Goal: Task Accomplishment & Management: Complete application form

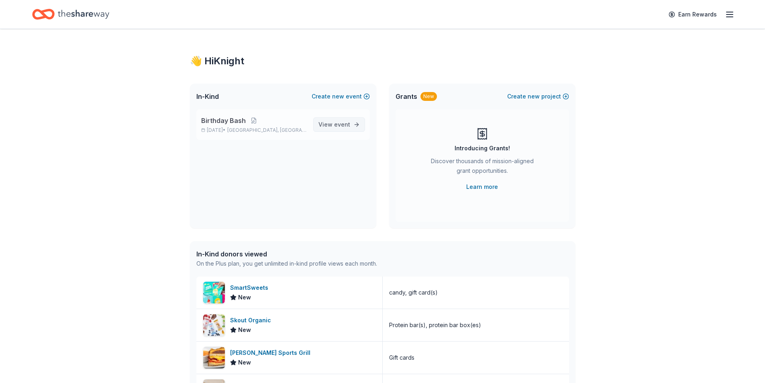
click at [343, 124] on span "event" at bounding box center [342, 124] width 16 height 7
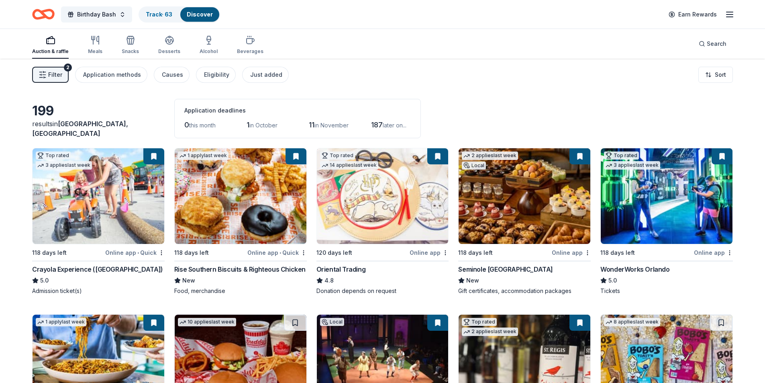
click at [49, 77] on span "Filter" at bounding box center [55, 75] width 14 height 10
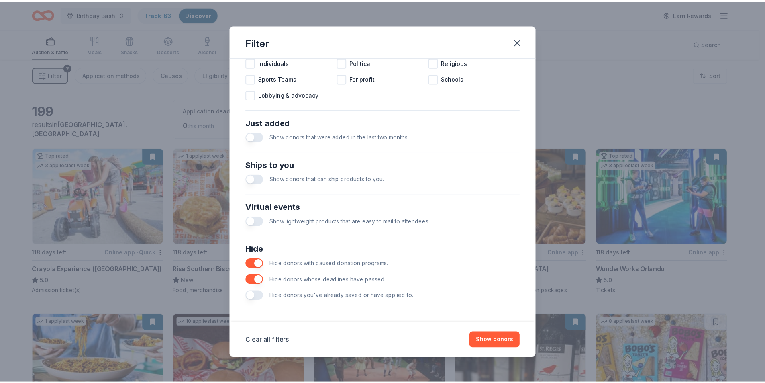
scroll to position [264, 0]
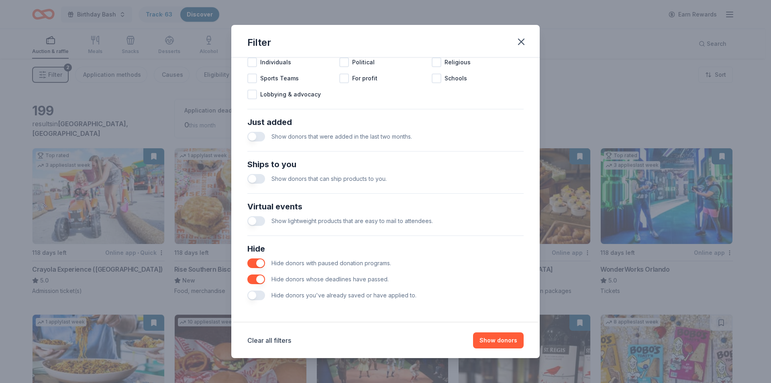
click at [258, 295] on button "button" at bounding box center [256, 295] width 18 height 10
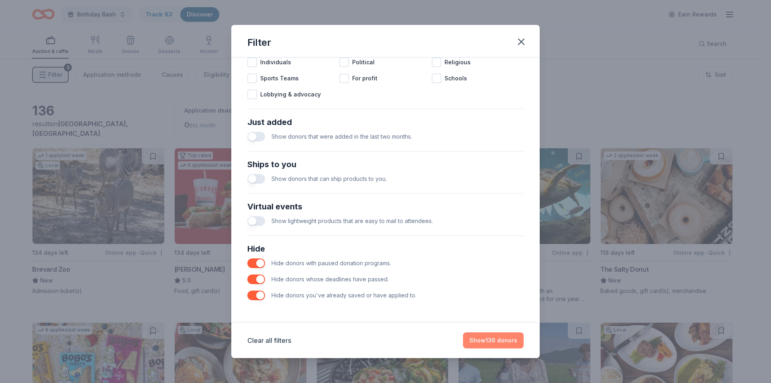
click at [497, 341] on button "Show 136 donors" at bounding box center [493, 340] width 61 height 16
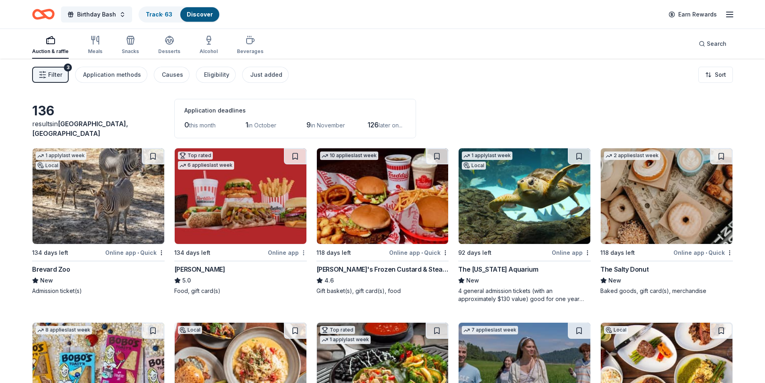
click at [303, 255] on html "Birthday Bash Track · 63 Discover Earn Rewards Auction & raffle Meals Snacks De…" at bounding box center [382, 191] width 765 height 383
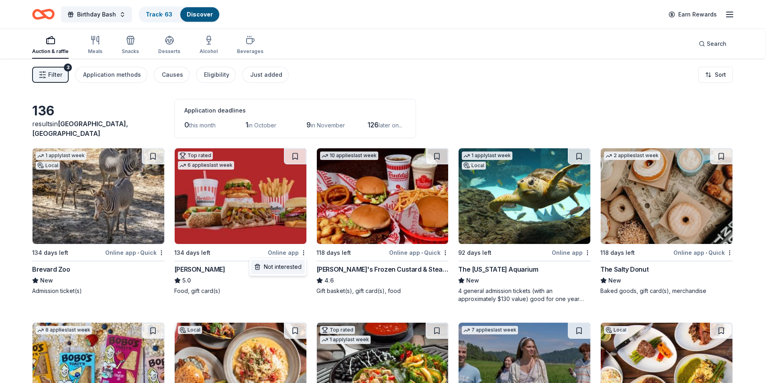
click at [290, 264] on div "Not interested" at bounding box center [278, 267] width 54 height 14
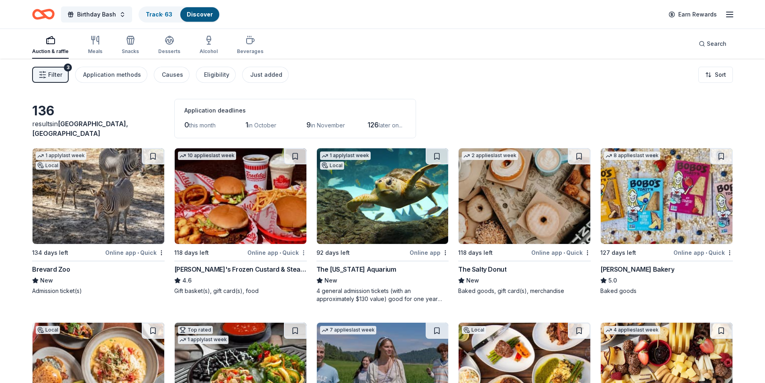
click at [304, 251] on html "Birthday Bash Track · 63 Discover Earn Rewards Auction & raffle Meals Snacks De…" at bounding box center [382, 191] width 765 height 383
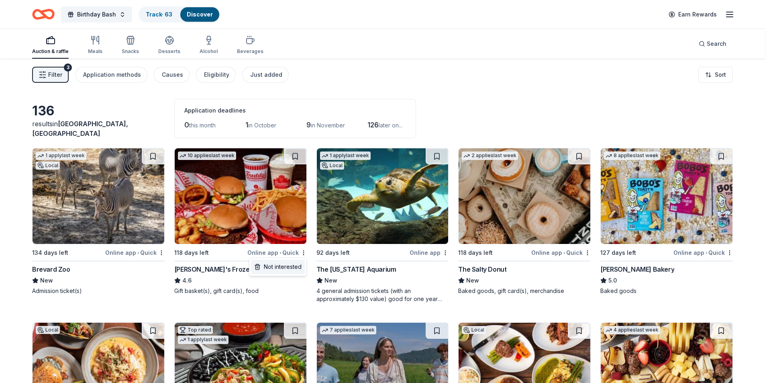
click at [293, 269] on div "Not interested" at bounding box center [278, 267] width 54 height 14
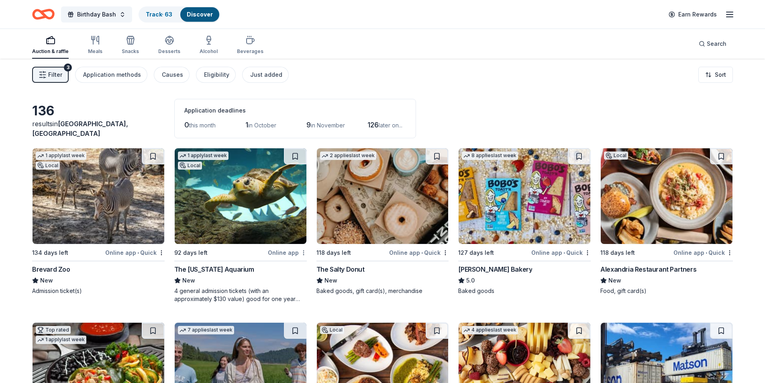
click at [301, 252] on html "Birthday Bash Track · 63 Discover Earn Rewards Auction & raffle Meals Snacks De…" at bounding box center [382, 191] width 765 height 383
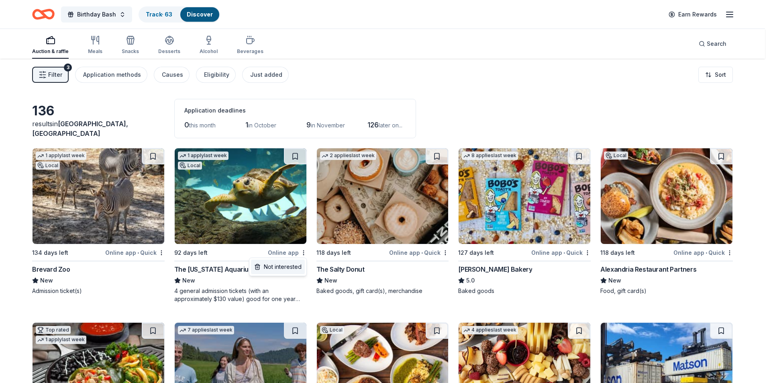
click at [278, 267] on div "Not interested" at bounding box center [278, 267] width 54 height 14
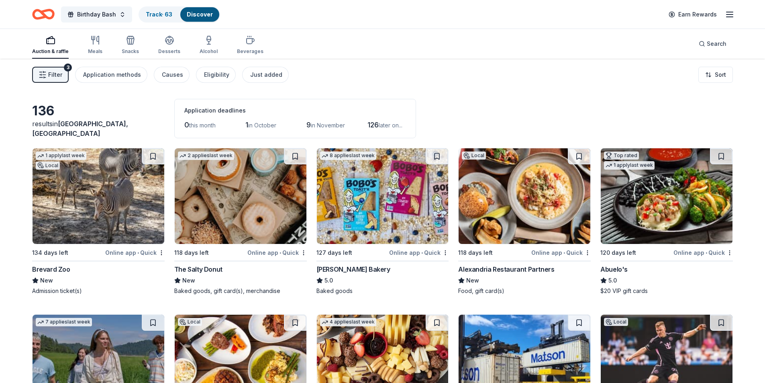
click at [202, 268] on div "The Salty Donut" at bounding box center [198, 269] width 48 height 10
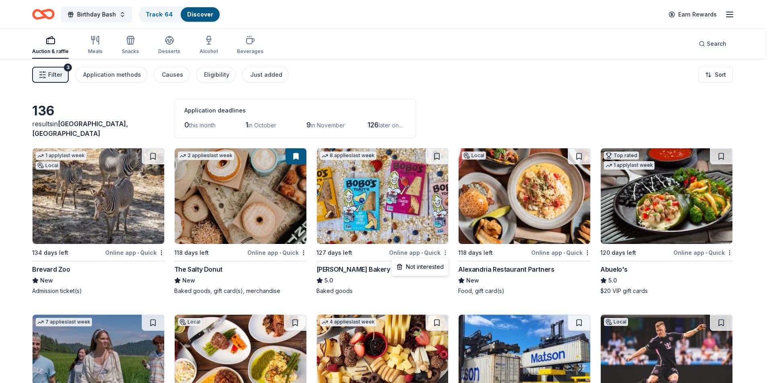
click at [446, 254] on html "Birthday Bash Track · 64 Discover Earn Rewards Auction & raffle Meals Snacks De…" at bounding box center [385, 191] width 771 height 383
click at [431, 266] on div "Not interested" at bounding box center [420, 267] width 54 height 14
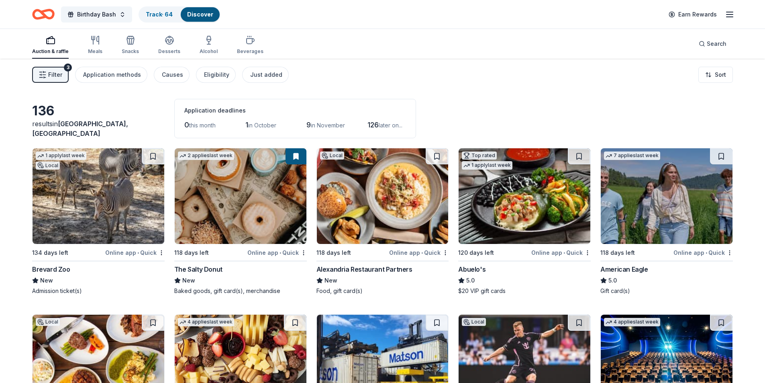
click at [550, 89] on div "Filter 3 Application methods Causes Eligibility Just added Sort" at bounding box center [382, 75] width 765 height 32
click at [732, 254] on html "Birthday Bash Track · 64 Discover Earn Rewards Auction & raffle Meals Snacks De…" at bounding box center [382, 191] width 765 height 383
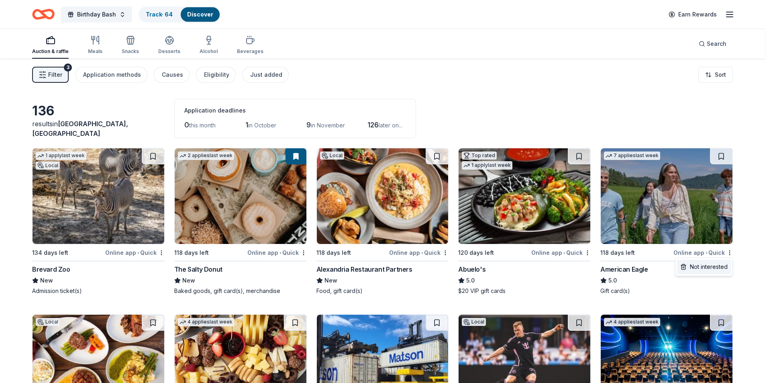
click at [706, 266] on div "Not interested" at bounding box center [704, 267] width 54 height 14
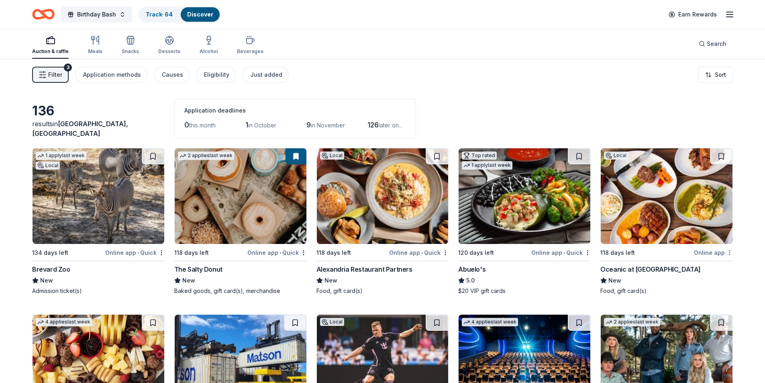
click at [731, 254] on html "Birthday Bash Track · 64 Discover Earn Rewards Auction & raffle Meals Snacks De…" at bounding box center [382, 191] width 765 height 383
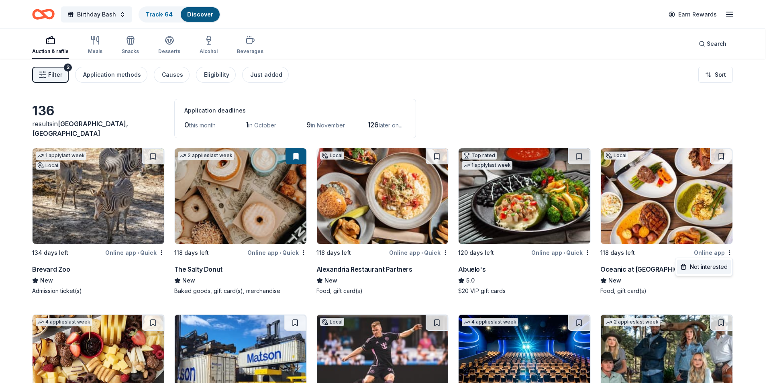
click at [716, 266] on div "Not interested" at bounding box center [704, 267] width 54 height 14
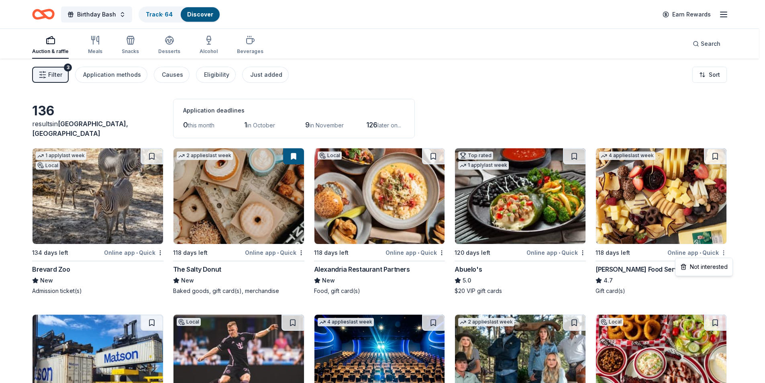
click at [730, 254] on html "Birthday Bash Track · 64 Discover Earn Rewards Auction & raffle Meals Snacks De…" at bounding box center [382, 191] width 765 height 383
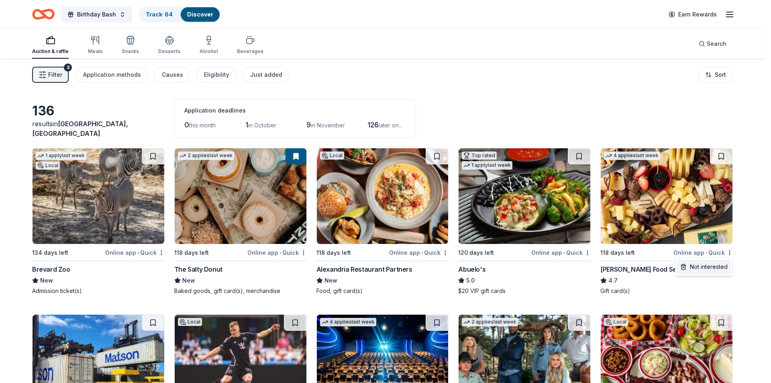
click at [711, 266] on div "Not interested" at bounding box center [704, 267] width 54 height 14
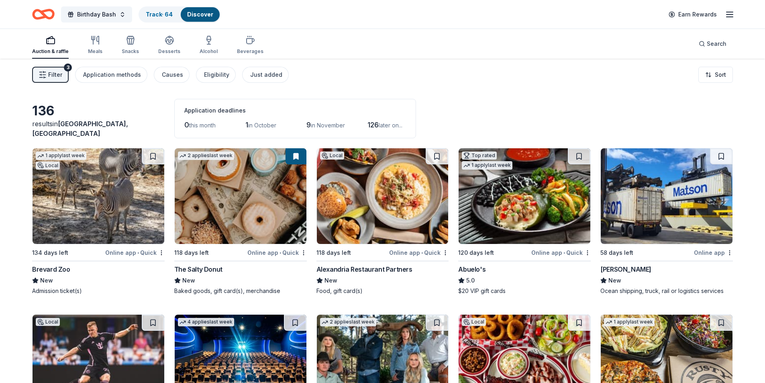
click at [732, 249] on div "Online app" at bounding box center [713, 252] width 39 height 10
click at [730, 251] on html "Birthday Bash Track · 64 Discover Earn Rewards Auction & raffle Meals Snacks De…" at bounding box center [382, 191] width 765 height 383
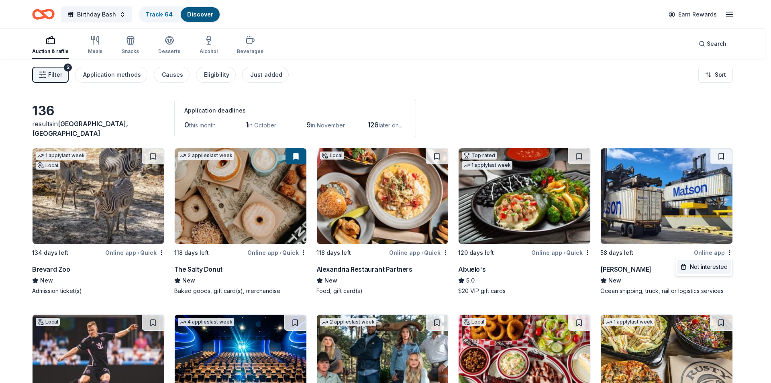
click at [707, 265] on div "Not interested" at bounding box center [704, 267] width 54 height 14
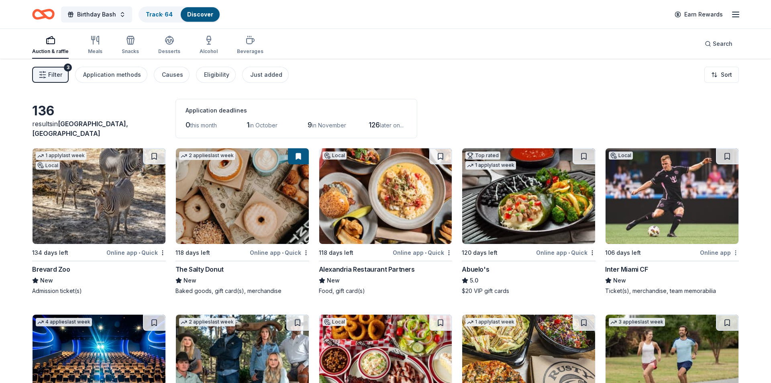
click at [730, 252] on html "Birthday Bash Track · 64 Discover Earn Rewards Auction & raffle Meals Snacks De…" at bounding box center [385, 191] width 771 height 383
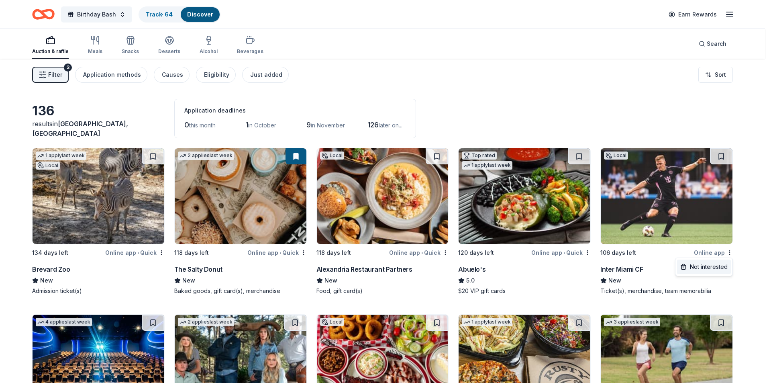
click at [713, 264] on div "Not interested" at bounding box center [704, 267] width 54 height 14
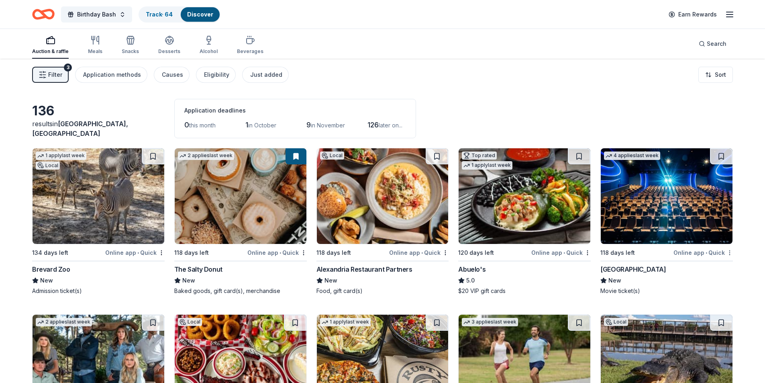
click at [730, 251] on html "Birthday Bash Track · 64 Discover Earn Rewards Auction & raffle Meals Snacks De…" at bounding box center [382, 191] width 765 height 383
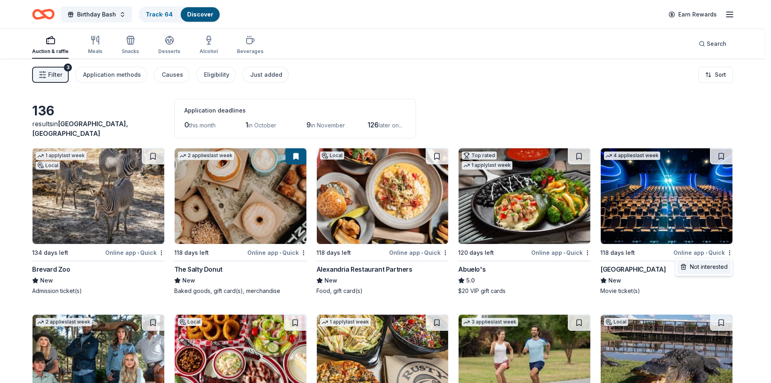
click at [711, 268] on div "Not interested" at bounding box center [704, 267] width 54 height 14
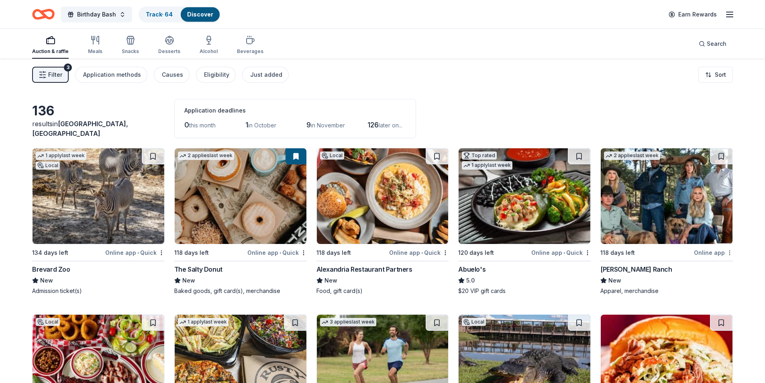
click at [732, 252] on html "Birthday Bash Track · 64 Discover Earn Rewards Auction & raffle Meals Snacks De…" at bounding box center [382, 191] width 765 height 383
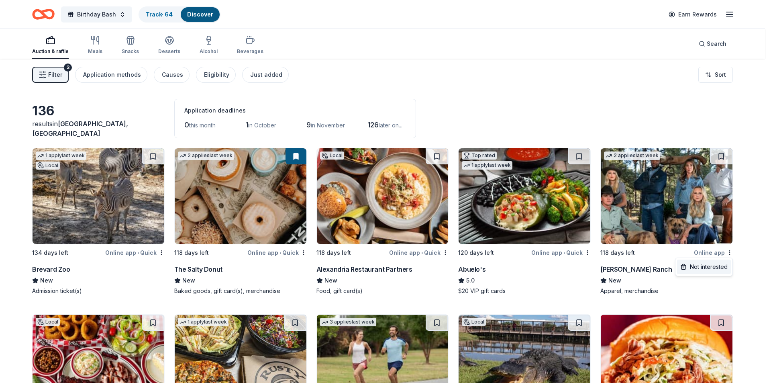
click at [709, 264] on div "Not interested" at bounding box center [704, 267] width 54 height 14
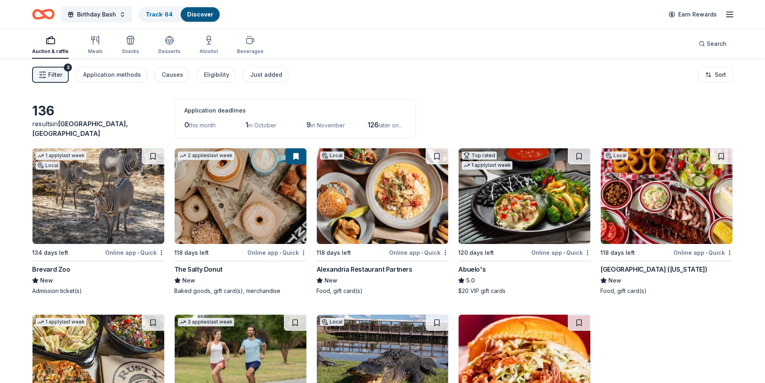
click at [731, 249] on div "Online app • Quick" at bounding box center [703, 252] width 59 height 10
click at [731, 250] on html "Birthday Bash Track · 64 Discover Earn Rewards Auction & raffle Meals Snacks De…" at bounding box center [382, 191] width 765 height 383
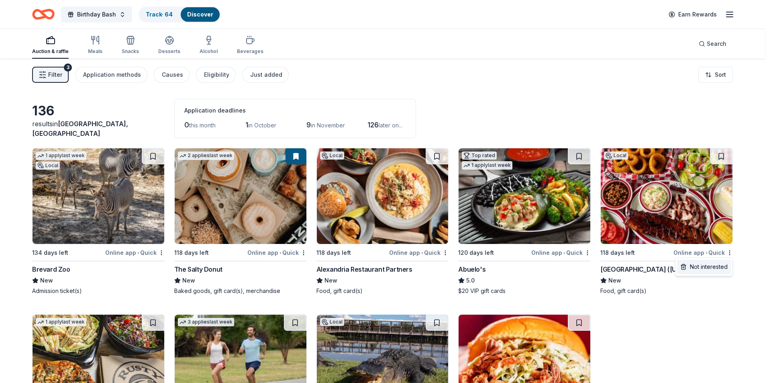
click at [713, 262] on div "Not interested" at bounding box center [704, 267] width 54 height 14
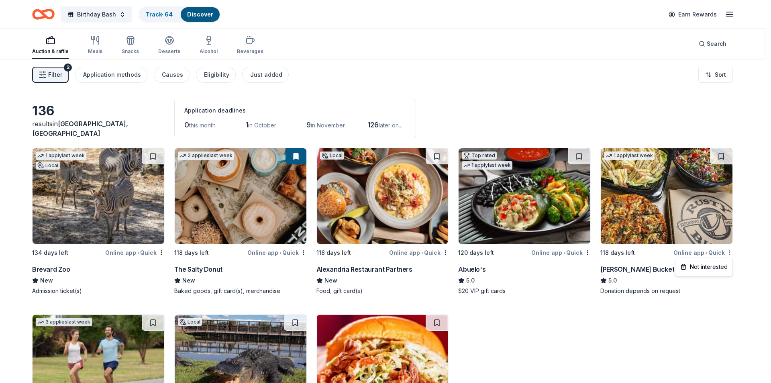
click at [732, 252] on html "Birthday Bash Track · 64 Discover Earn Rewards Auction & raffle Meals Snacks De…" at bounding box center [385, 191] width 771 height 383
click at [713, 262] on div "Not interested" at bounding box center [704, 267] width 54 height 14
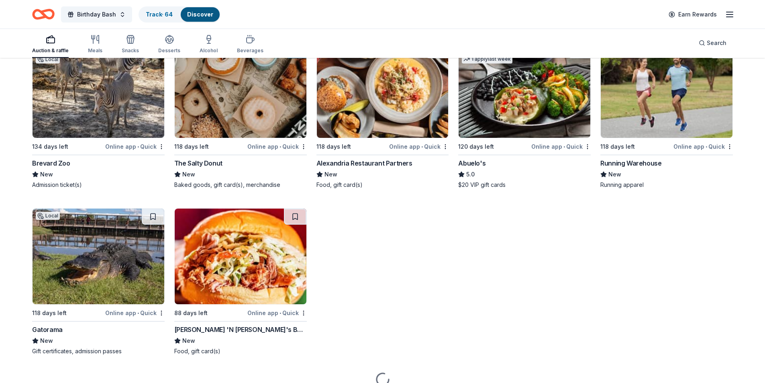
scroll to position [121, 0]
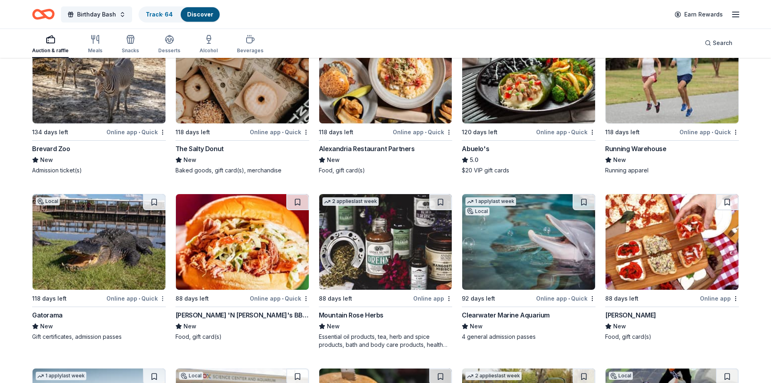
click at [162, 262] on html "Birthday Bash Track · 64 Discover Earn Rewards Auction & raffle Meals Snacks De…" at bounding box center [385, 70] width 771 height 383
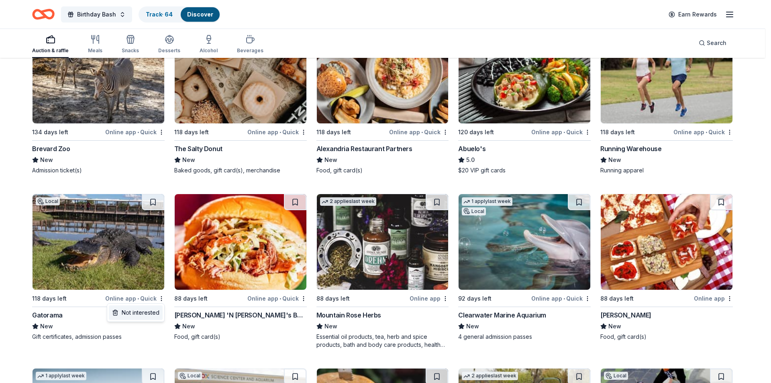
click at [149, 309] on div "Not interested" at bounding box center [136, 312] width 54 height 14
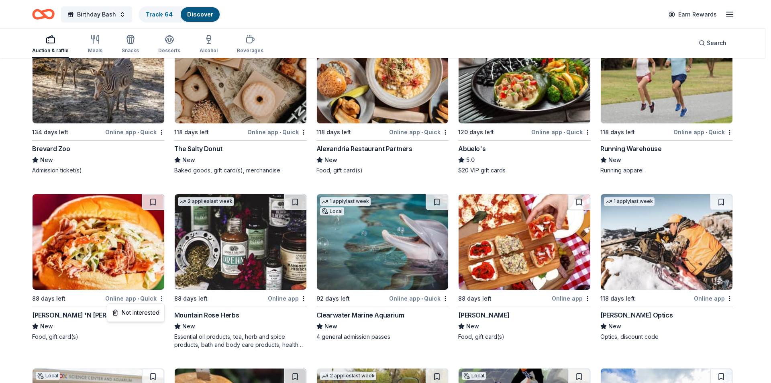
click at [161, 262] on html "Birthday Bash Track · 64 Discover Earn Rewards Auction & raffle Meals Snacks De…" at bounding box center [385, 70] width 771 height 383
click at [149, 309] on div "Not interested" at bounding box center [136, 312] width 54 height 14
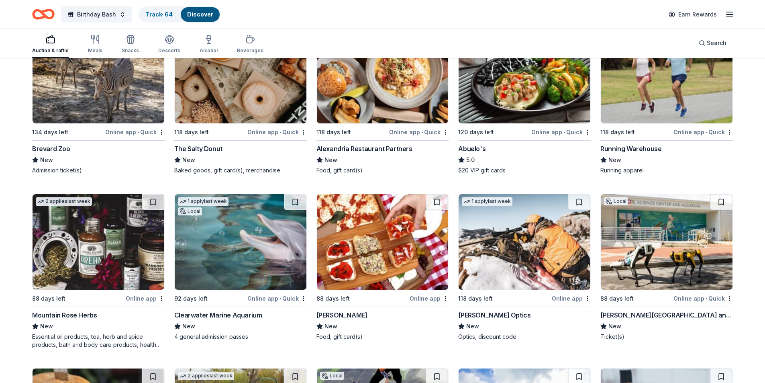
click at [257, 230] on img at bounding box center [241, 242] width 132 height 96
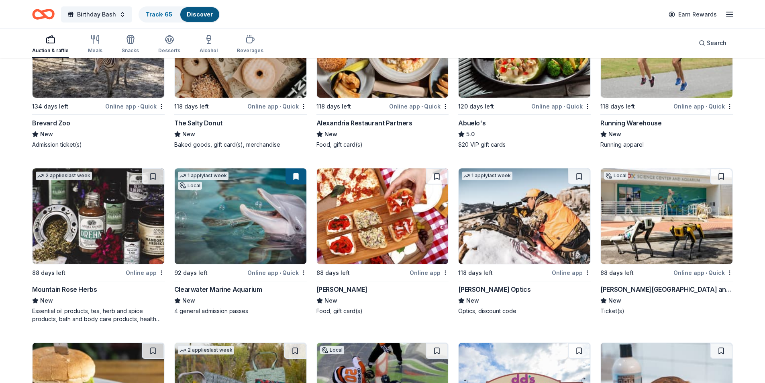
scroll to position [161, 0]
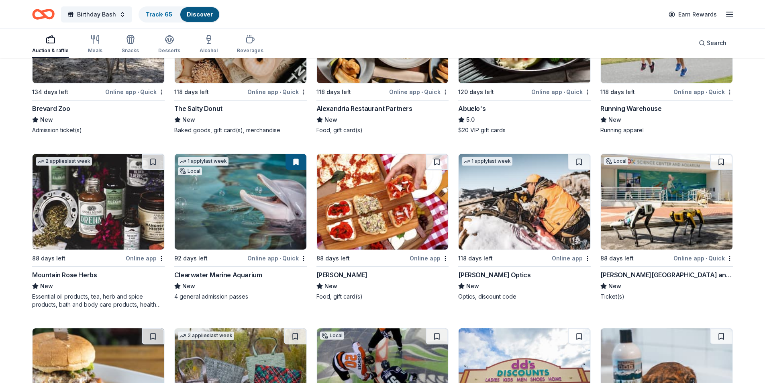
click at [445, 262] on div "Online app" at bounding box center [429, 258] width 39 height 10
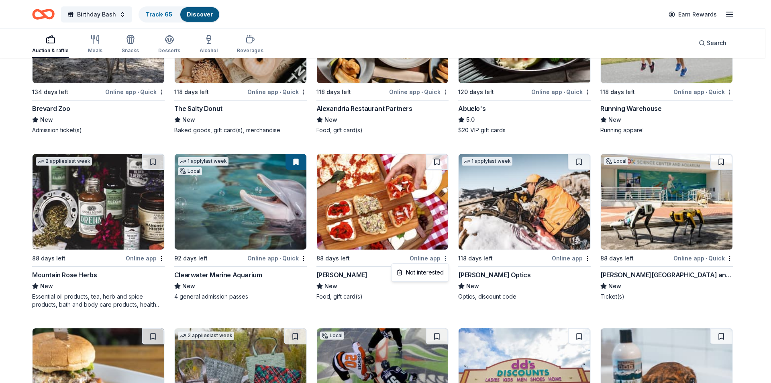
click at [446, 222] on html "Birthday Bash Track · 65 Discover Earn Rewards Auction & raffle Meals Snacks De…" at bounding box center [385, 30] width 771 height 383
click at [429, 268] on div "Not interested" at bounding box center [420, 272] width 54 height 14
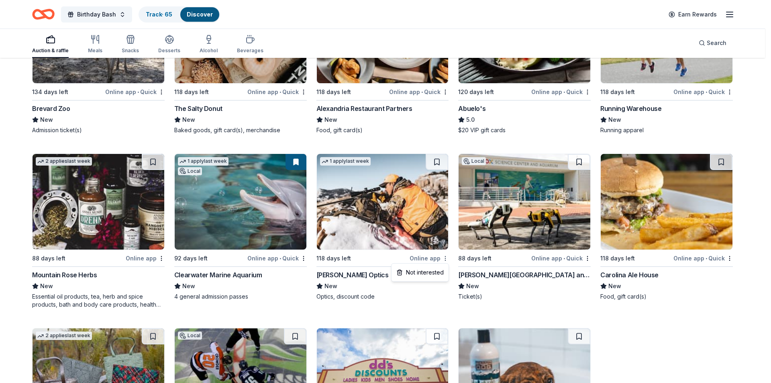
click at [446, 222] on html "Birthday Bash Track · 65 Discover Earn Rewards Auction & raffle Meals Snacks De…" at bounding box center [385, 30] width 771 height 383
click at [429, 272] on div "Not interested" at bounding box center [420, 272] width 54 height 14
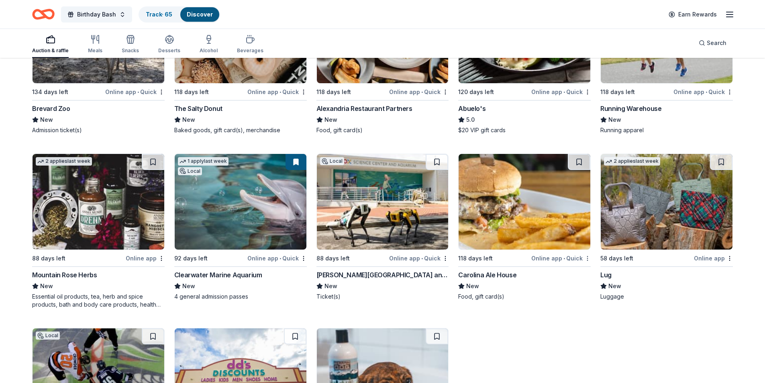
click at [589, 222] on html "Birthday Bash Track · 65 Discover Earn Rewards Auction & raffle Meals Snacks De…" at bounding box center [382, 30] width 765 height 383
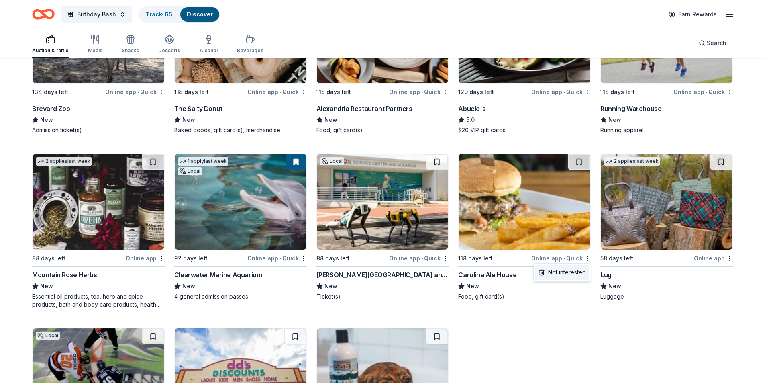
click at [572, 274] on div "Not interested" at bounding box center [563, 272] width 54 height 14
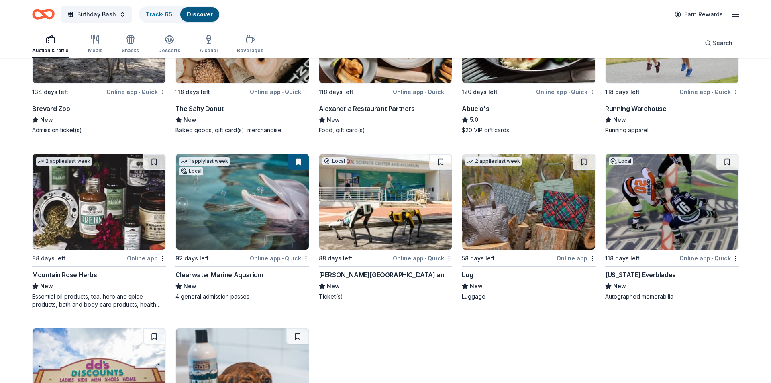
click at [445, 222] on html "Birthday Bash Track · 65 Discover Earn Rewards Auction & raffle Meals Snacks De…" at bounding box center [385, 30] width 771 height 383
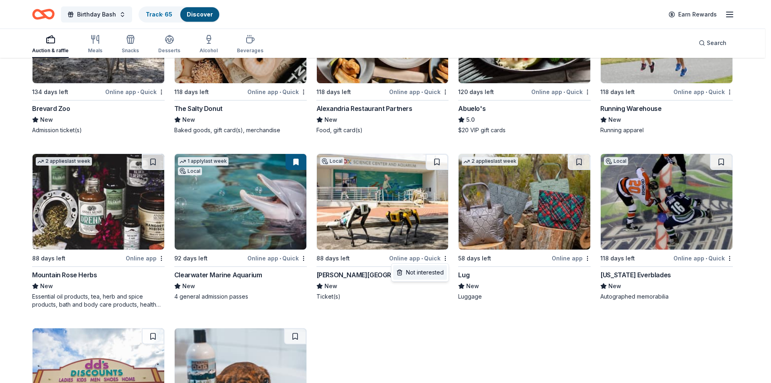
click at [418, 270] on div "Not interested" at bounding box center [420, 272] width 54 height 14
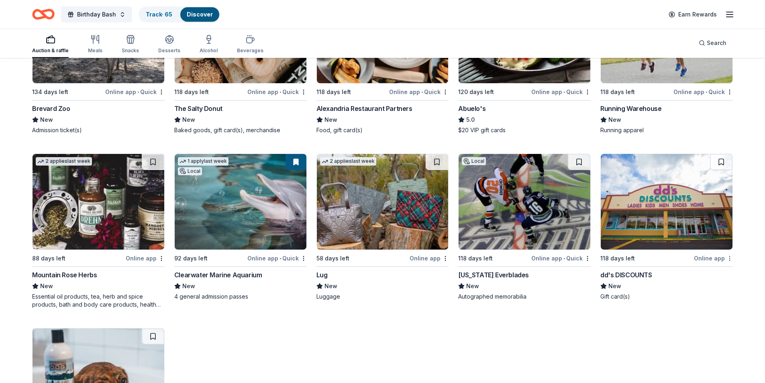
click at [729, 222] on html "Birthday Bash Track · 65 Discover Earn Rewards Auction & raffle Meals Snacks De…" at bounding box center [382, 30] width 765 height 383
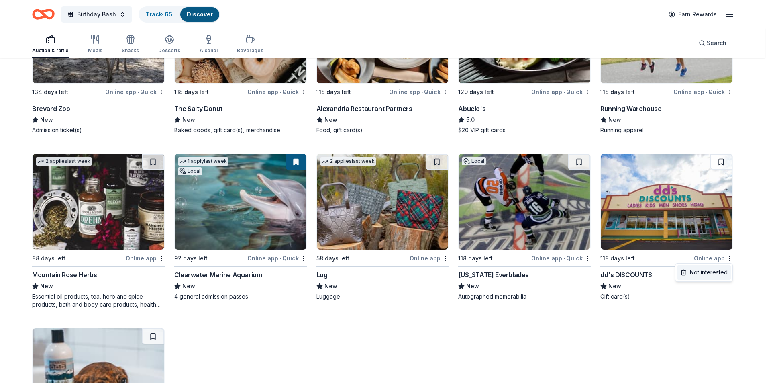
click at [713, 271] on div "Not interested" at bounding box center [704, 272] width 54 height 14
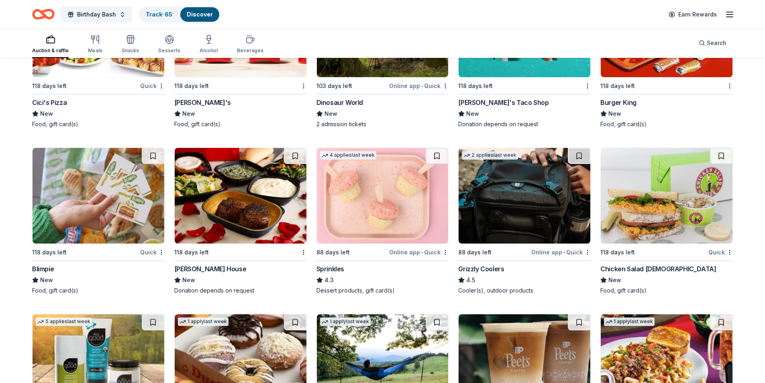
scroll to position [1414, 0]
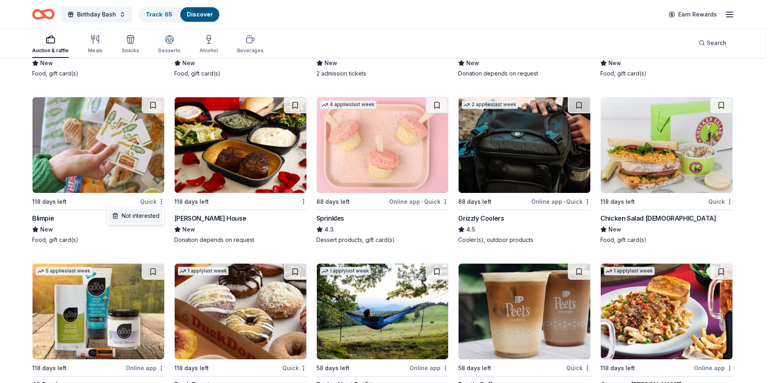
click at [150, 213] on div "Not interested" at bounding box center [136, 216] width 54 height 14
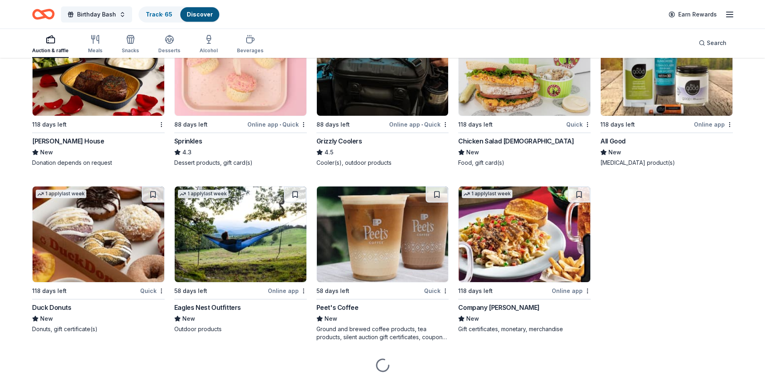
scroll to position [1494, 0]
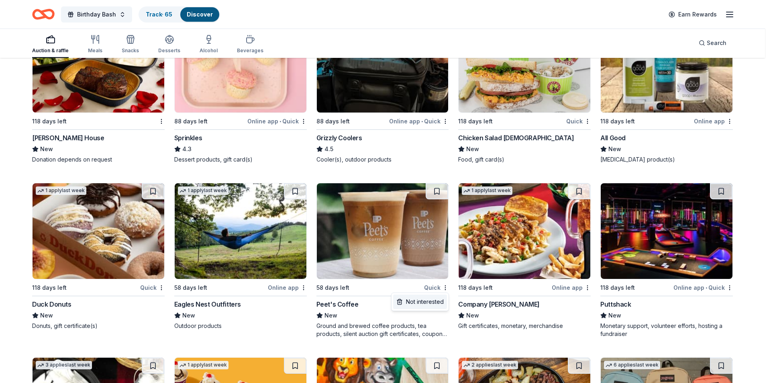
click at [422, 301] on div "Not interested" at bounding box center [420, 301] width 54 height 14
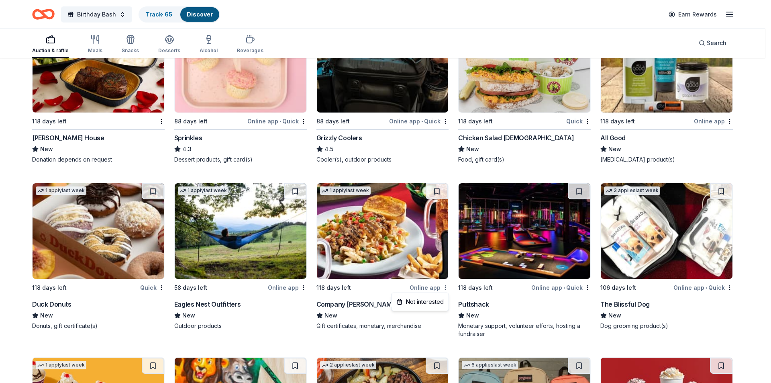
click at [430, 300] on div "Not interested" at bounding box center [420, 301] width 54 height 14
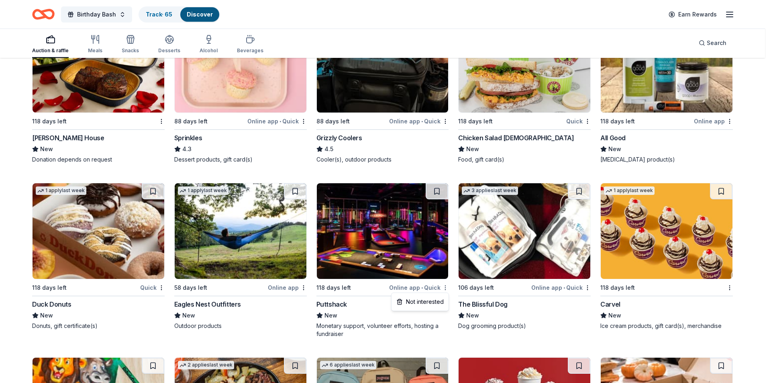
click at [435, 299] on div "Not interested" at bounding box center [420, 301] width 54 height 14
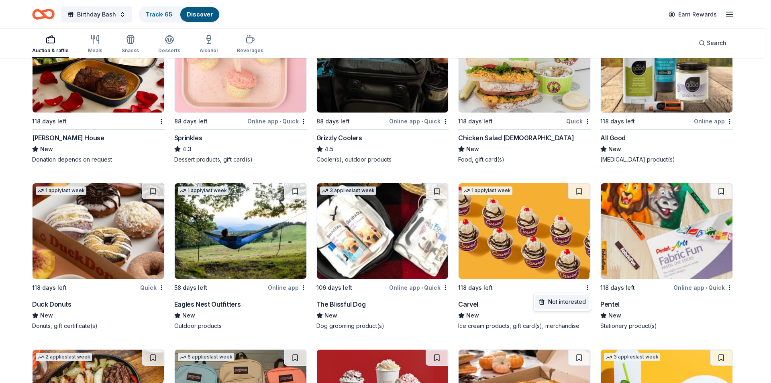
click at [575, 298] on div "Not interested" at bounding box center [563, 301] width 54 height 14
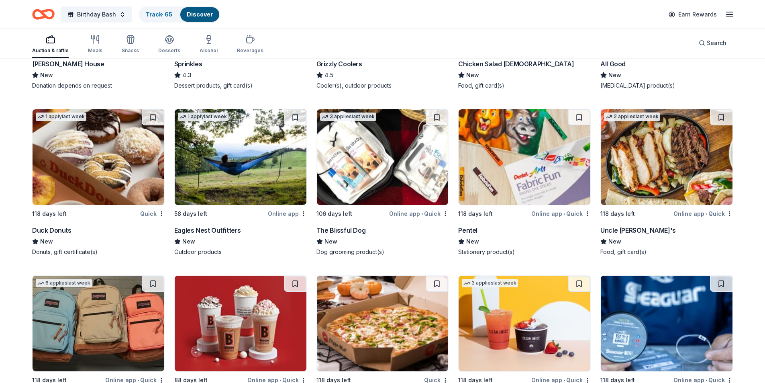
scroll to position [1534, 0]
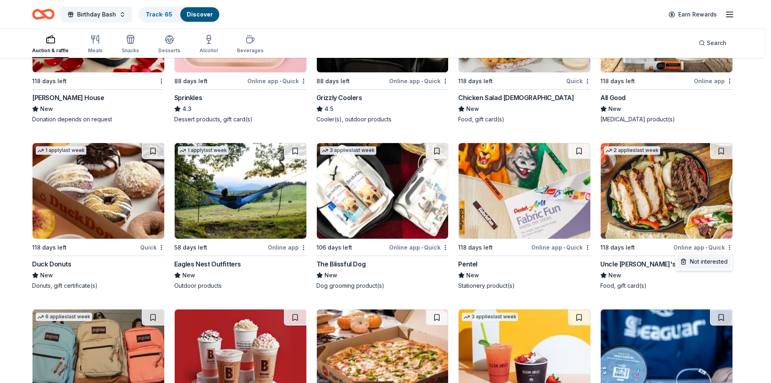
click at [707, 260] on div "Not interested" at bounding box center [704, 261] width 54 height 14
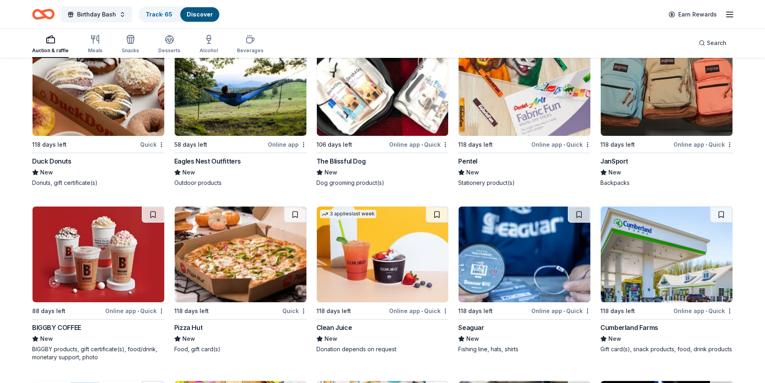
scroll to position [1655, 0]
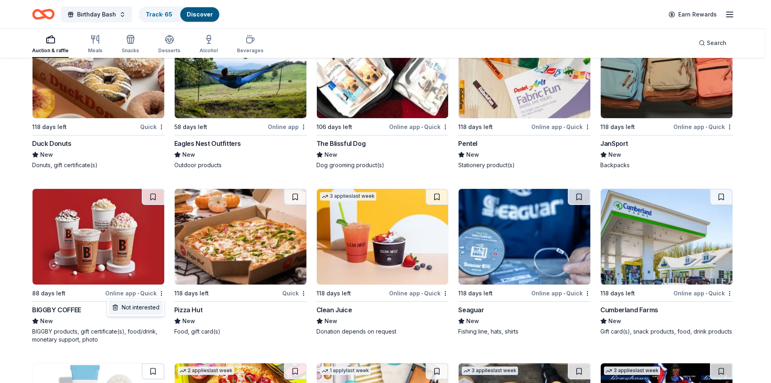
click at [147, 305] on div "Not interested" at bounding box center [136, 307] width 54 height 14
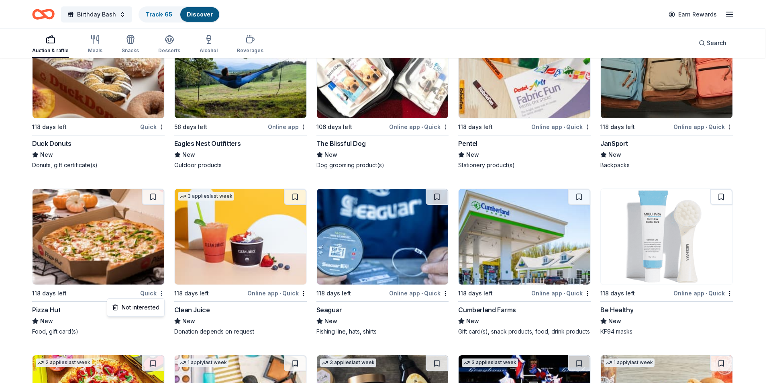
click at [155, 307] on div "Not interested" at bounding box center [136, 307] width 54 height 14
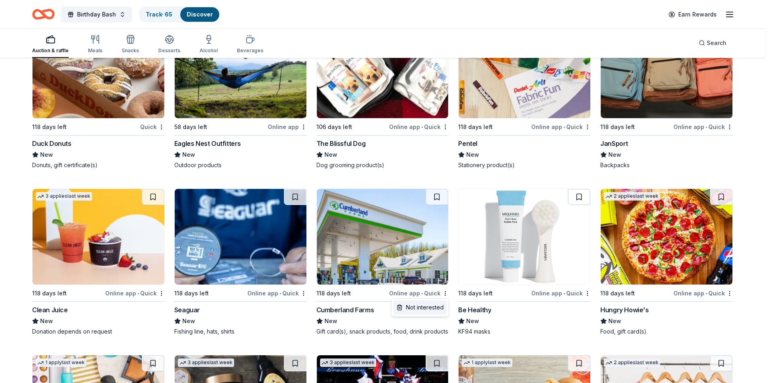
click at [429, 304] on div "Not interested" at bounding box center [420, 307] width 54 height 14
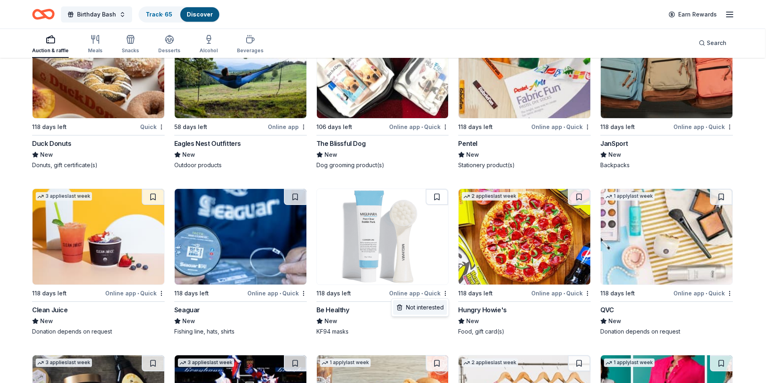
click at [425, 304] on div "Not interested" at bounding box center [420, 307] width 54 height 14
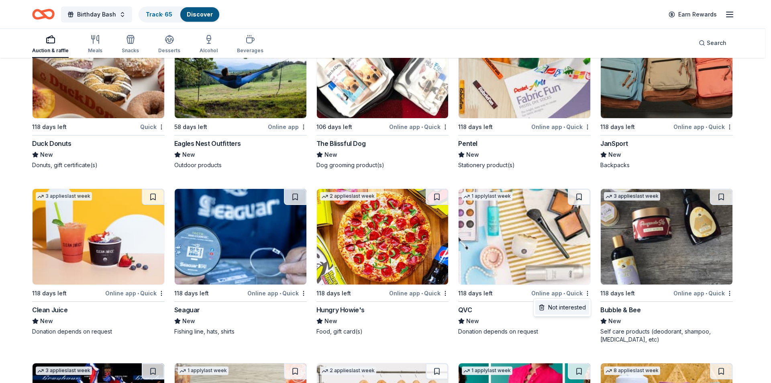
click at [566, 308] on div "Not interested" at bounding box center [563, 307] width 54 height 14
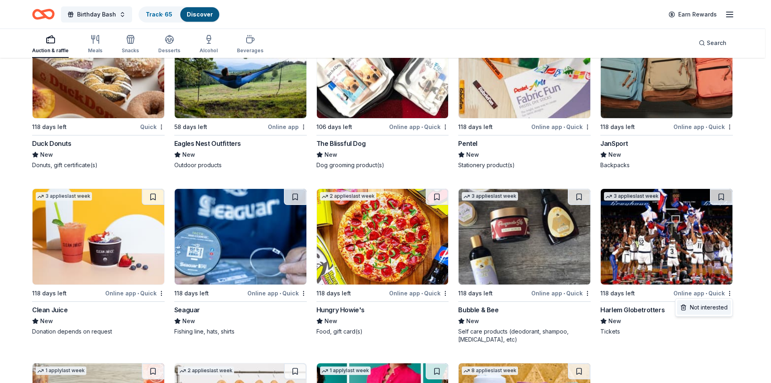
click at [697, 309] on div "Not interested" at bounding box center [704, 307] width 54 height 14
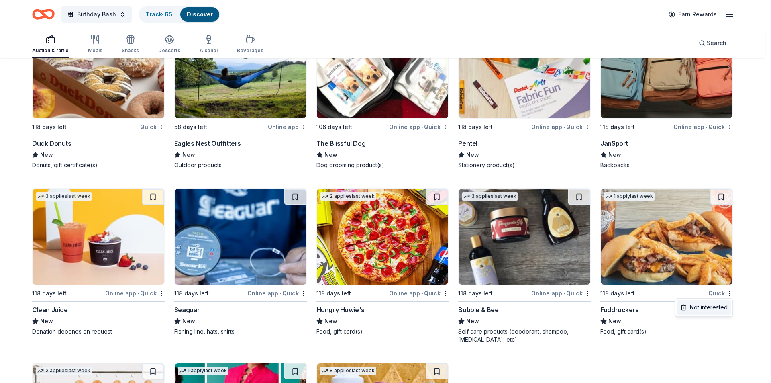
click at [709, 307] on div "Not interested" at bounding box center [704, 307] width 54 height 14
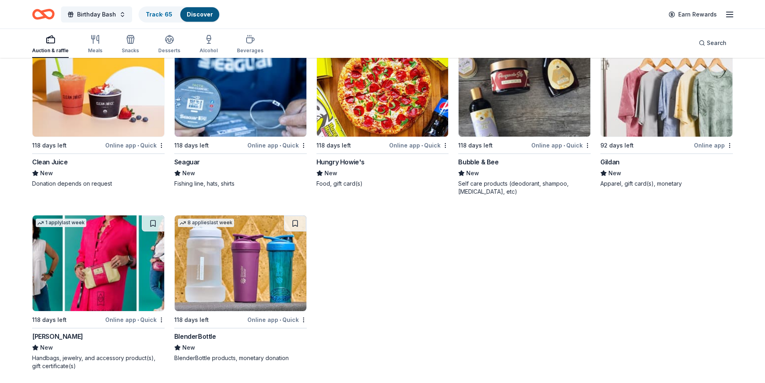
scroll to position [1854, 0]
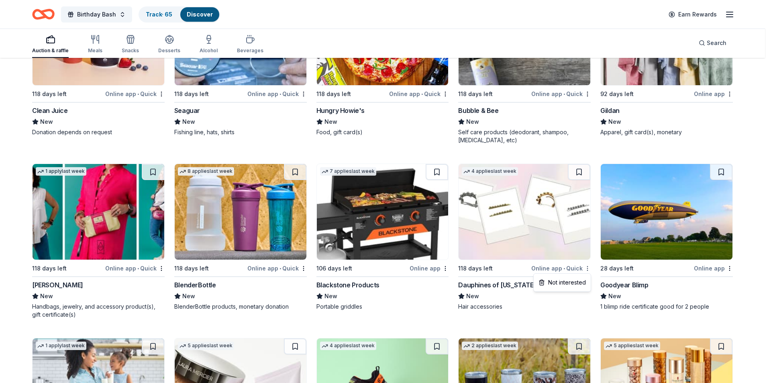
click at [570, 283] on div "Not interested" at bounding box center [563, 282] width 54 height 14
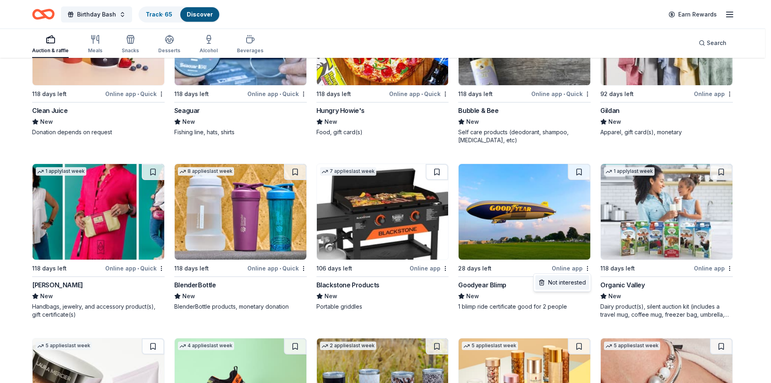
click at [564, 280] on div "Not interested" at bounding box center [563, 282] width 54 height 14
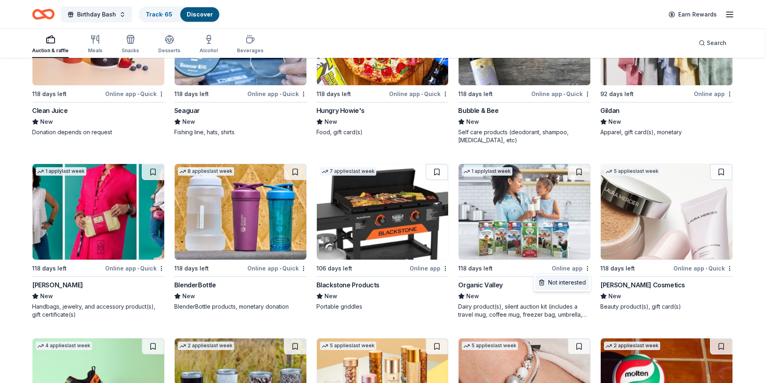
click at [571, 280] on div "Not interested" at bounding box center [563, 282] width 54 height 14
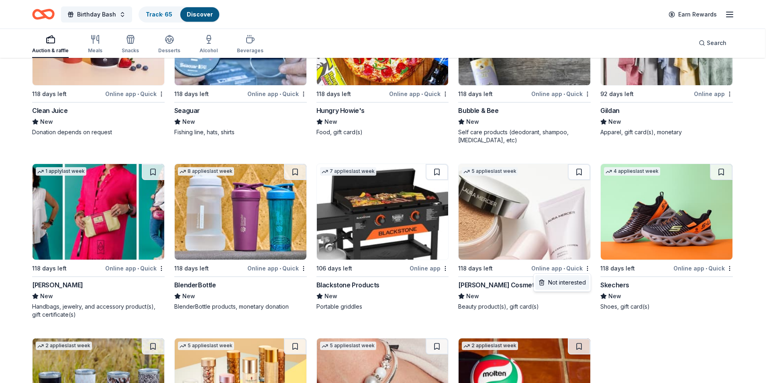
click at [575, 282] on div "Not interested" at bounding box center [563, 282] width 54 height 14
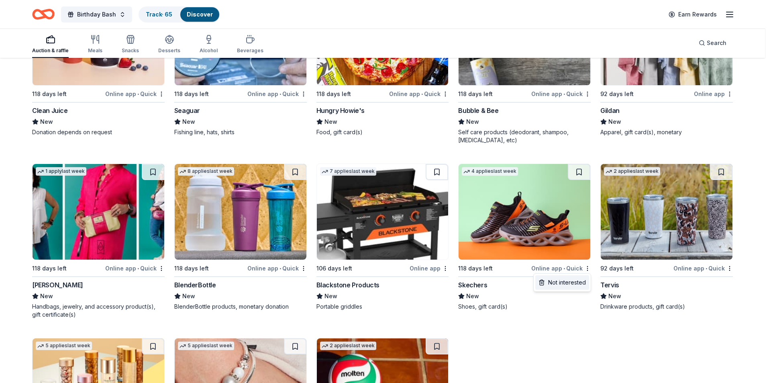
click at [573, 283] on div "Not interested" at bounding box center [563, 282] width 54 height 14
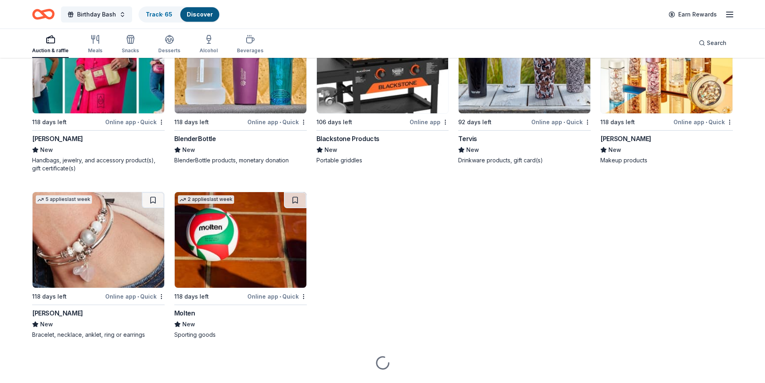
scroll to position [1972, 0]
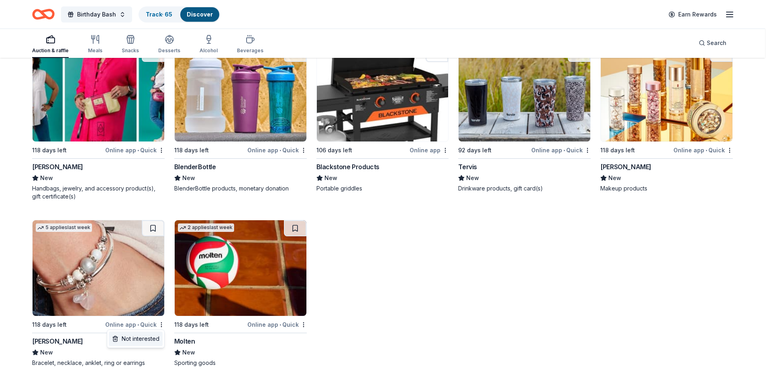
click at [137, 334] on div "Not interested" at bounding box center [136, 338] width 54 height 14
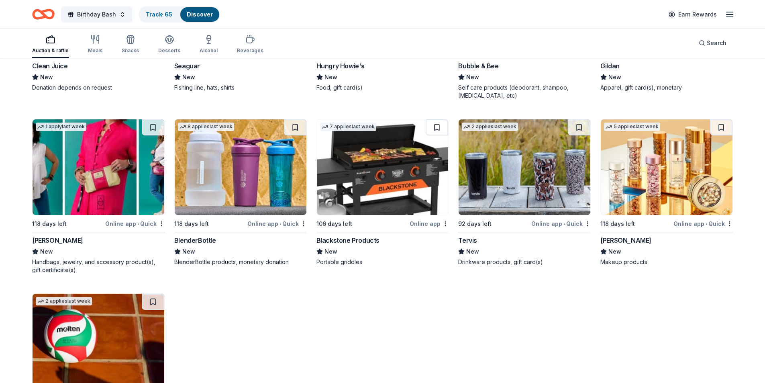
scroll to position [1892, 0]
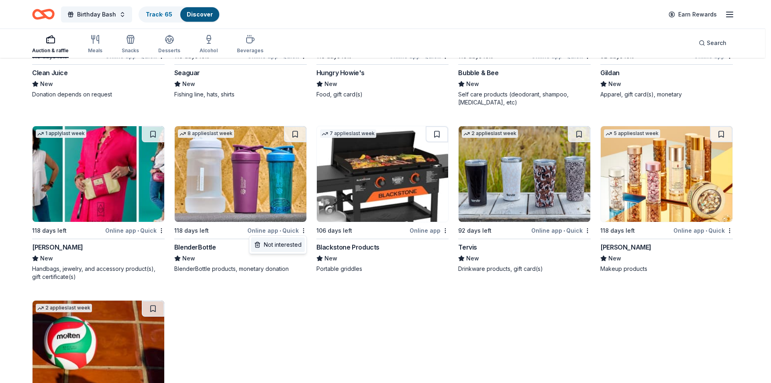
click at [286, 247] on div "Not interested" at bounding box center [278, 244] width 54 height 14
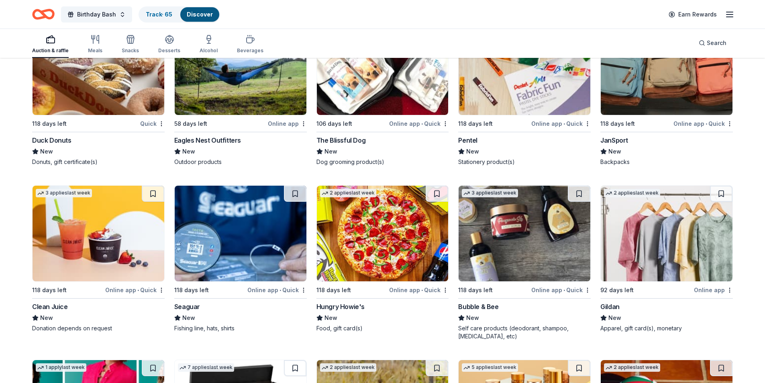
scroll to position [1645, 0]
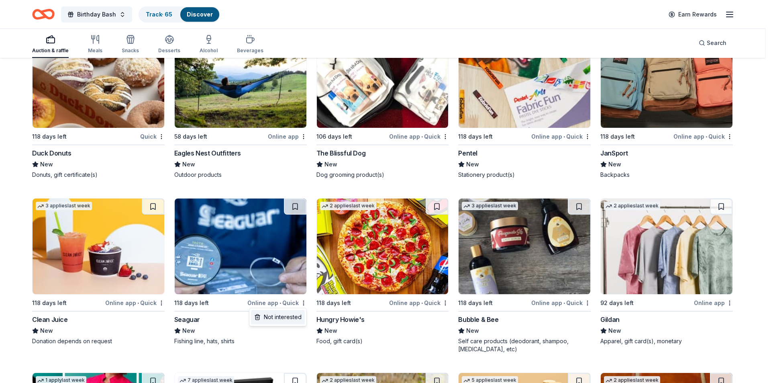
click at [272, 320] on div "Not interested" at bounding box center [278, 317] width 54 height 14
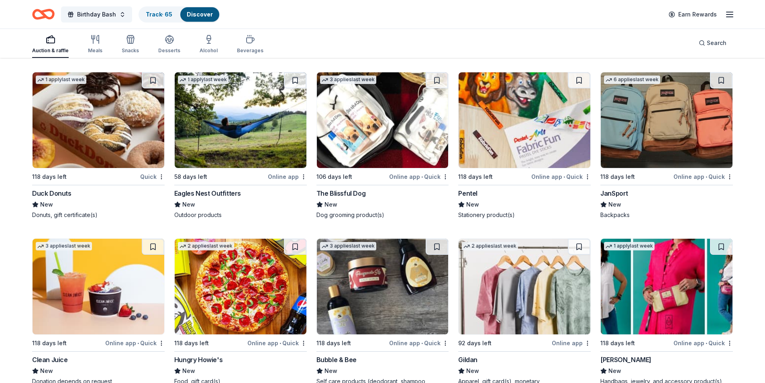
scroll to position [1565, 0]
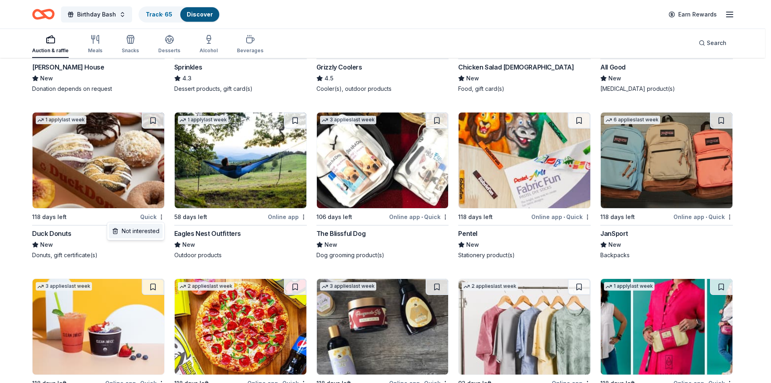
click at [156, 229] on div "Not interested" at bounding box center [136, 231] width 54 height 14
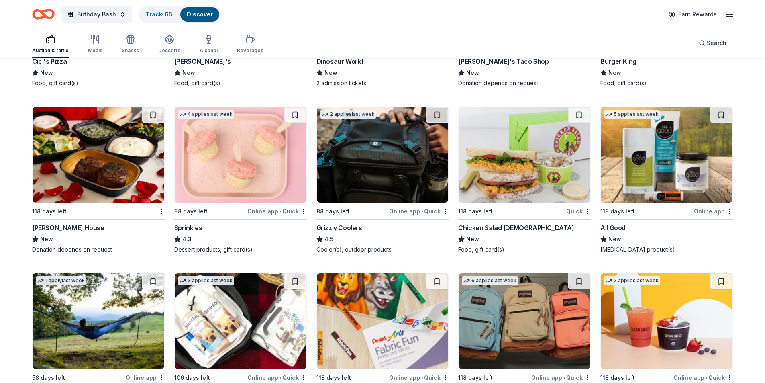
scroll to position [1364, 0]
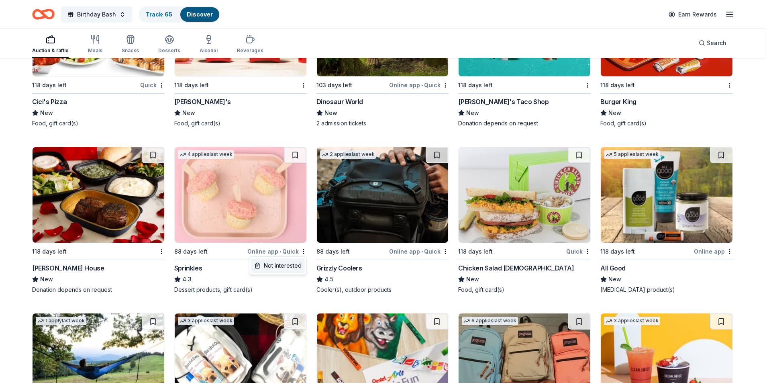
click at [278, 266] on div "Not interested" at bounding box center [278, 265] width 54 height 14
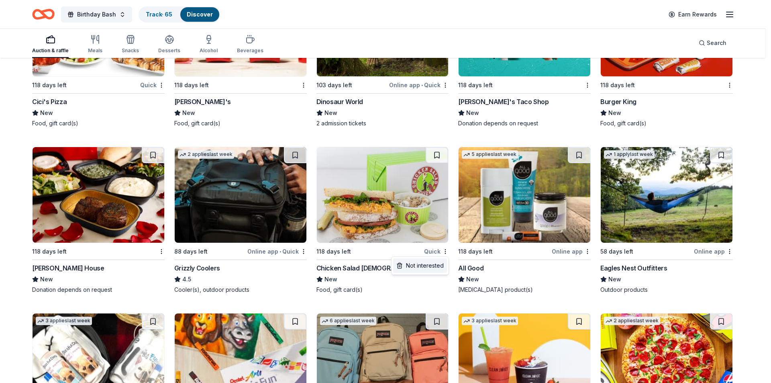
click at [429, 262] on div "Not interested" at bounding box center [420, 265] width 54 height 14
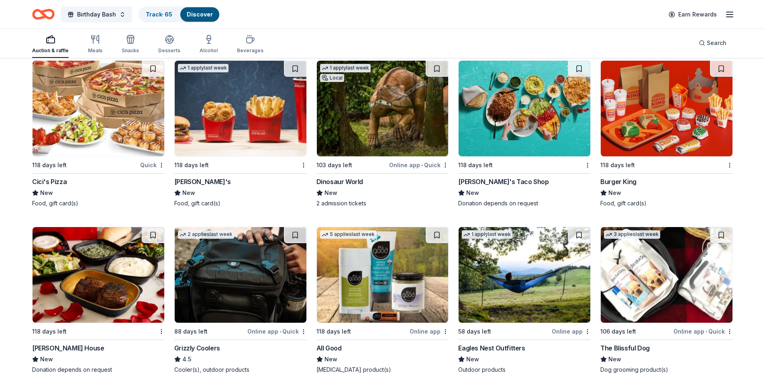
scroll to position [1284, 0]
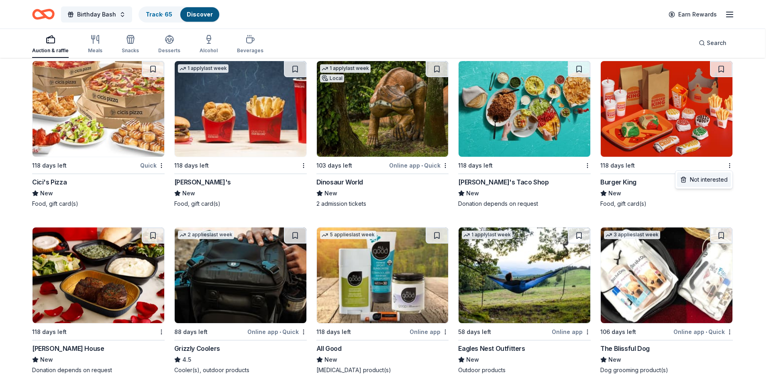
click at [705, 178] on div "Not interested" at bounding box center [704, 179] width 54 height 14
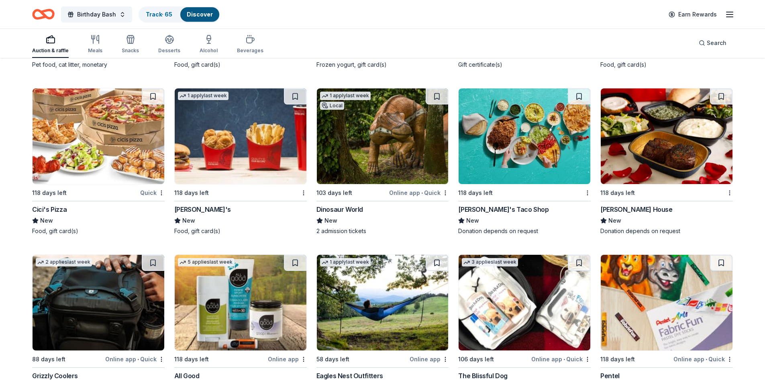
scroll to position [1243, 0]
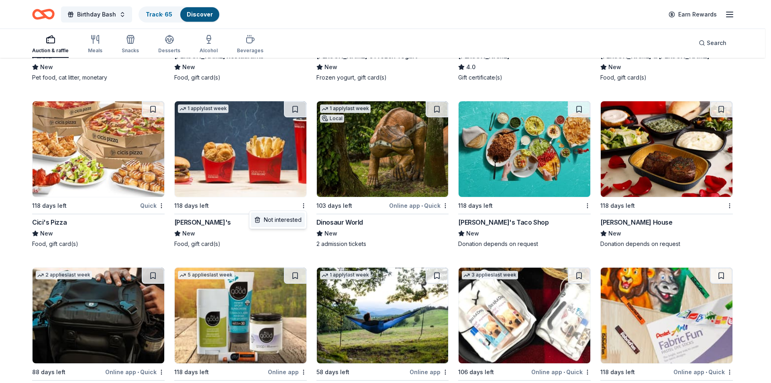
drag, startPoint x: 293, startPoint y: 219, endPoint x: 283, endPoint y: 219, distance: 9.6
click at [292, 219] on div "Not interested" at bounding box center [278, 220] width 54 height 14
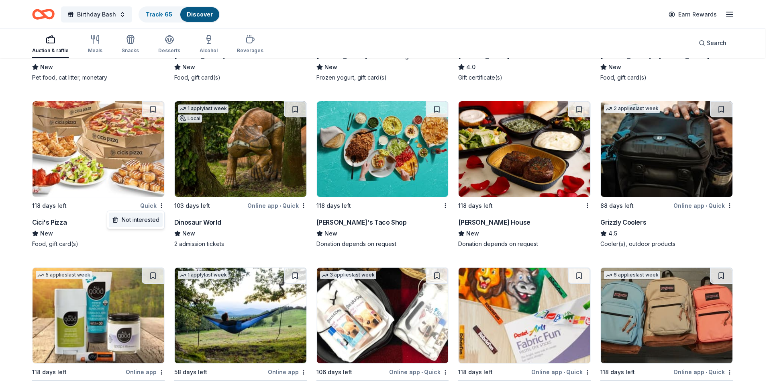
click at [144, 217] on div "Not interested" at bounding box center [136, 220] width 54 height 14
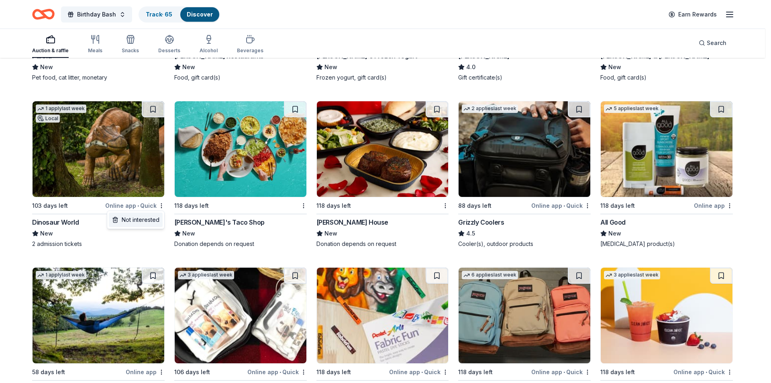
click at [143, 221] on div "Not interested" at bounding box center [136, 220] width 54 height 14
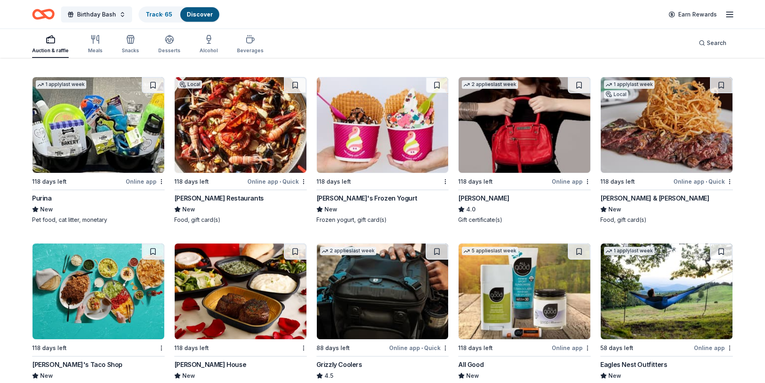
scroll to position [1083, 0]
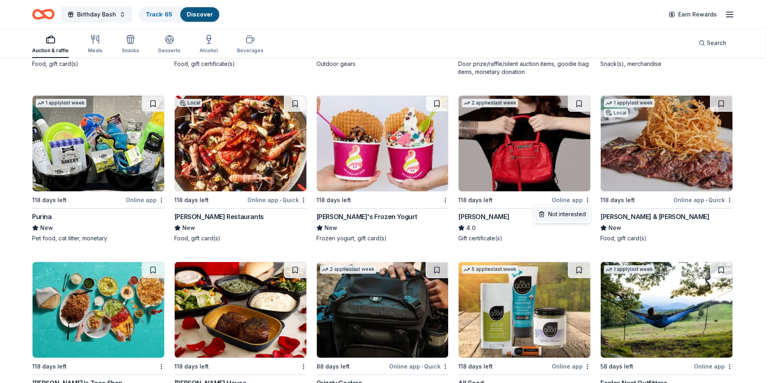
click at [558, 214] on div "Not interested" at bounding box center [563, 214] width 54 height 14
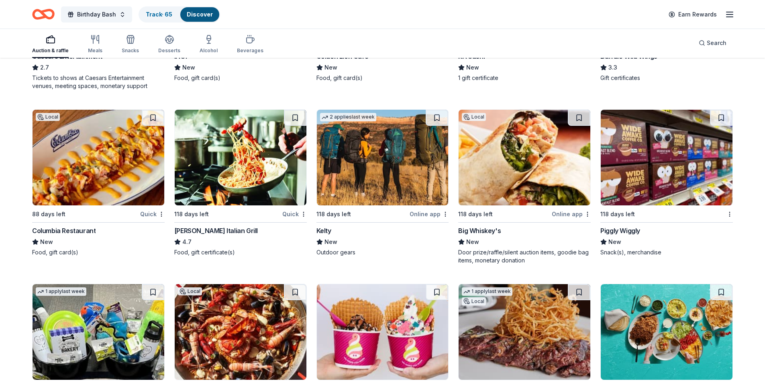
scroll to position [882, 0]
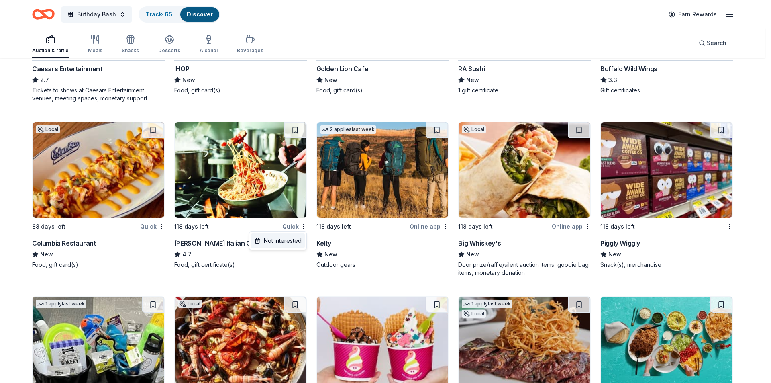
click at [282, 239] on div "Not interested" at bounding box center [278, 240] width 54 height 14
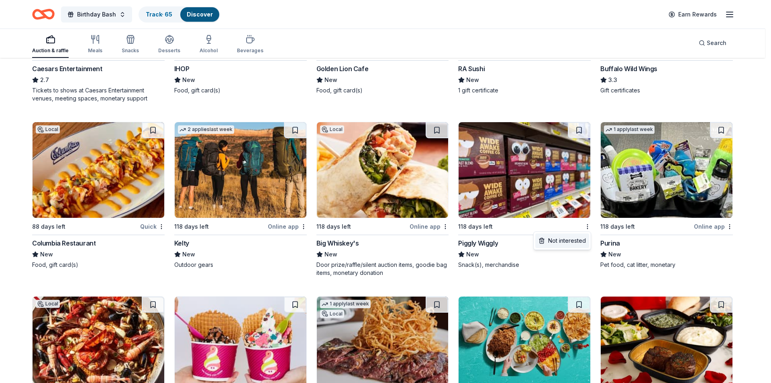
click at [568, 238] on div "Not interested" at bounding box center [563, 240] width 54 height 14
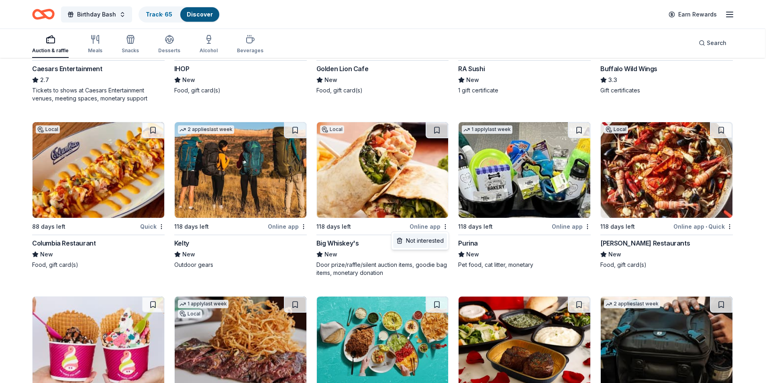
click at [420, 236] on div "Not interested" at bounding box center [420, 240] width 54 height 14
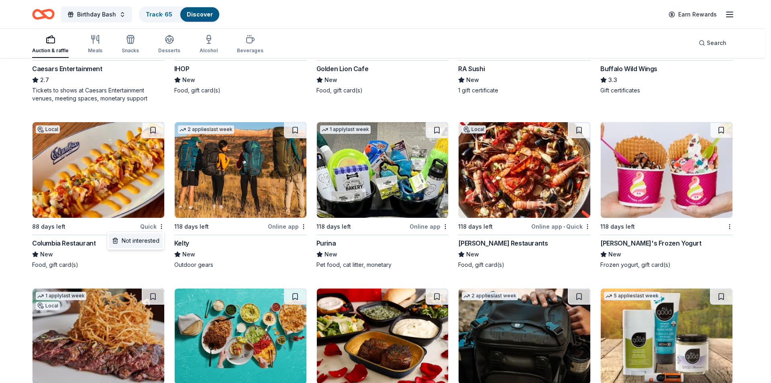
click at [144, 238] on div "Not interested" at bounding box center [136, 240] width 54 height 14
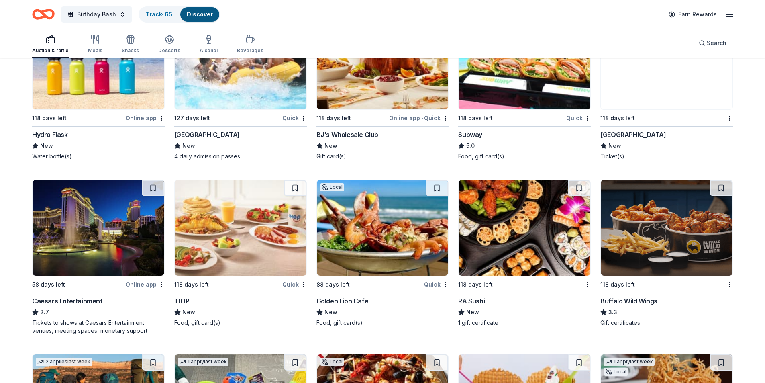
scroll to position [641, 0]
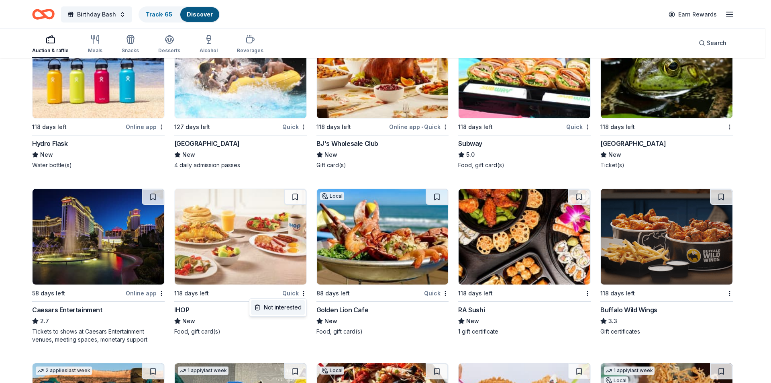
click at [286, 303] on div "Not interested" at bounding box center [278, 307] width 54 height 14
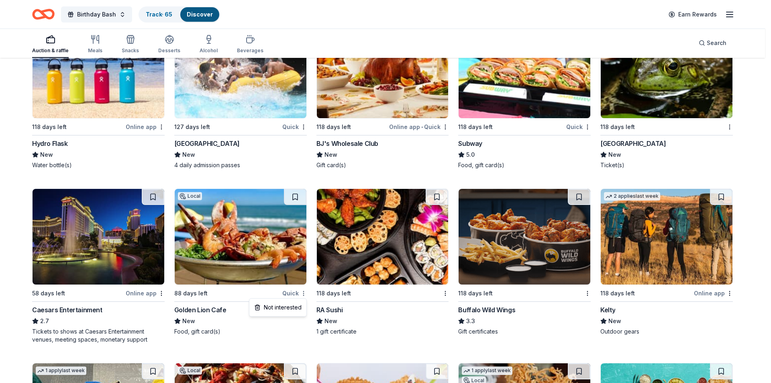
click at [286, 305] on div "Not interested" at bounding box center [278, 307] width 54 height 14
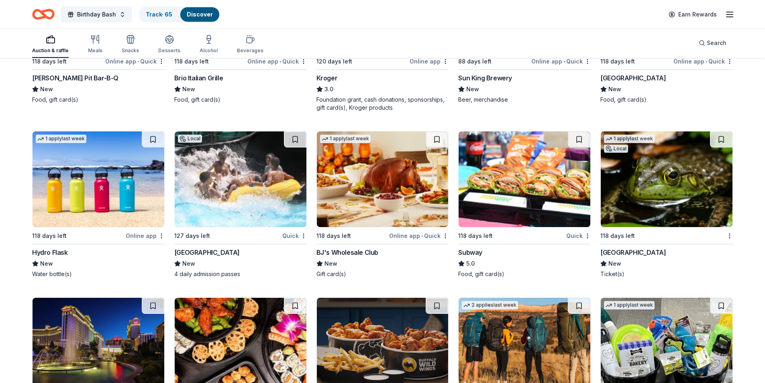
scroll to position [520, 0]
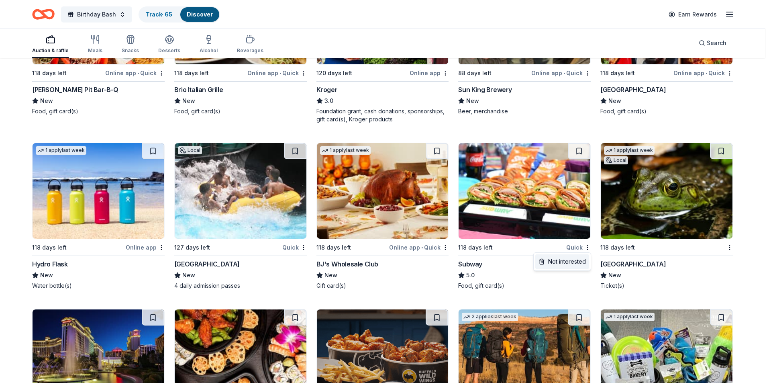
click at [547, 260] on div "Not interested" at bounding box center [563, 261] width 54 height 14
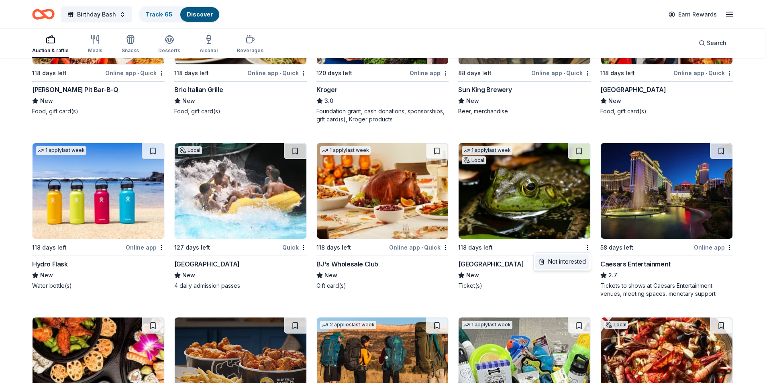
click at [558, 259] on div "Not interested" at bounding box center [563, 261] width 54 height 14
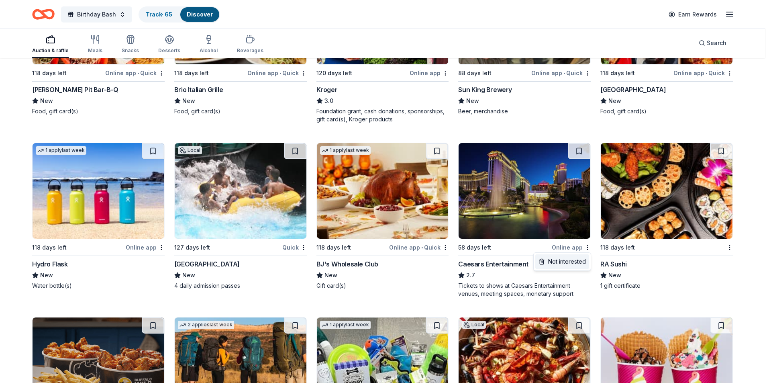
click at [564, 260] on div "Not interested" at bounding box center [563, 261] width 54 height 14
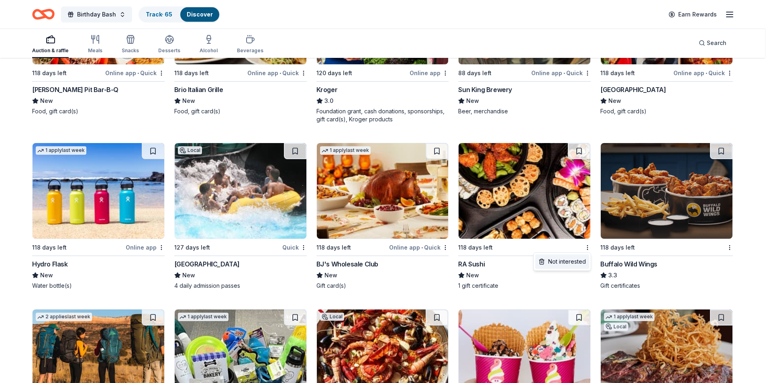
drag, startPoint x: 564, startPoint y: 259, endPoint x: 558, endPoint y: 261, distance: 6.2
click at [564, 259] on div "Not interested" at bounding box center [563, 261] width 54 height 14
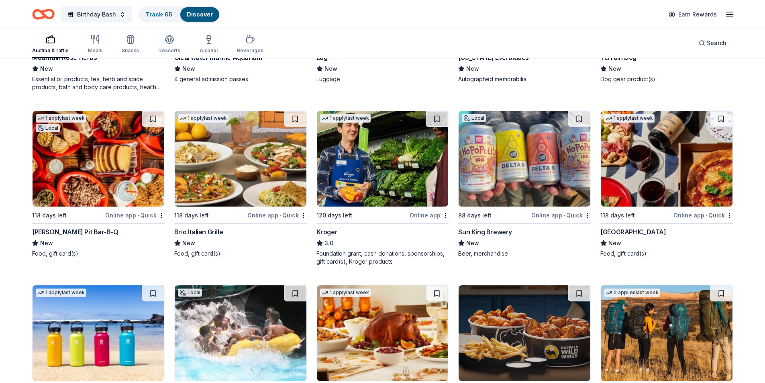
scroll to position [360, 0]
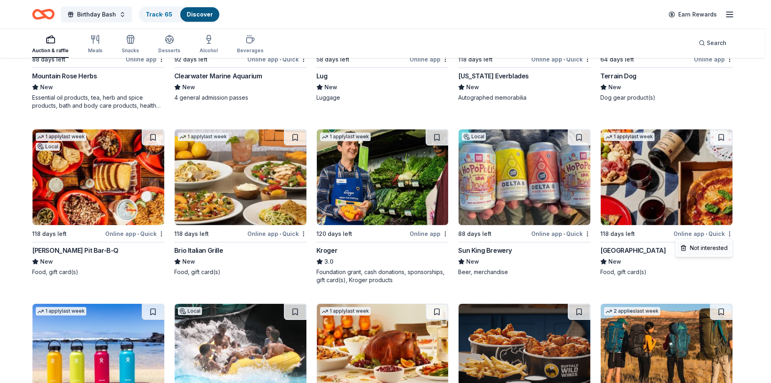
click at [702, 247] on div "Not interested" at bounding box center [704, 248] width 54 height 14
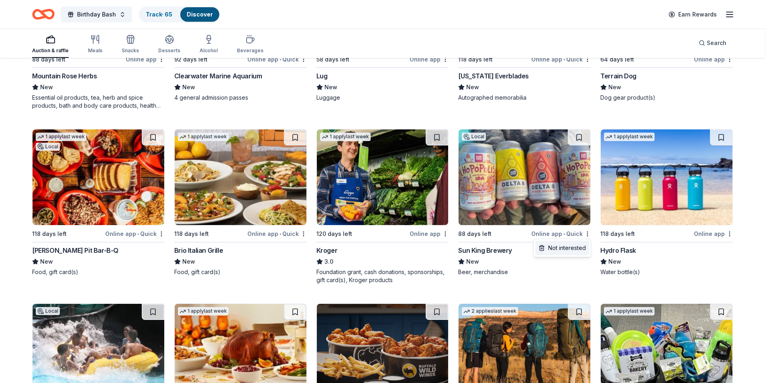
click at [569, 246] on div "Not interested" at bounding box center [563, 248] width 54 height 14
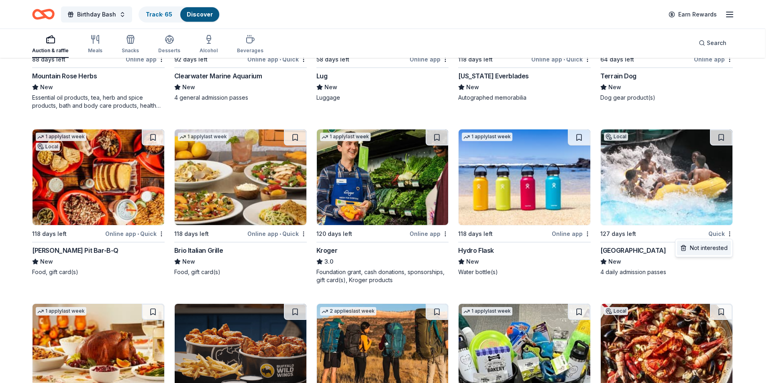
click at [709, 245] on div "Not interested" at bounding box center [704, 248] width 54 height 14
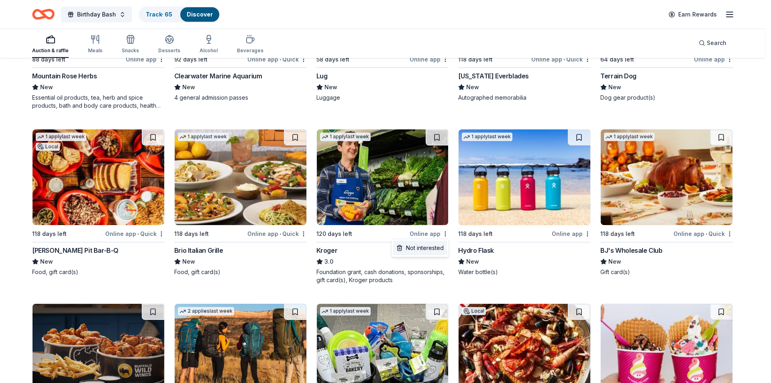
click at [438, 247] on div "Not interested" at bounding box center [420, 248] width 54 height 14
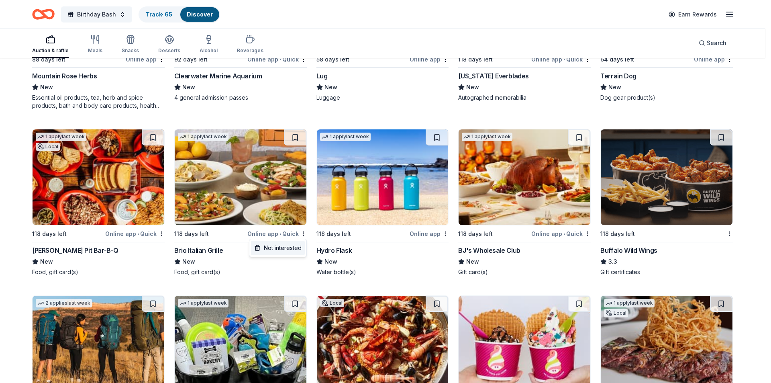
click at [292, 244] on div "Not interested" at bounding box center [278, 248] width 54 height 14
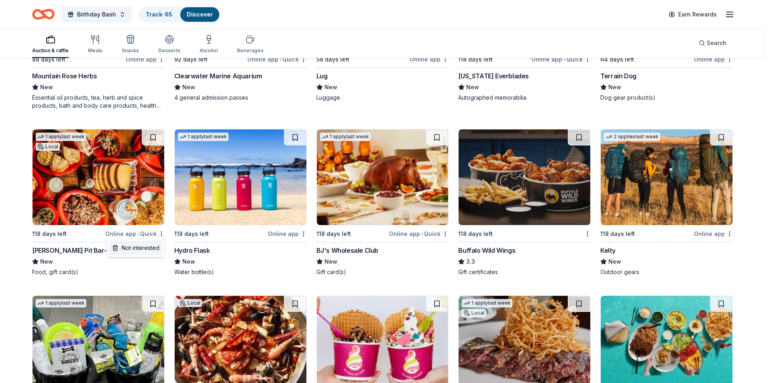
click at [152, 247] on div "Not interested" at bounding box center [136, 248] width 54 height 14
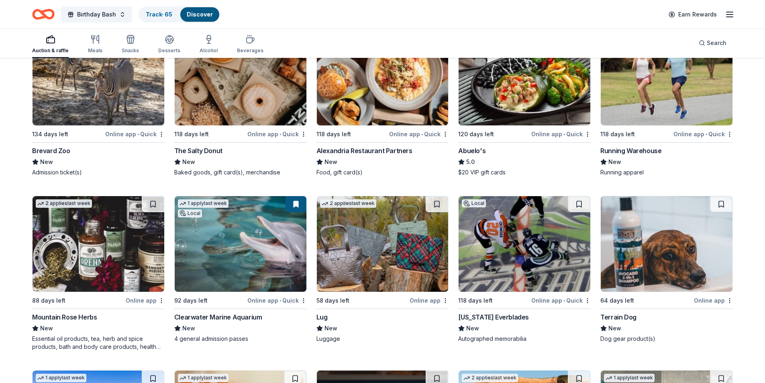
scroll to position [78, 0]
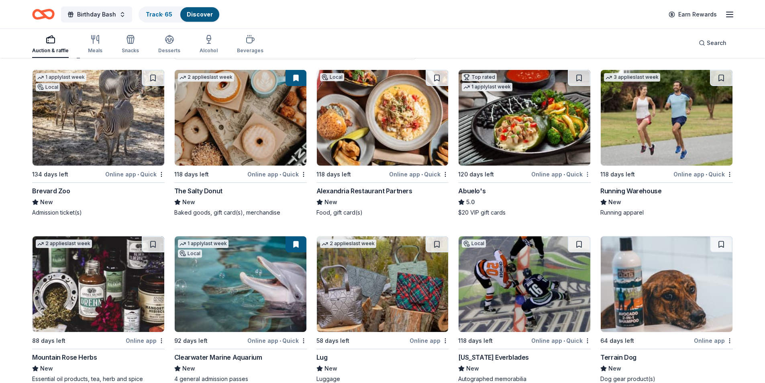
click at [588, 175] on html "Birthday Bash Track · 65 Discover Earn Rewards Auction & raffle Meals Snacks De…" at bounding box center [382, 113] width 765 height 383
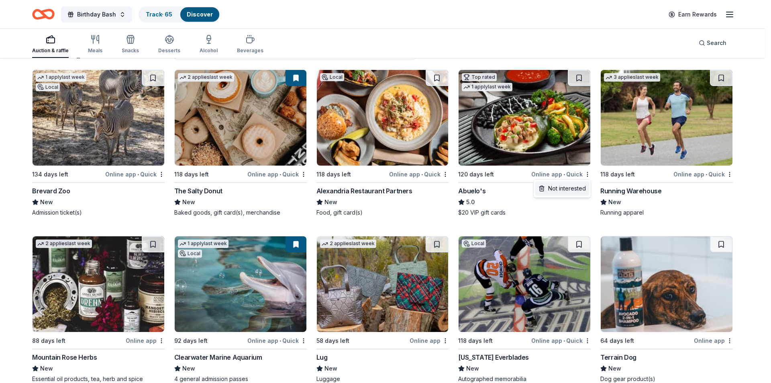
click at [558, 191] on div "Not interested" at bounding box center [563, 188] width 54 height 14
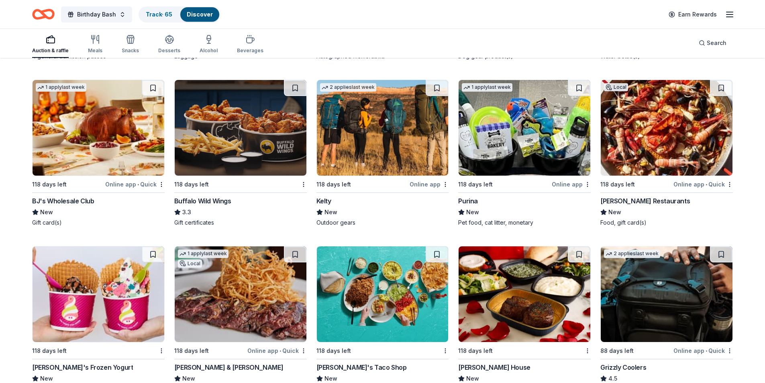
scroll to position [400, 0]
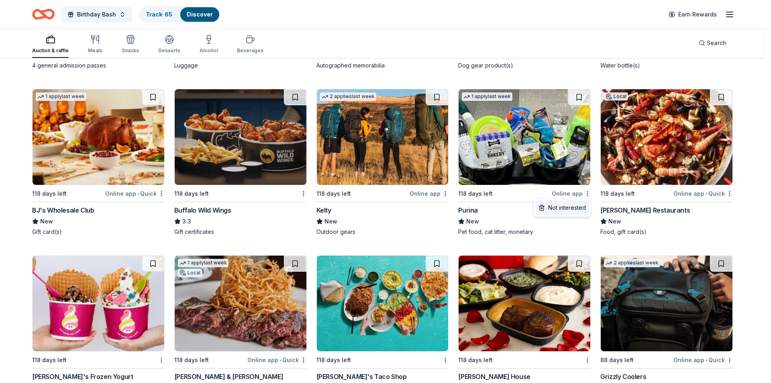
click at [561, 205] on div "Not interested" at bounding box center [563, 207] width 54 height 14
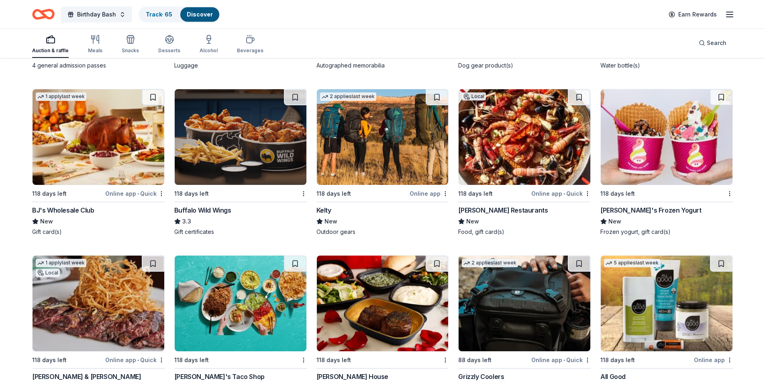
drag, startPoint x: 722, startPoint y: 96, endPoint x: 716, endPoint y: 96, distance: 5.2
click at [722, 96] on button at bounding box center [721, 97] width 22 height 16
click at [438, 95] on button at bounding box center [437, 97] width 22 height 16
click at [152, 98] on button at bounding box center [153, 97] width 22 height 16
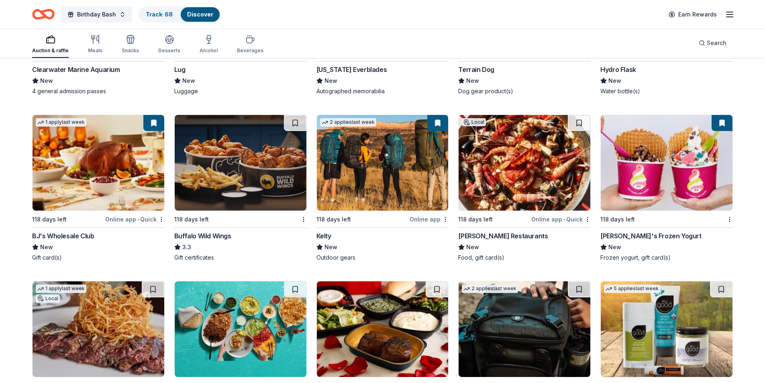
scroll to position [360, 0]
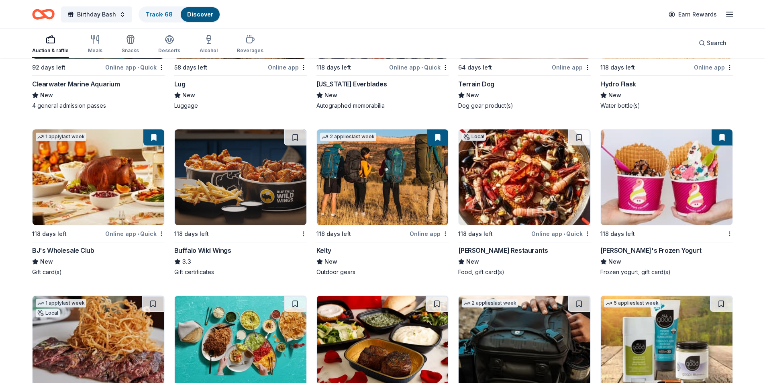
click at [290, 140] on button at bounding box center [295, 137] width 22 height 16
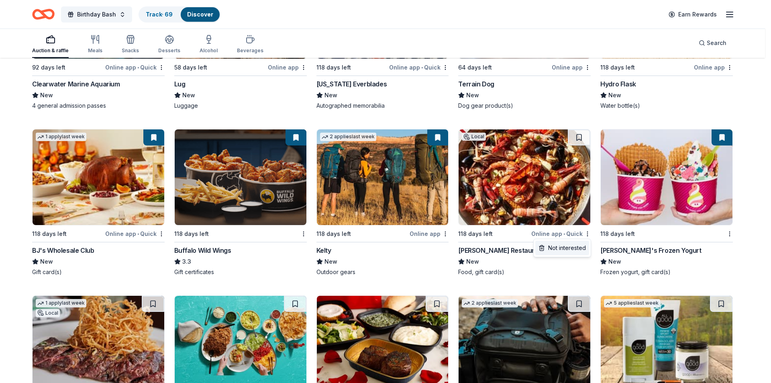
click at [568, 247] on div "Not interested" at bounding box center [563, 248] width 54 height 14
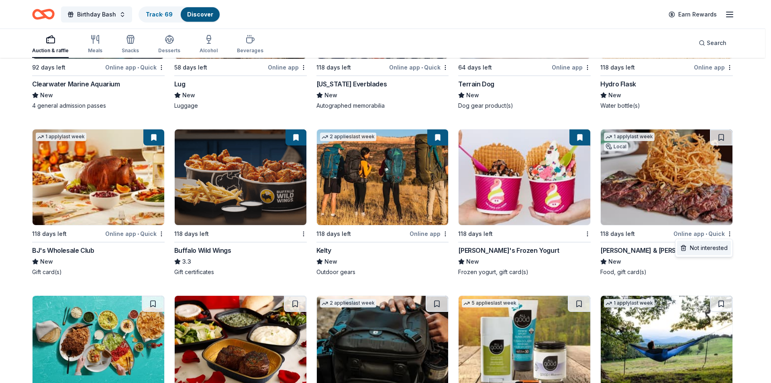
click at [717, 247] on div "Not interested" at bounding box center [704, 248] width 54 height 14
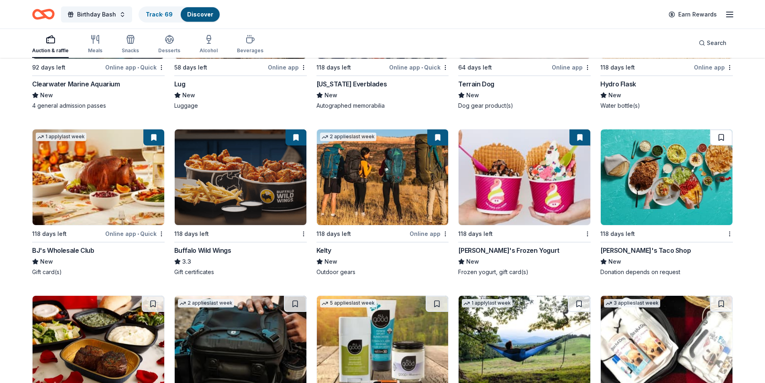
click at [720, 139] on button at bounding box center [721, 137] width 22 height 16
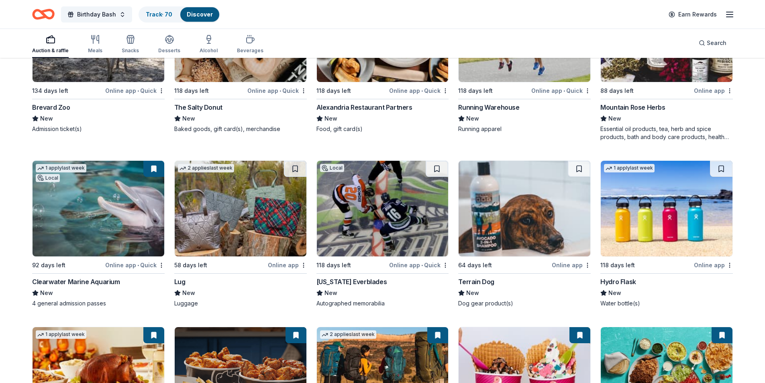
scroll to position [159, 0]
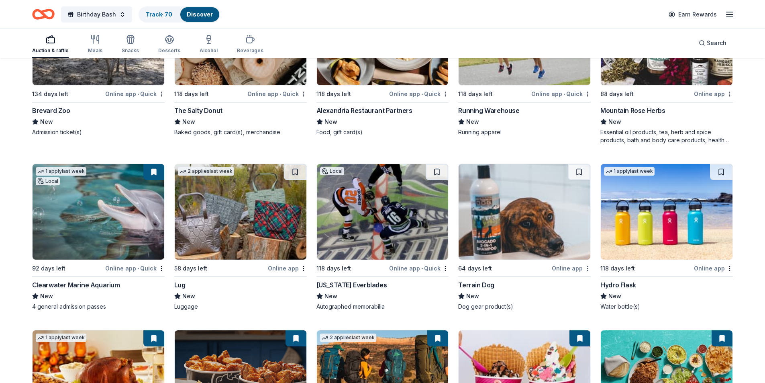
click at [589, 224] on html "Birthday Bash Track · 70 Discover Earn Rewards Auction & raffle Meals Snacks De…" at bounding box center [382, 32] width 765 height 383
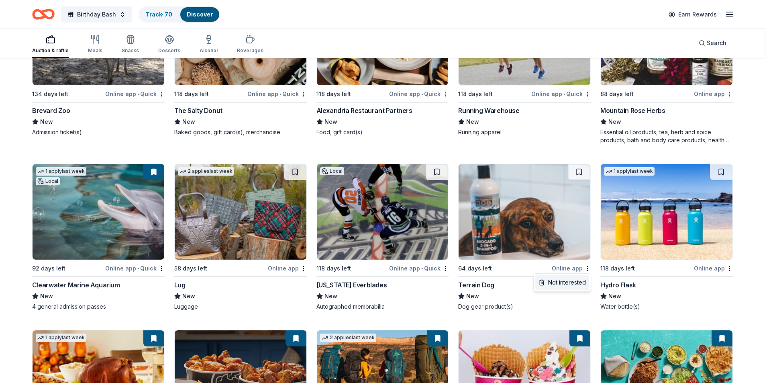
click at [572, 281] on div "Not interested" at bounding box center [563, 282] width 54 height 14
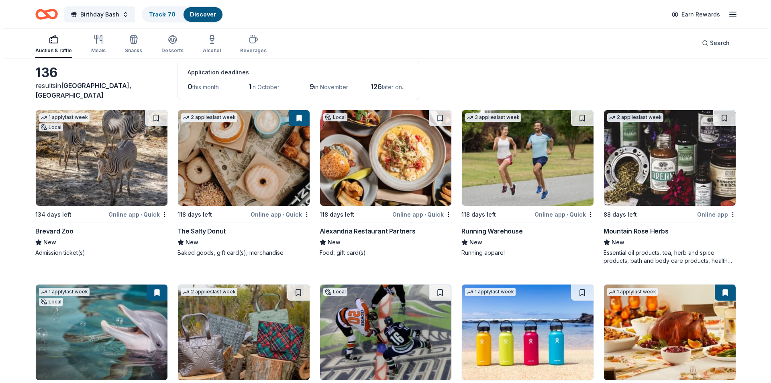
scroll to position [0, 0]
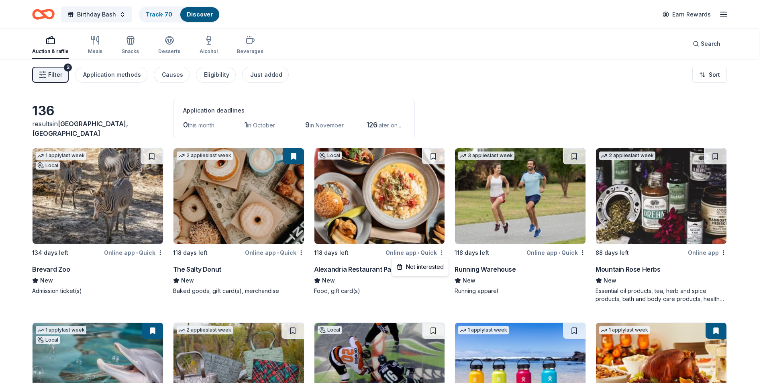
click at [446, 253] on html "Birthday Bash Track · 70 Discover Earn Rewards Auction & raffle Meals Snacks De…" at bounding box center [382, 191] width 765 height 383
click at [427, 265] on div "Not interested" at bounding box center [420, 267] width 54 height 14
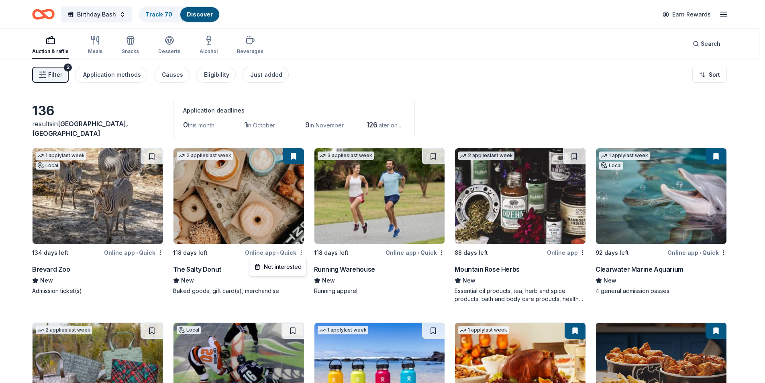
click at [306, 251] on html "Birthday Bash Track · 70 Discover Earn Rewards Auction & raffle Meals Snacks De…" at bounding box center [382, 191] width 765 height 383
click at [329, 91] on html "Birthday Bash Track · 70 Discover Earn Rewards Auction & raffle Meals Snacks De…" at bounding box center [385, 191] width 771 height 383
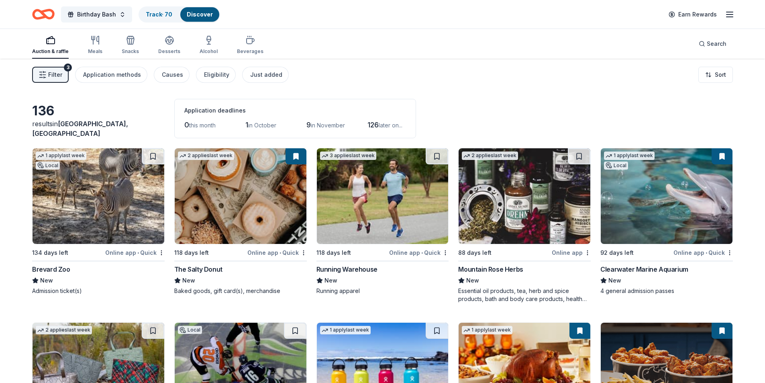
click at [54, 77] on span "Filter" at bounding box center [55, 75] width 14 height 10
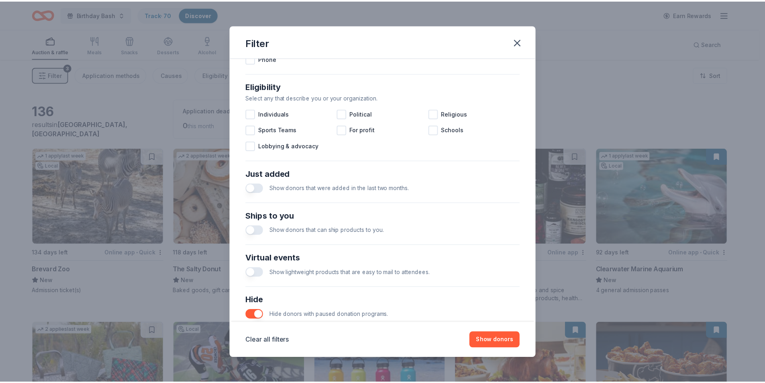
scroll to position [264, 0]
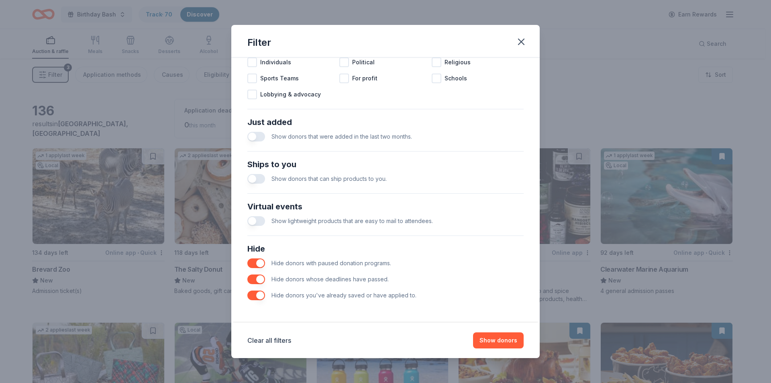
click at [255, 294] on button "button" at bounding box center [256, 295] width 18 height 10
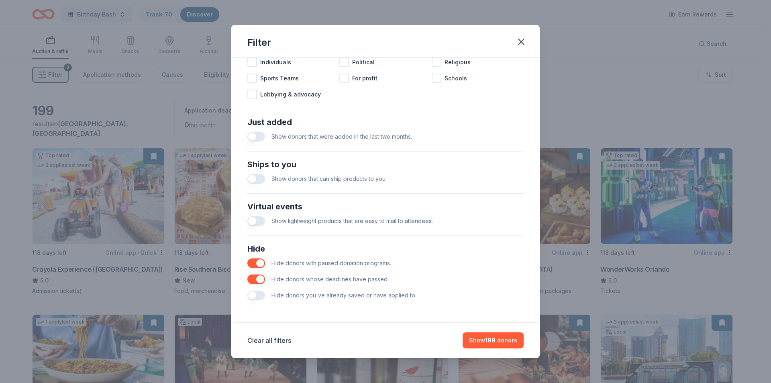
click at [255, 294] on button "button" at bounding box center [256, 295] width 18 height 10
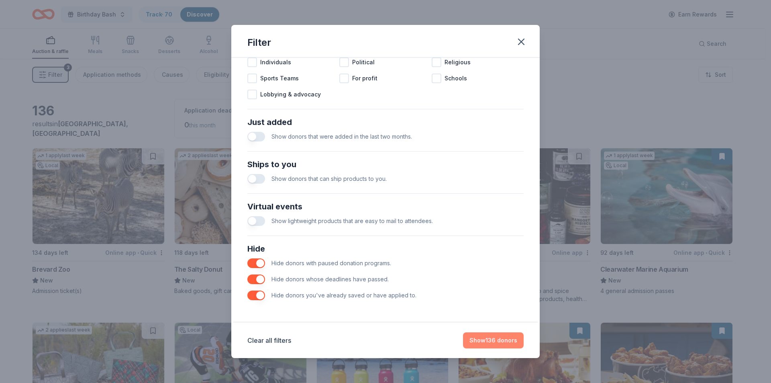
click at [507, 338] on button "Show 136 donors" at bounding box center [493, 340] width 61 height 16
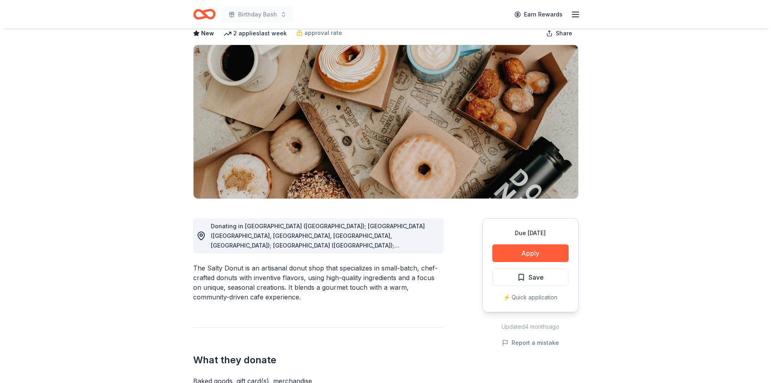
scroll to position [80, 0]
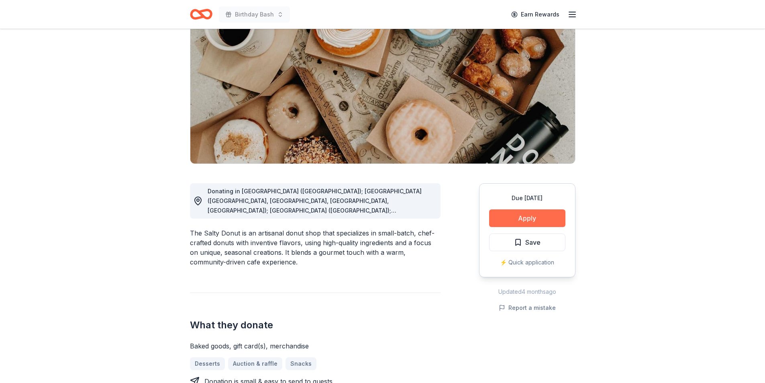
click at [511, 215] on button "Apply" at bounding box center [527, 218] width 76 height 18
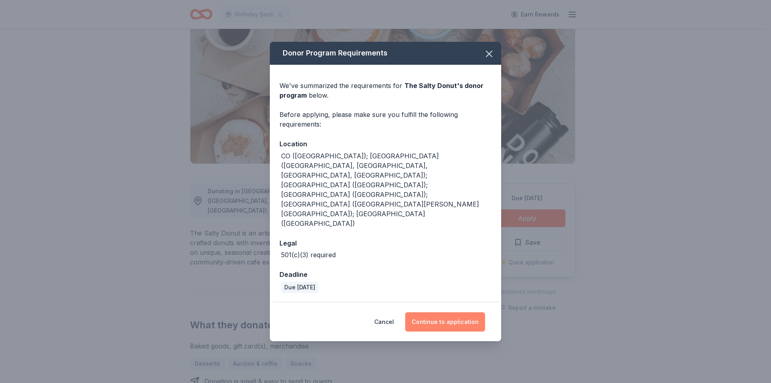
click at [432, 312] on button "Continue to application" at bounding box center [445, 321] width 80 height 19
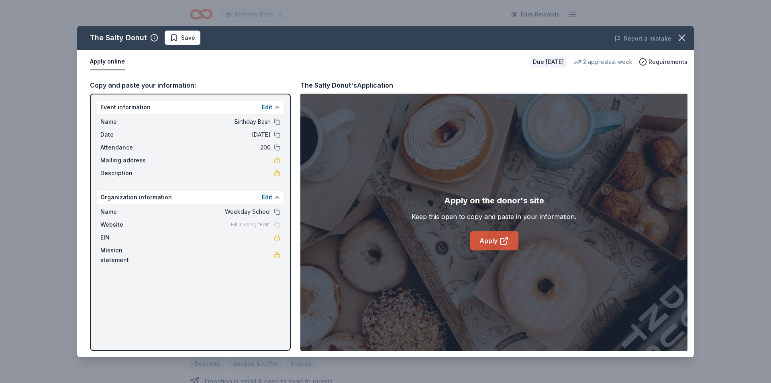
click at [483, 242] on link "Apply" at bounding box center [494, 240] width 49 height 19
click at [178, 43] on button "Save" at bounding box center [183, 38] width 36 height 14
click at [191, 37] on html "Birthday Bash Earn Rewards Due in 118 days Share The Salty Donut New 2 applies …" at bounding box center [385, 111] width 771 height 383
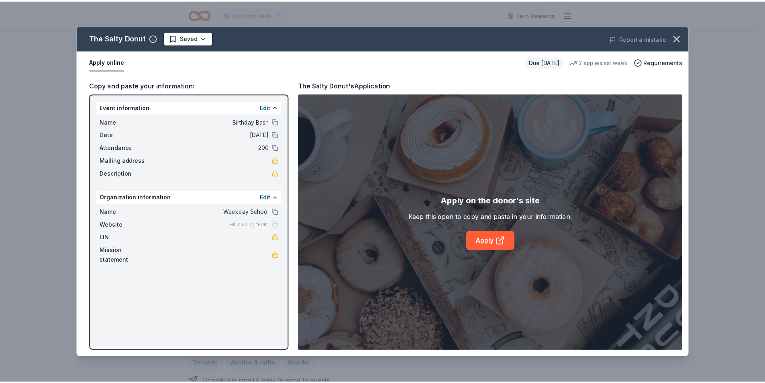
scroll to position [0, 0]
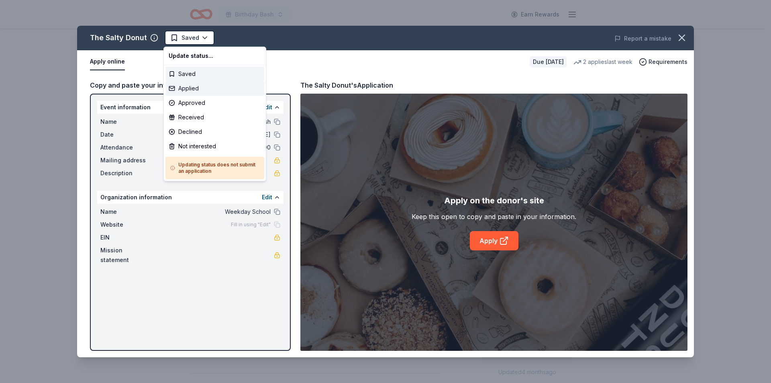
click at [194, 88] on div "Applied" at bounding box center [215, 88] width 99 height 14
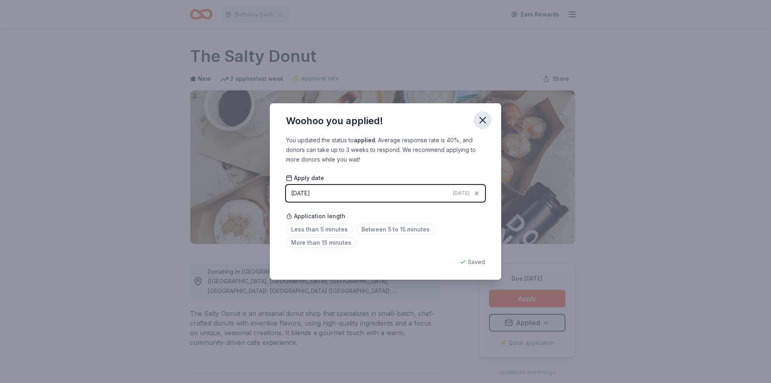
click at [483, 119] on icon "button" at bounding box center [482, 119] width 11 height 11
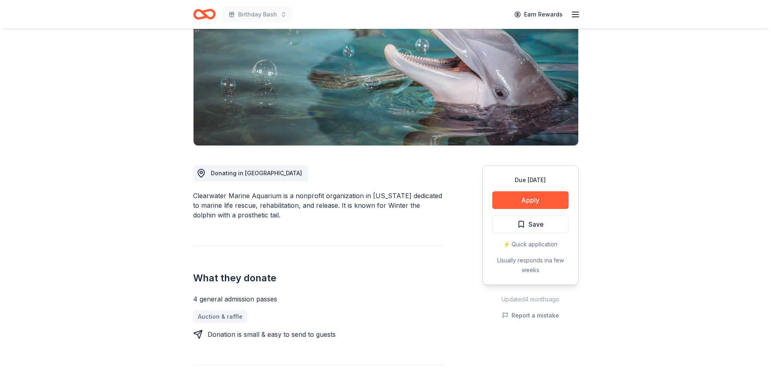
scroll to position [161, 0]
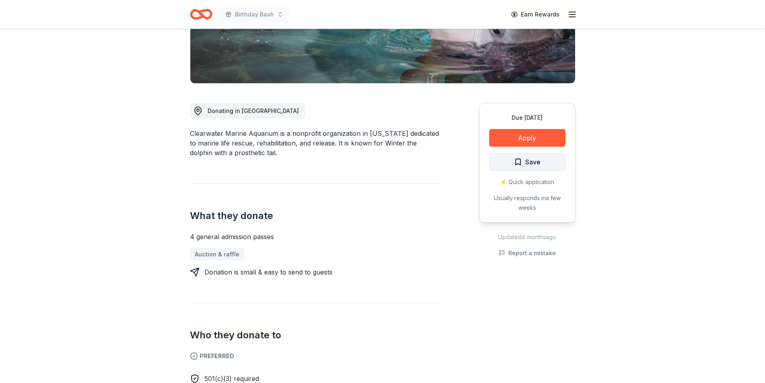
click at [513, 162] on button "Save" at bounding box center [527, 162] width 76 height 18
click at [534, 162] on html "Birthday Bash Earn Rewards Due in 92 days Share Clearwater Marine Aquarium New …" at bounding box center [382, 30] width 765 height 383
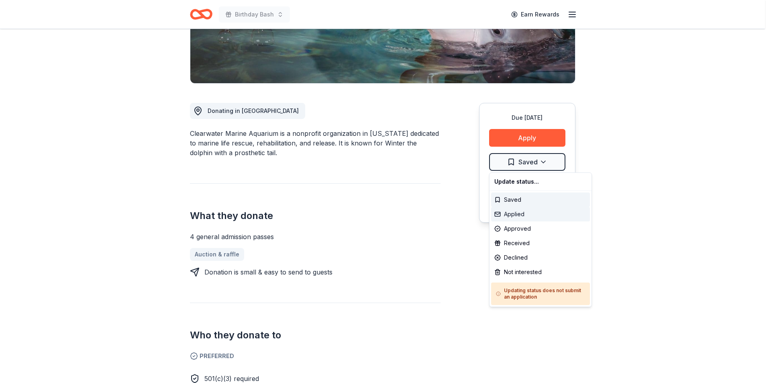
click at [521, 218] on div "Applied" at bounding box center [540, 214] width 99 height 14
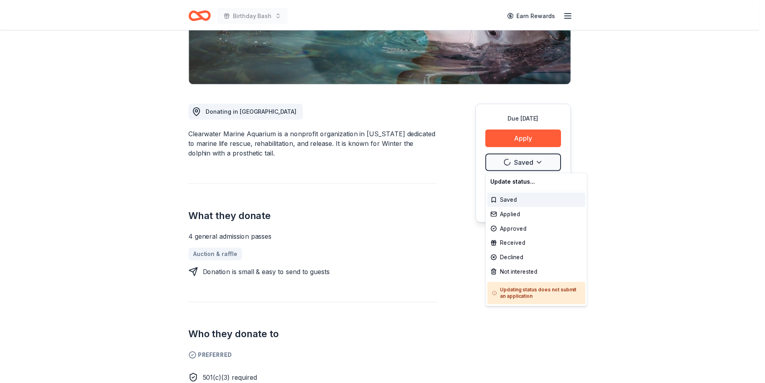
scroll to position [0, 0]
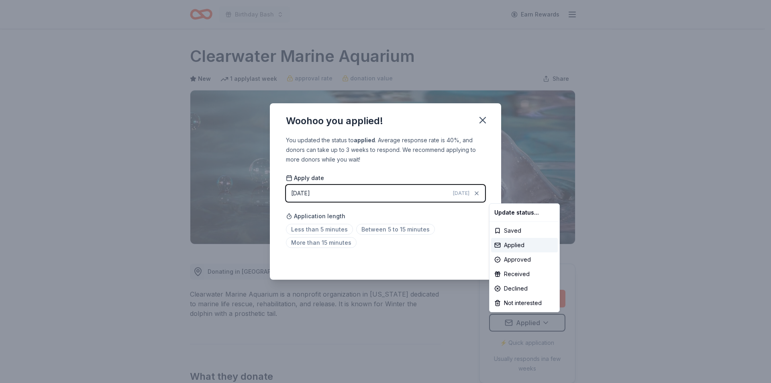
click at [484, 119] on html "Birthday Bash Earn Rewards Due in 92 days Share Clearwater Marine Aquarium New …" at bounding box center [385, 191] width 771 height 383
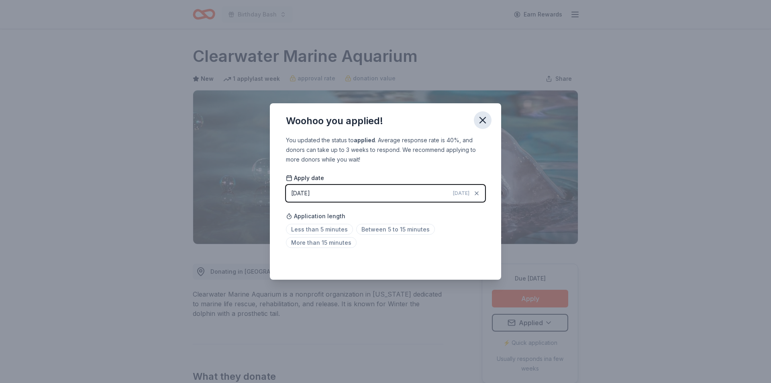
click at [483, 121] on icon "button" at bounding box center [482, 119] width 11 height 11
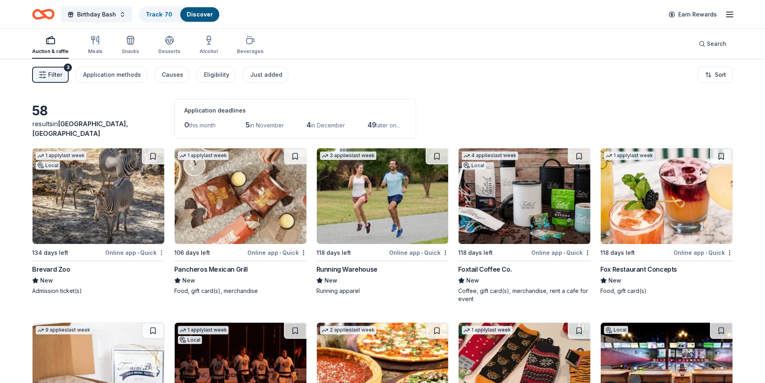
click at [161, 253] on html "Birthday Bash Track · 70 Discover Earn Rewards Auction & raffle Meals Snacks De…" at bounding box center [382, 191] width 765 height 383
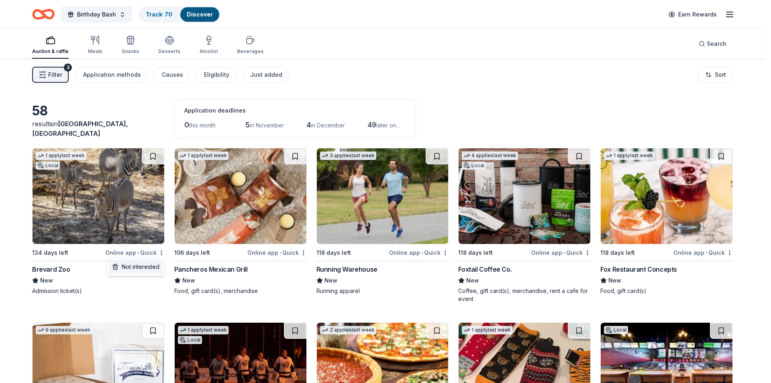
click at [149, 266] on div "Not interested" at bounding box center [136, 267] width 54 height 14
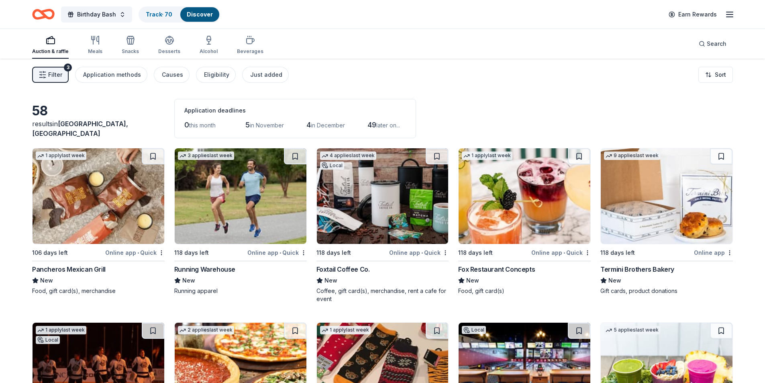
click at [157, 251] on div "Online app • Quick" at bounding box center [134, 252] width 59 height 10
click at [161, 253] on html "Birthday Bash Track · 70 Discover Earn Rewards Auction & raffle Meals Snacks De…" at bounding box center [382, 191] width 765 height 383
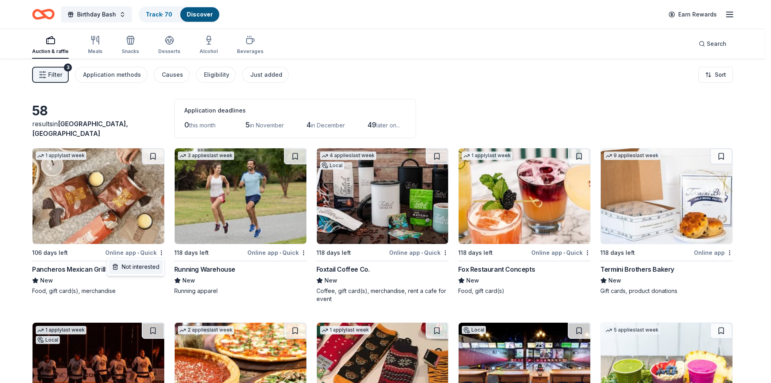
click at [152, 265] on div "Not interested" at bounding box center [136, 267] width 54 height 14
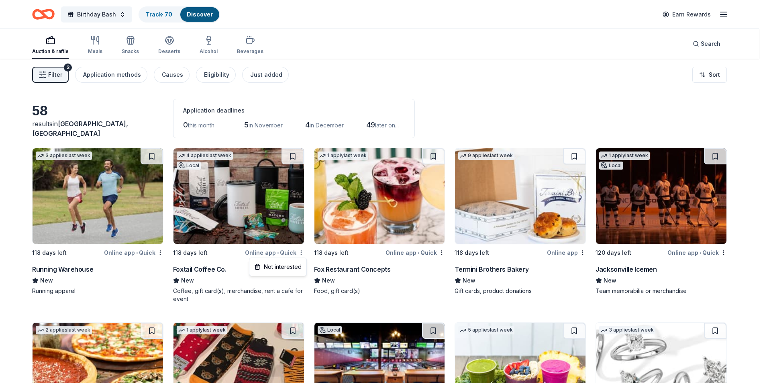
click at [302, 252] on html "Birthday Bash Track · 70 Discover Earn Rewards Auction & raffle Meals Snacks De…" at bounding box center [382, 191] width 765 height 383
click at [284, 266] on div "Not interested" at bounding box center [278, 267] width 54 height 14
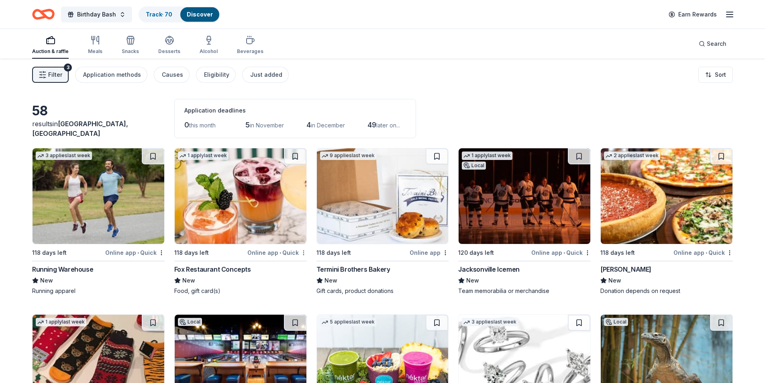
click at [303, 251] on html "Birthday Bash Track · 70 Discover Earn Rewards Auction & raffle Meals Snacks De…" at bounding box center [382, 191] width 765 height 383
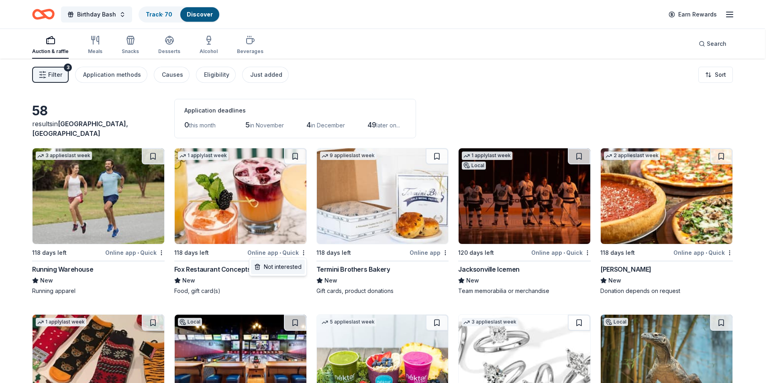
click at [281, 264] on div "Not interested" at bounding box center [278, 267] width 54 height 14
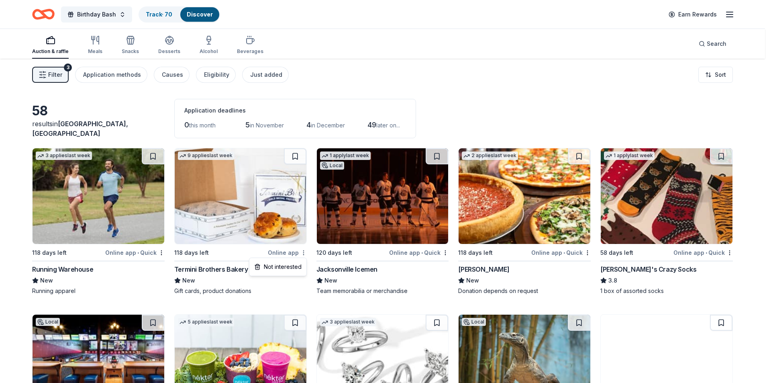
click at [306, 251] on html "Birthday Bash Track · 70 Discover Earn Rewards Auction & raffle Meals Snacks De…" at bounding box center [385, 191] width 771 height 383
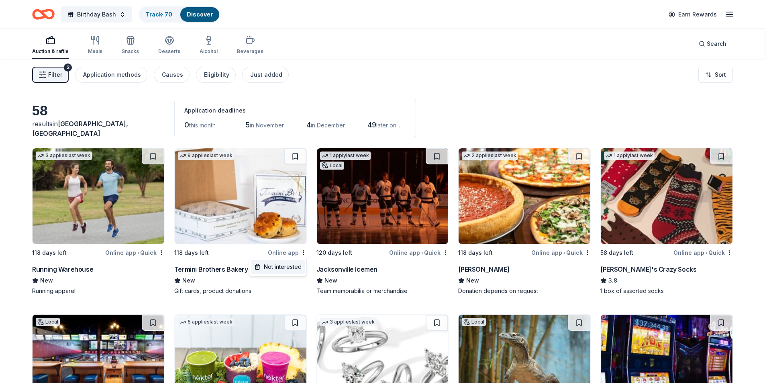
click at [284, 264] on div "Not interested" at bounding box center [278, 267] width 54 height 14
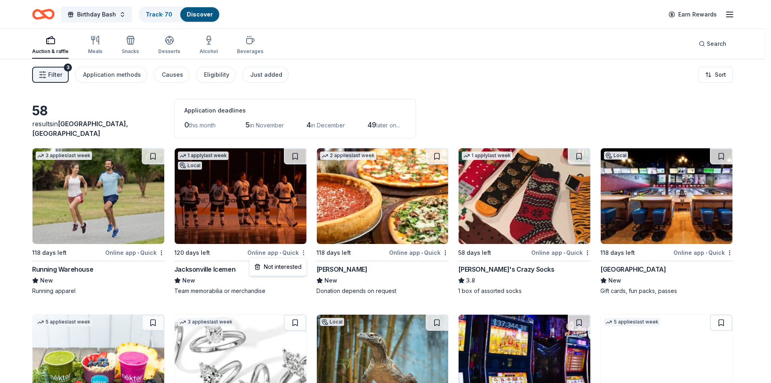
click at [305, 250] on html "Birthday Bash Track · 70 Discover Earn Rewards Auction & raffle Meals Snacks De…" at bounding box center [385, 191] width 771 height 383
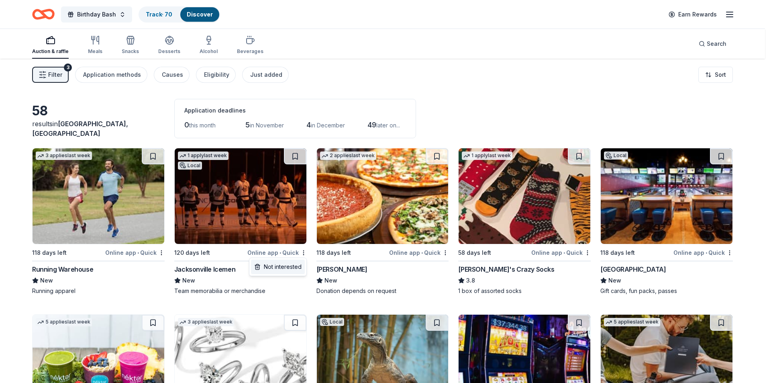
click at [288, 261] on div "Not interested" at bounding box center [278, 267] width 54 height 14
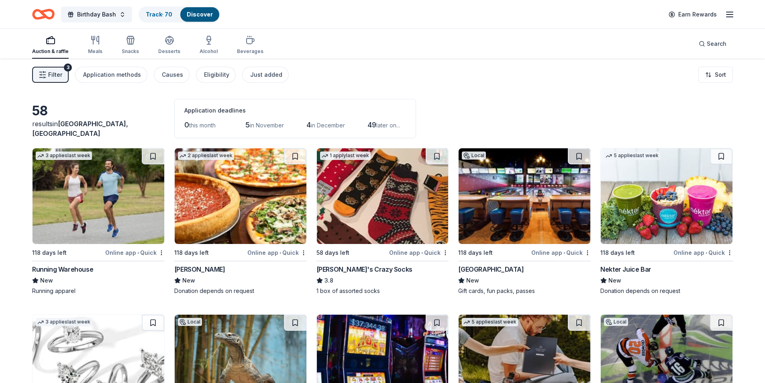
click at [305, 249] on div "Online app • Quick" at bounding box center [276, 252] width 59 height 10
click at [304, 252] on html "Birthday Bash Track · 70 Discover Earn Rewards Auction & raffle Meals Snacks De…" at bounding box center [382, 191] width 765 height 383
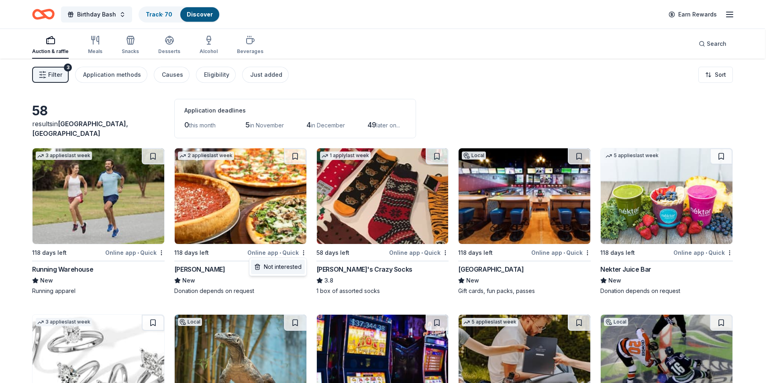
click at [294, 267] on div "Not interested" at bounding box center [278, 267] width 54 height 14
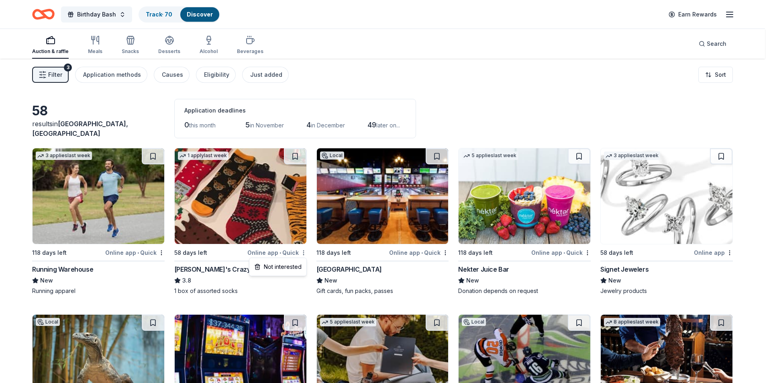
click at [306, 250] on html "Birthday Bash Track · 70 Discover Earn Rewards Auction & raffle Meals Snacks De…" at bounding box center [385, 191] width 771 height 383
click at [288, 264] on div "Not interested" at bounding box center [278, 267] width 54 height 14
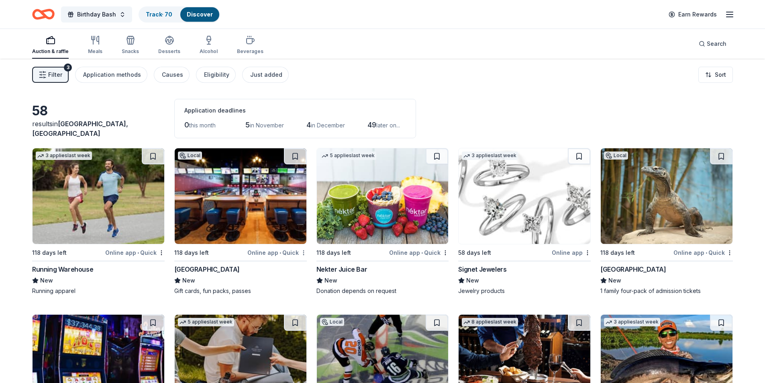
click at [302, 252] on html "Birthday Bash Track · 70 Discover Earn Rewards Auction & raffle Meals Snacks De…" at bounding box center [382, 191] width 765 height 383
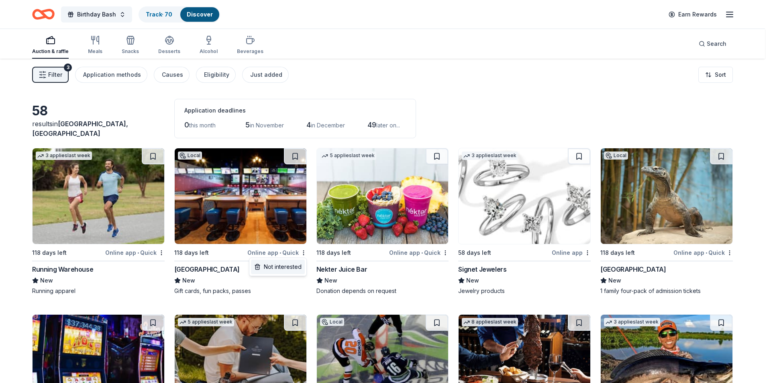
click at [284, 266] on div "Not interested" at bounding box center [278, 267] width 54 height 14
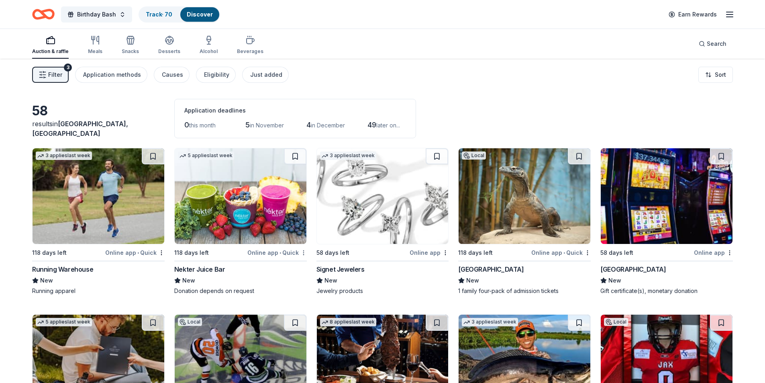
click at [303, 251] on html "Birthday Bash Track · 70 Discover Earn Rewards Auction & raffle Meals Snacks De…" at bounding box center [382, 191] width 765 height 383
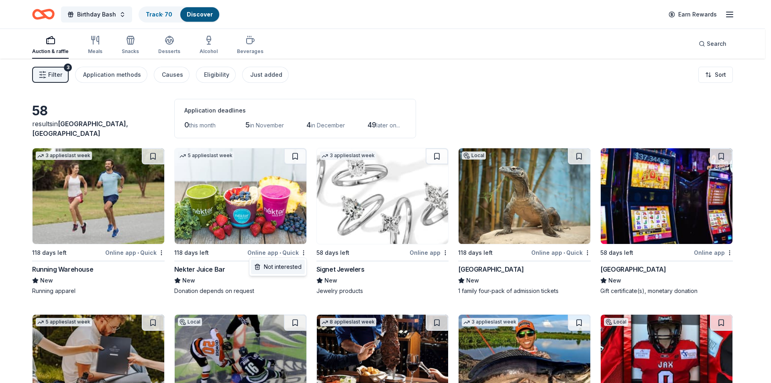
click at [283, 262] on div "Not interested" at bounding box center [278, 267] width 54 height 14
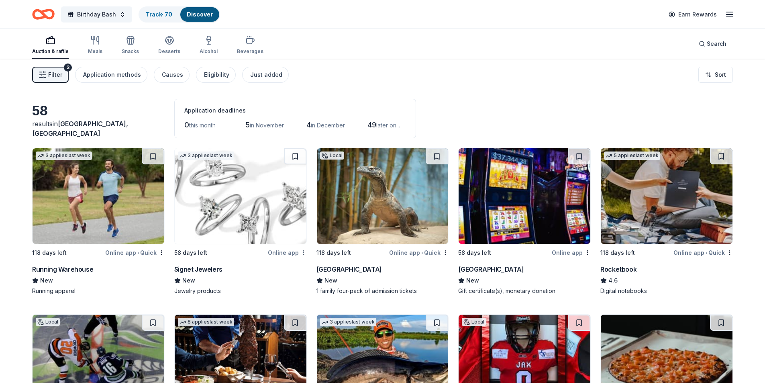
click at [303, 251] on html "Birthday Bash Track · 70 Discover Earn Rewards Auction & raffle Meals Snacks De…" at bounding box center [382, 191] width 765 height 383
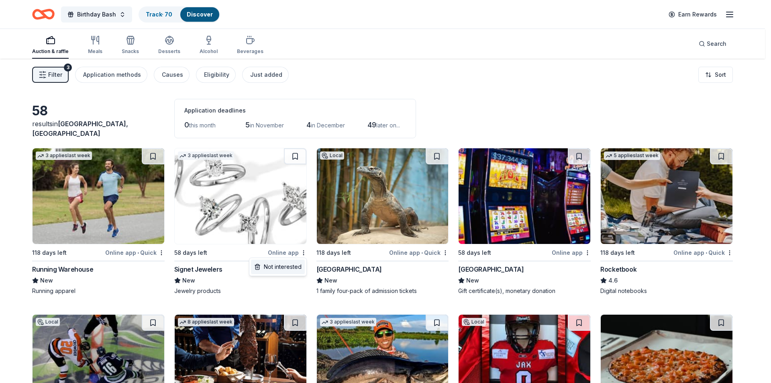
click at [286, 263] on div "Not interested" at bounding box center [278, 267] width 54 height 14
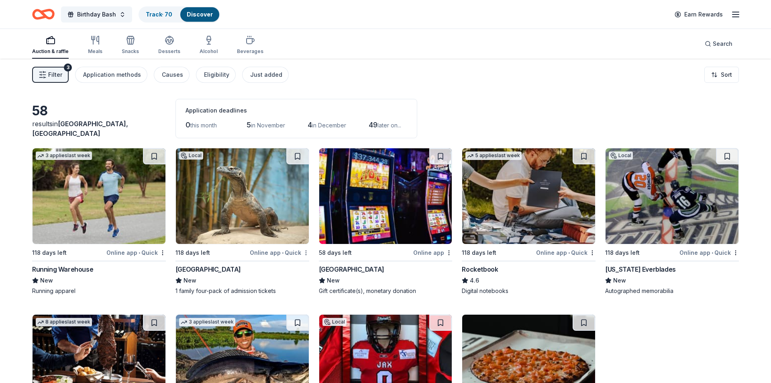
click at [303, 254] on html "Birthday Bash Track · 70 Discover Earn Rewards Auction & raffle Meals Snacks De…" at bounding box center [385, 191] width 771 height 383
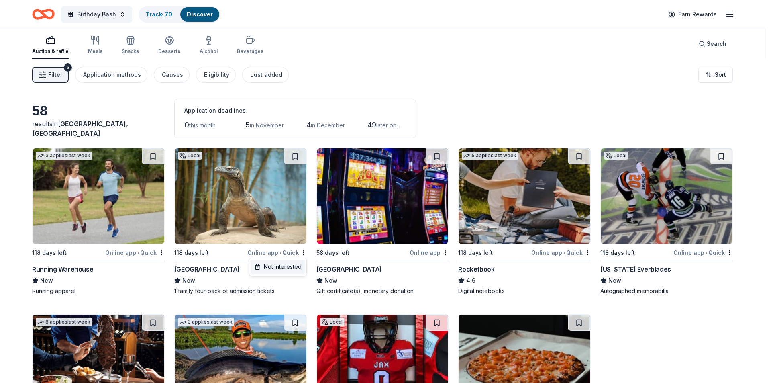
click at [293, 267] on div "Not interested" at bounding box center [278, 267] width 54 height 14
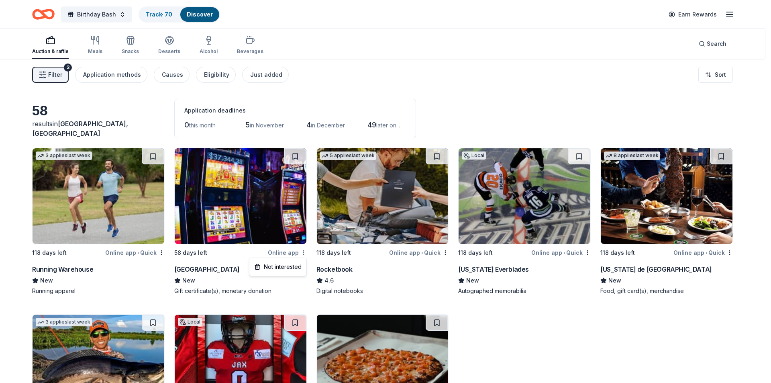
click at [303, 251] on html "Birthday Bash Track · 70 Discover Earn Rewards Auction & raffle Meals Snacks De…" at bounding box center [385, 191] width 771 height 383
click at [287, 263] on div "Not interested" at bounding box center [278, 267] width 54 height 14
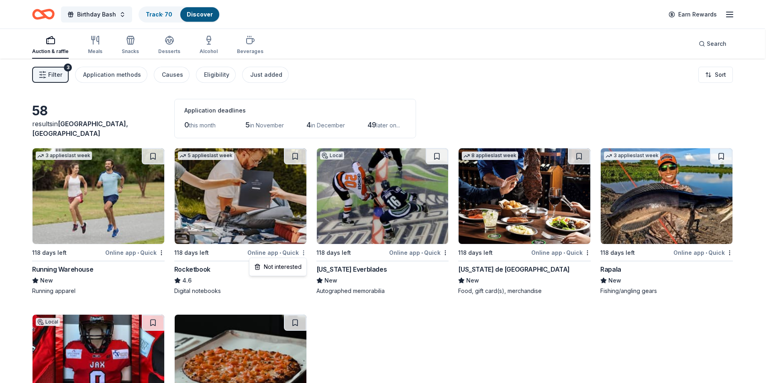
click at [305, 253] on html "Birthday Bash Track · 70 Discover Earn Rewards Auction & raffle Meals Snacks De…" at bounding box center [385, 191] width 771 height 383
click at [293, 264] on div "Not interested" at bounding box center [278, 267] width 54 height 14
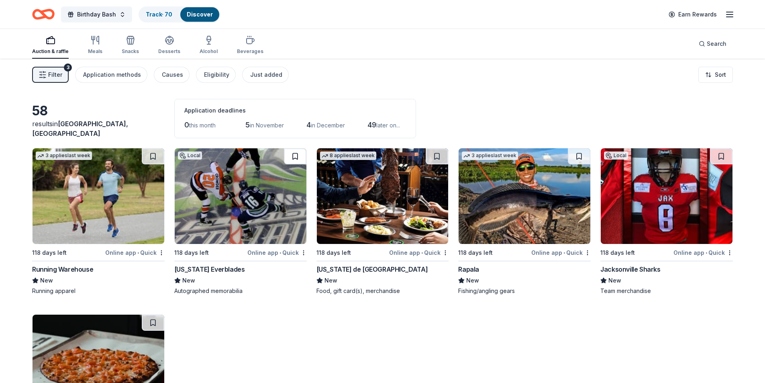
click at [294, 155] on button at bounding box center [295, 156] width 22 height 16
click at [446, 252] on html "Birthday Bash Track · 71 Discover Earn Rewards Auction & raffle Meals Snacks De…" at bounding box center [382, 191] width 765 height 383
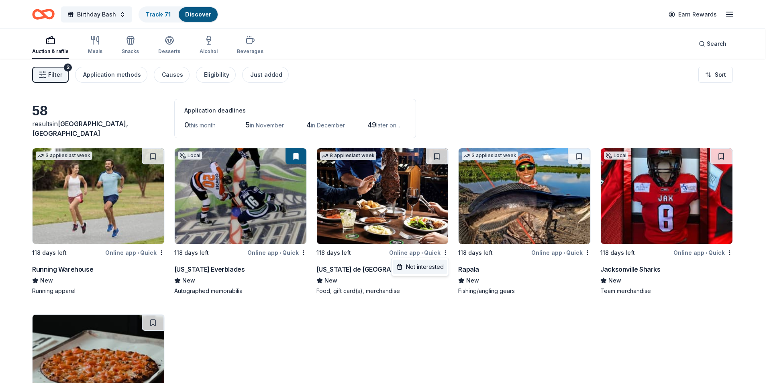
click at [415, 270] on div "Not interested" at bounding box center [420, 267] width 54 height 14
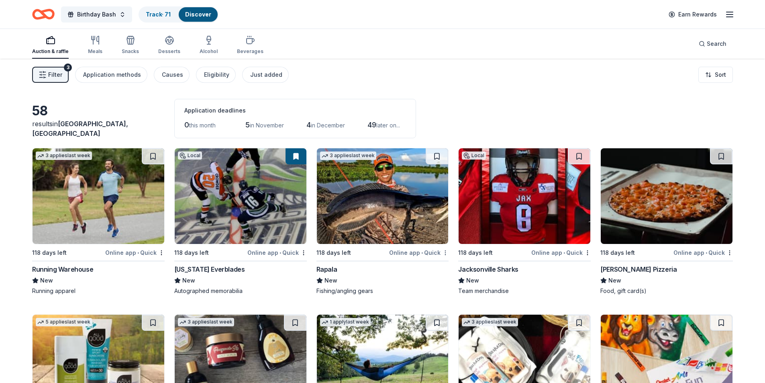
click at [448, 251] on html "Birthday Bash Track · 71 Discover Earn Rewards Auction & raffle Meals Snacks De…" at bounding box center [382, 191] width 765 height 383
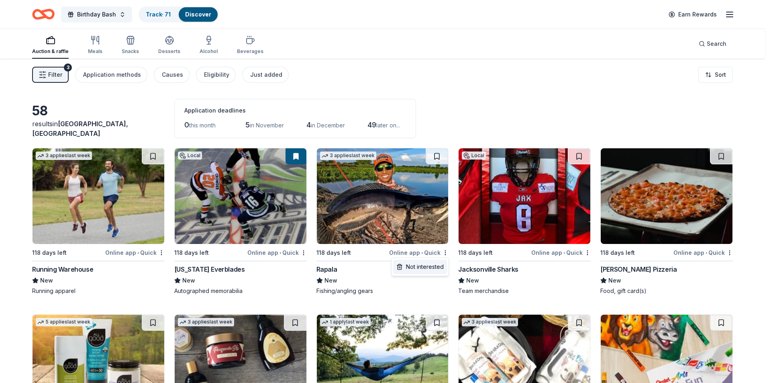
click at [439, 266] on div "Not interested" at bounding box center [420, 267] width 54 height 14
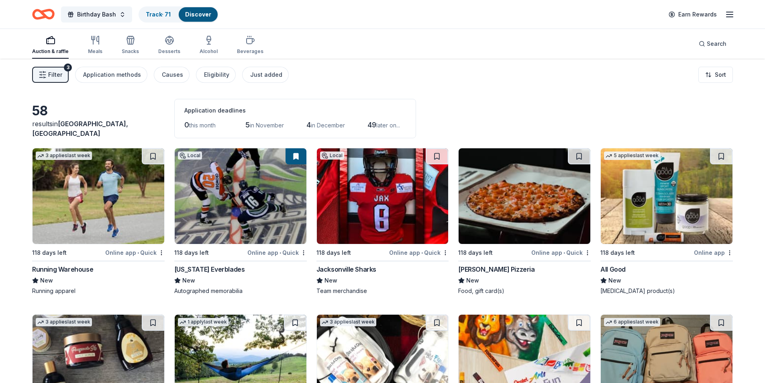
click at [448, 255] on html "Birthday Bash Track · 71 Discover Earn Rewards Auction & raffle Meals Snacks De…" at bounding box center [382, 191] width 765 height 383
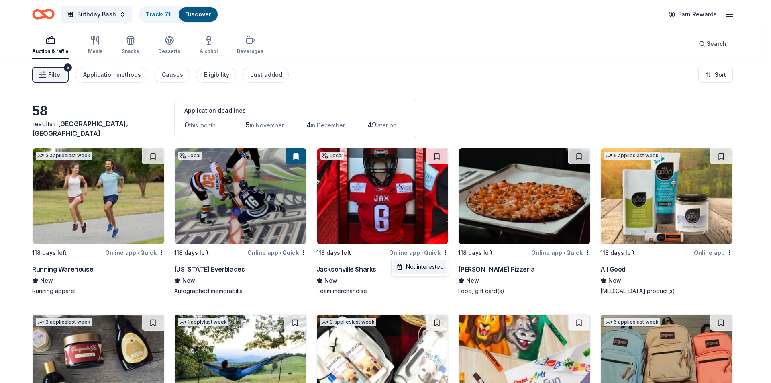
click at [440, 268] on div "Not interested" at bounding box center [420, 267] width 54 height 14
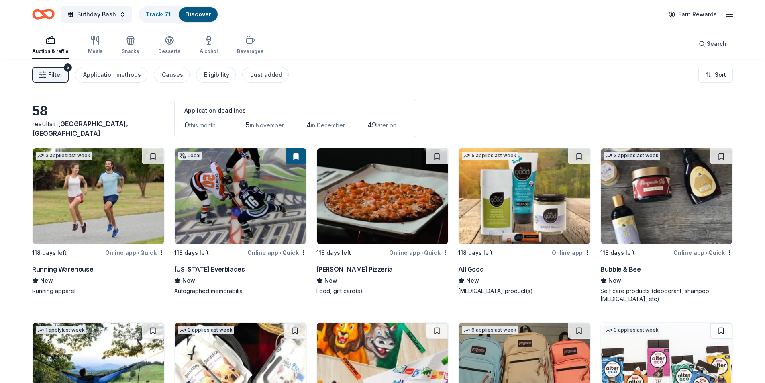
click at [447, 251] on html "Birthday Bash Track · 71 Discover Earn Rewards Auction & raffle Meals Snacks De…" at bounding box center [382, 191] width 765 height 383
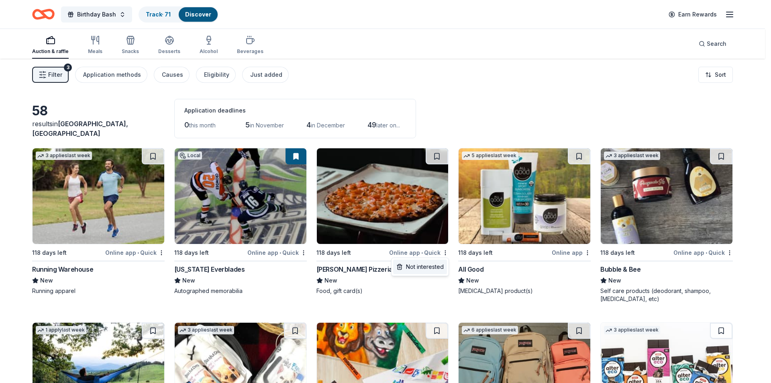
click at [430, 264] on div "Not interested" at bounding box center [420, 267] width 54 height 14
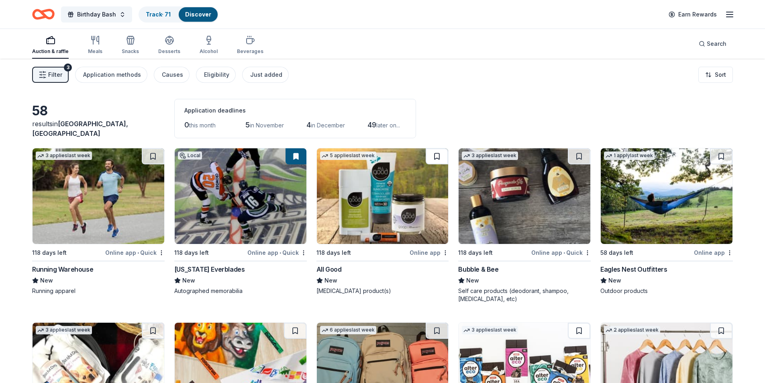
click at [436, 156] on button at bounding box center [437, 156] width 22 height 16
click at [577, 159] on button at bounding box center [579, 156] width 22 height 16
click at [716, 155] on button at bounding box center [721, 156] width 22 height 16
click at [154, 156] on button at bounding box center [153, 156] width 22 height 16
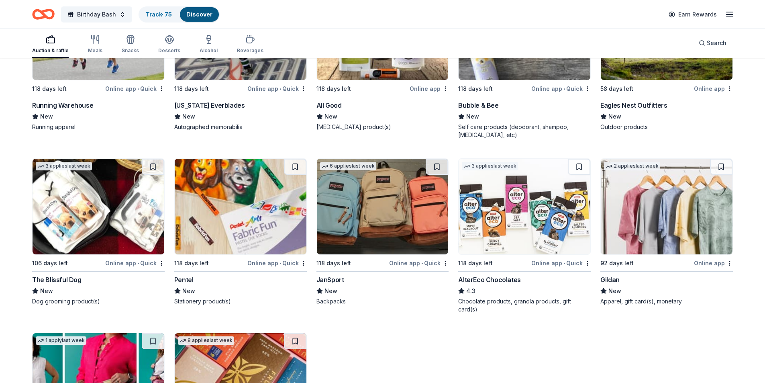
scroll to position [201, 0]
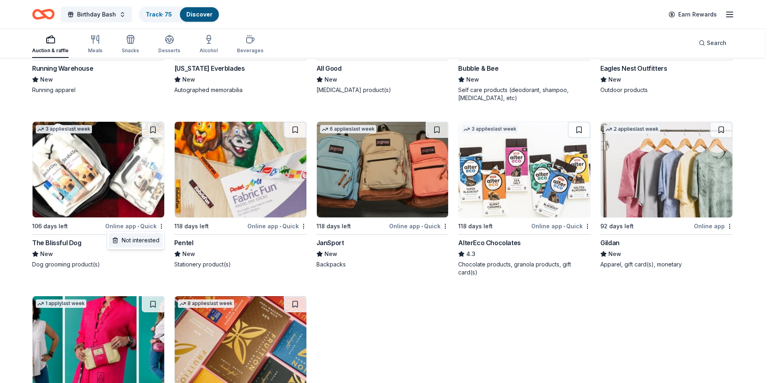
click at [155, 237] on div "Not interested" at bounding box center [136, 240] width 54 height 14
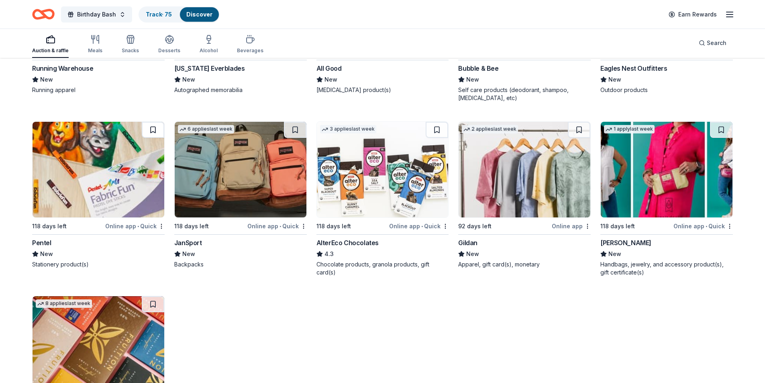
click at [151, 132] on button at bounding box center [153, 130] width 22 height 16
click at [294, 131] on button at bounding box center [295, 130] width 22 height 16
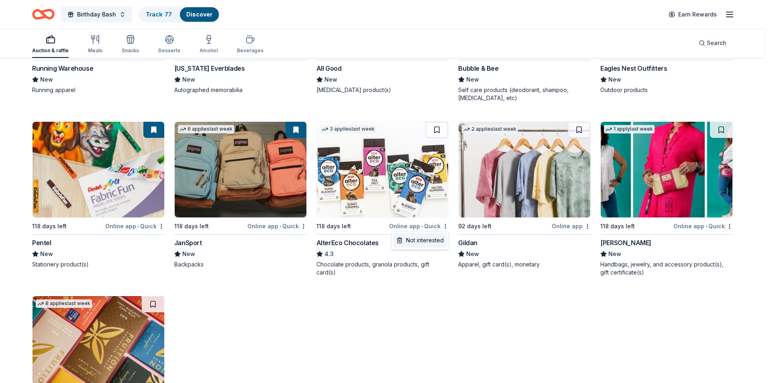
click at [434, 240] on div "Not interested" at bounding box center [420, 240] width 54 height 14
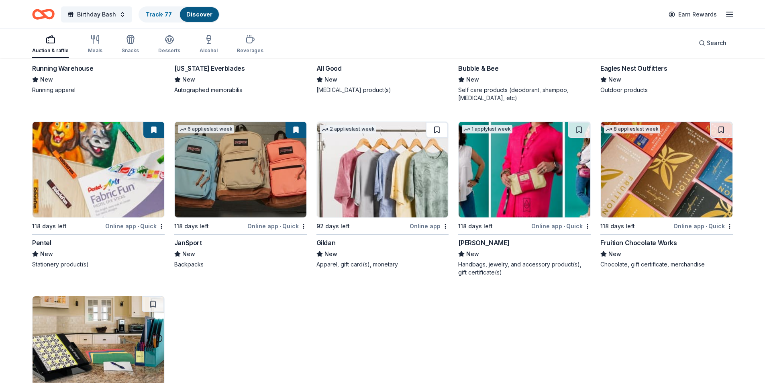
click at [434, 129] on button at bounding box center [437, 130] width 22 height 16
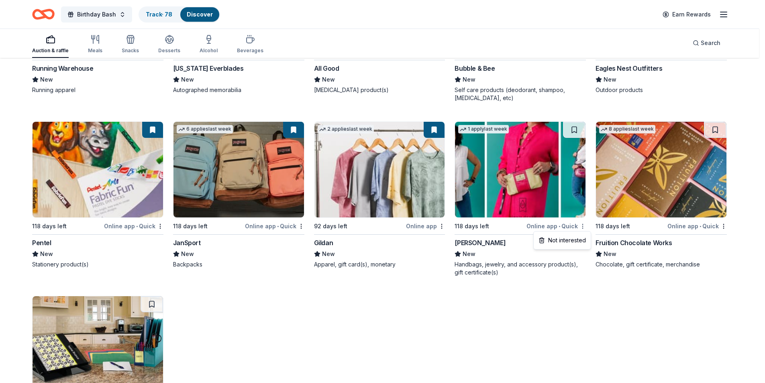
click at [568, 236] on div "Not interested" at bounding box center [563, 240] width 54 height 14
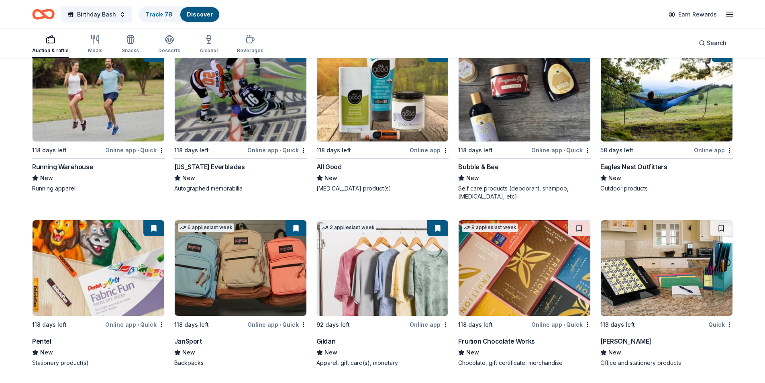
scroll to position [102, 0]
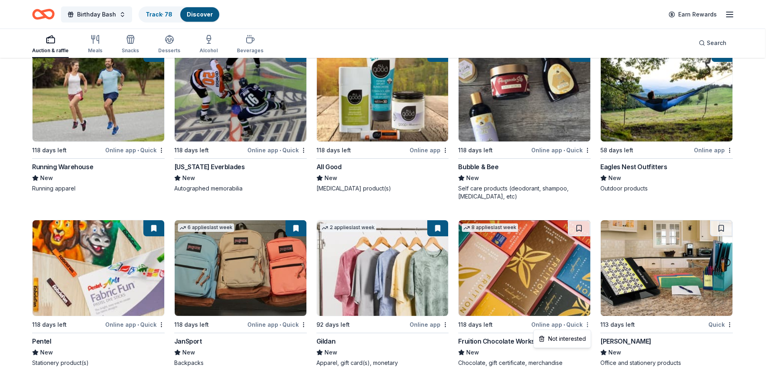
click at [587, 280] on html "Birthday Bash Track · 78 Discover Earn Rewards Auction & raffle Meals Snacks De…" at bounding box center [385, 89] width 771 height 383
click at [573, 334] on div "Not interested" at bounding box center [563, 338] width 54 height 14
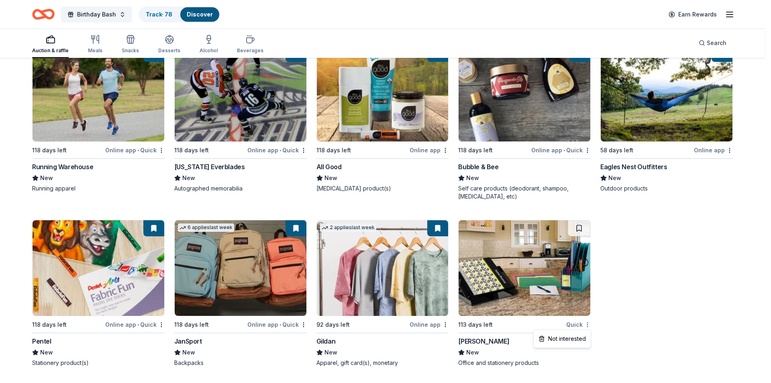
click at [586, 280] on html "Birthday Bash Track · 78 Discover Earn Rewards Auction & raffle Meals Snacks De…" at bounding box center [385, 89] width 771 height 383
click at [570, 335] on div "Not interested" at bounding box center [563, 338] width 54 height 14
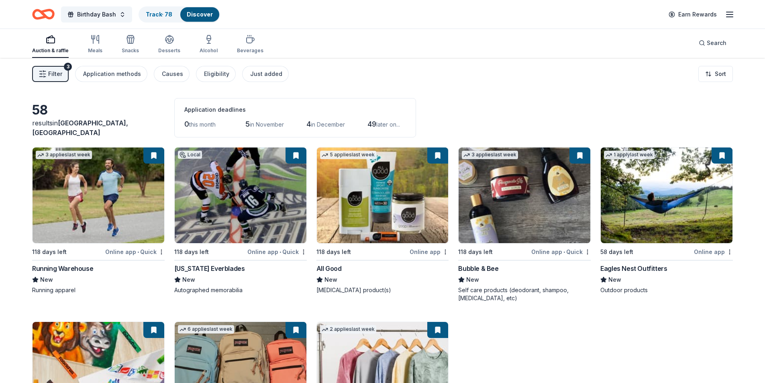
scroll to position [0, 0]
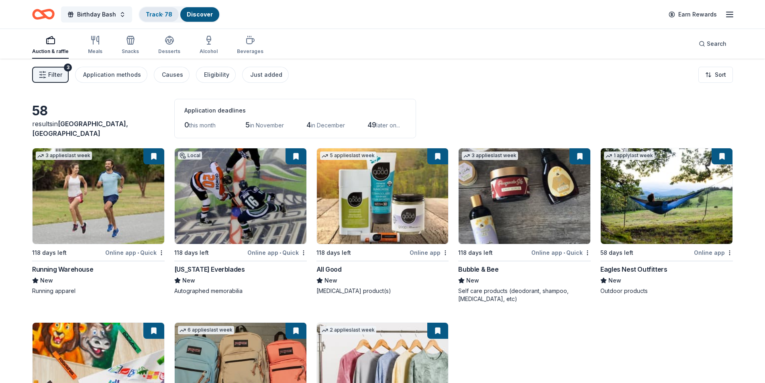
click at [163, 18] on div "Track · 78" at bounding box center [158, 14] width 39 height 14
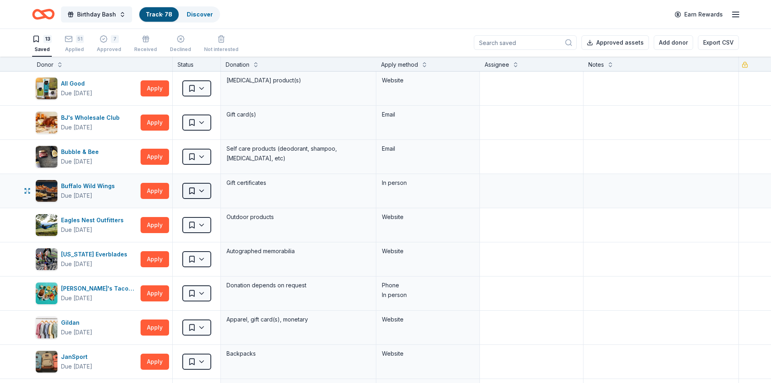
click at [203, 190] on html "Birthday Bash Track · 78 Discover Earn Rewards 13 Saved 51 Applied 7 Approved R…" at bounding box center [385, 191] width 771 height 383
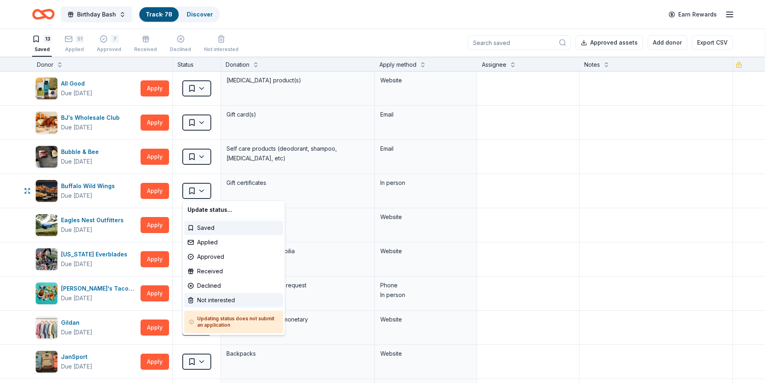
click at [209, 299] on div "Not interested" at bounding box center [233, 300] width 99 height 14
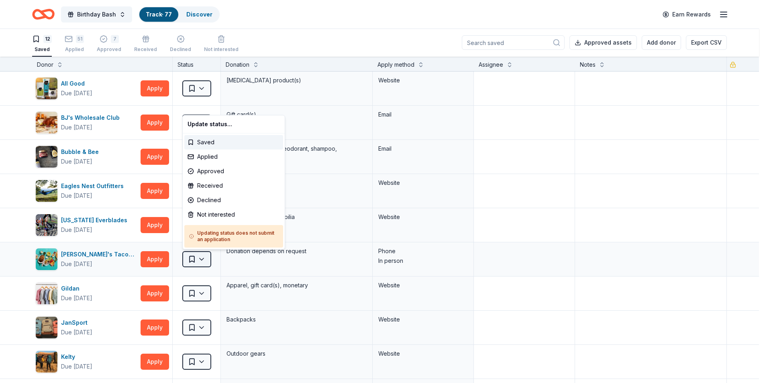
click at [206, 263] on html "Birthday Bash Track · 77 Discover Earn Rewards 12 Saved 51 Applied 7 Approved R…" at bounding box center [382, 191] width 765 height 383
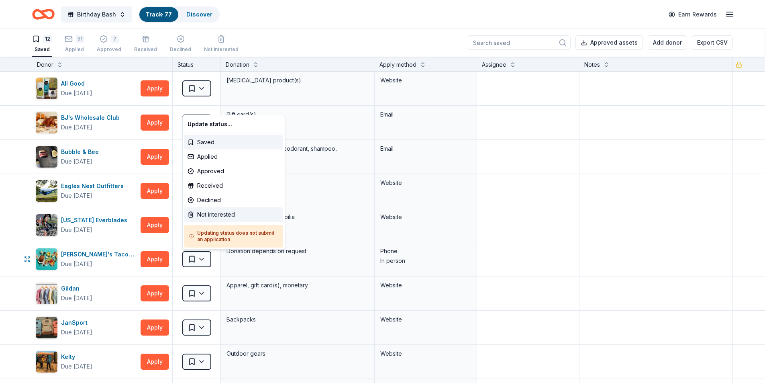
click at [207, 212] on div "Not interested" at bounding box center [233, 214] width 99 height 14
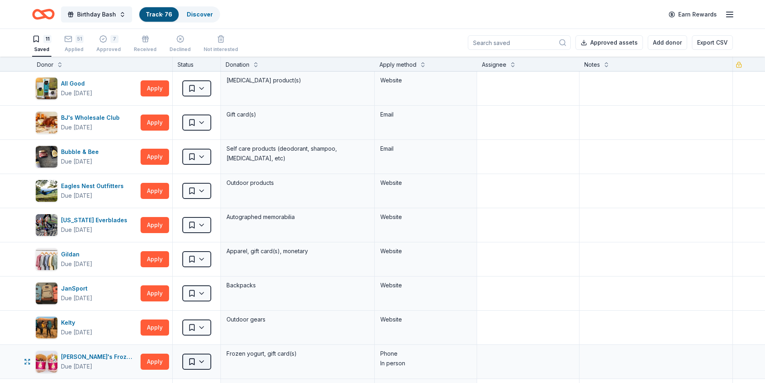
click at [204, 362] on html "Birthday Bash Track · 76 Discover Earn Rewards 11 Saved 51 Applied 7 Approved R…" at bounding box center [382, 191] width 765 height 383
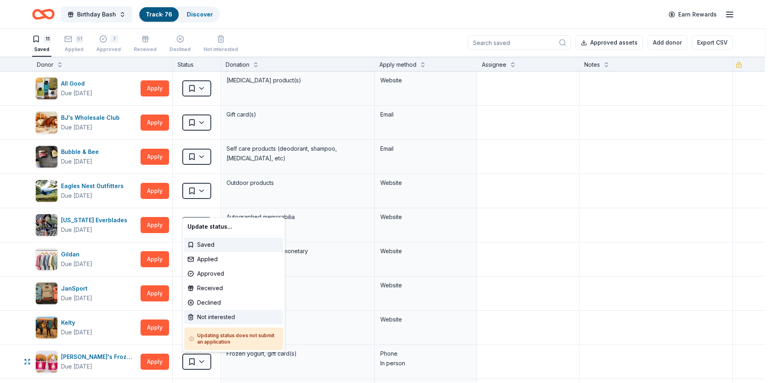
click at [211, 315] on div "Not interested" at bounding box center [233, 317] width 99 height 14
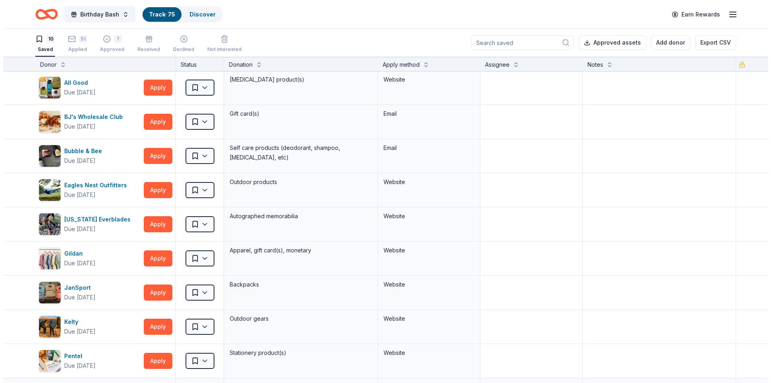
scroll to position [0, 0]
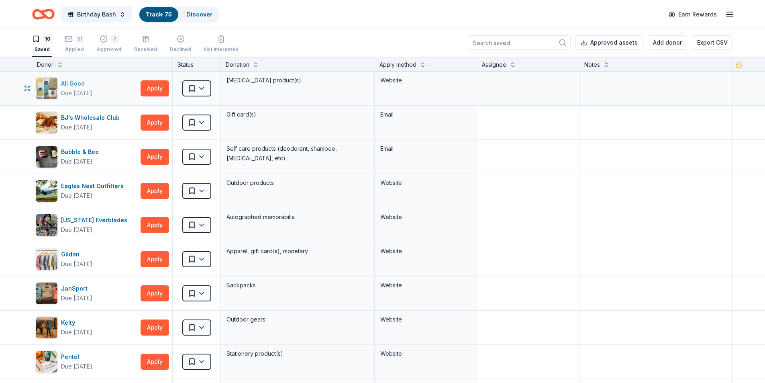
click at [78, 83] on div "All Good" at bounding box center [76, 84] width 31 height 10
click at [203, 88] on html "Birthday Bash Track · 75 Discover Earn Rewards 10 Saved 51 Applied 7 Approved R…" at bounding box center [382, 191] width 765 height 383
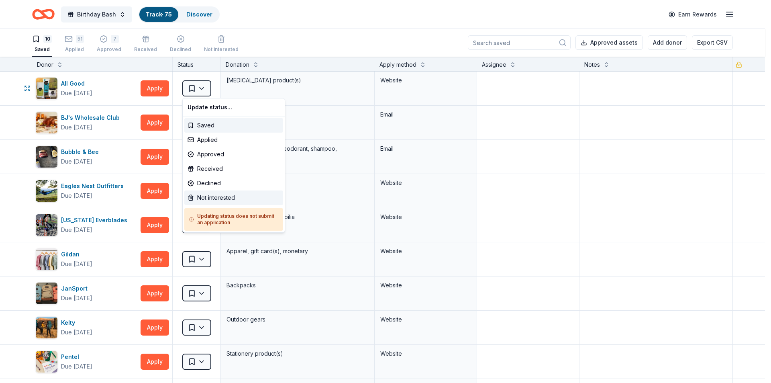
click at [205, 200] on div "Not interested" at bounding box center [233, 197] width 99 height 14
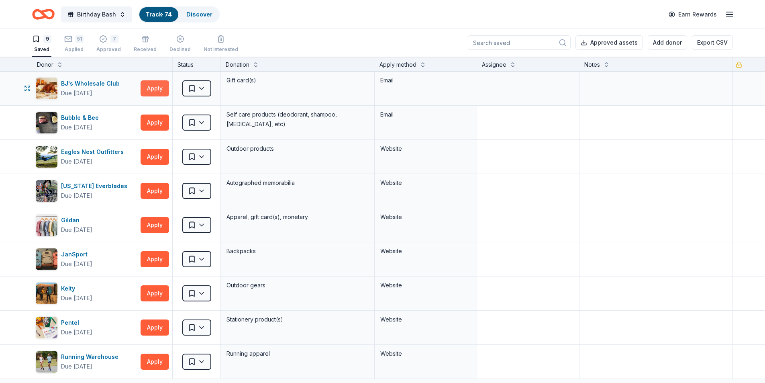
click at [155, 89] on button "Apply" at bounding box center [155, 88] width 29 height 16
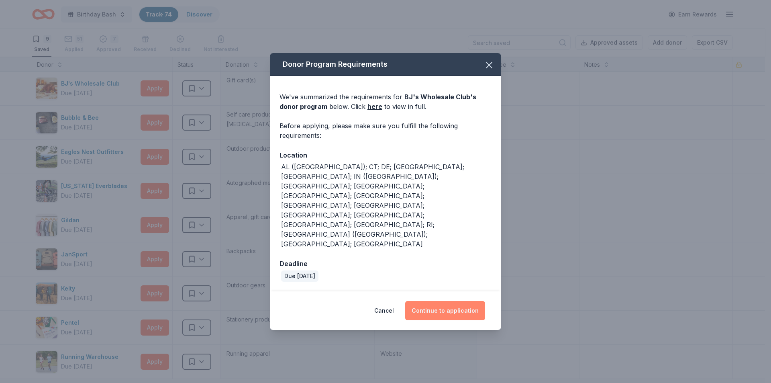
drag, startPoint x: 444, startPoint y: 278, endPoint x: 440, endPoint y: 274, distance: 4.5
click at [442, 301] on button "Continue to application" at bounding box center [445, 310] width 80 height 19
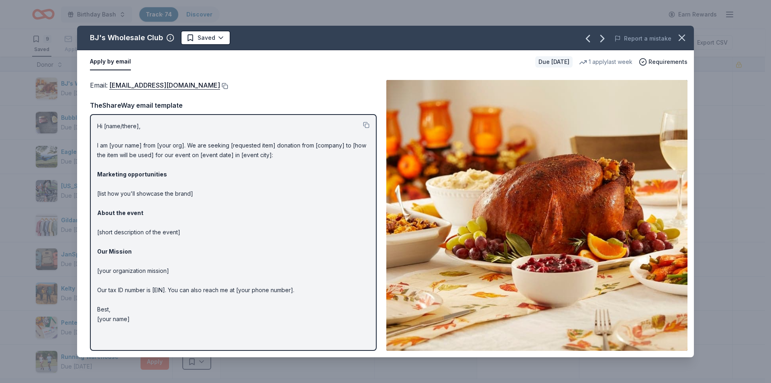
click at [220, 86] on button at bounding box center [224, 86] width 8 height 6
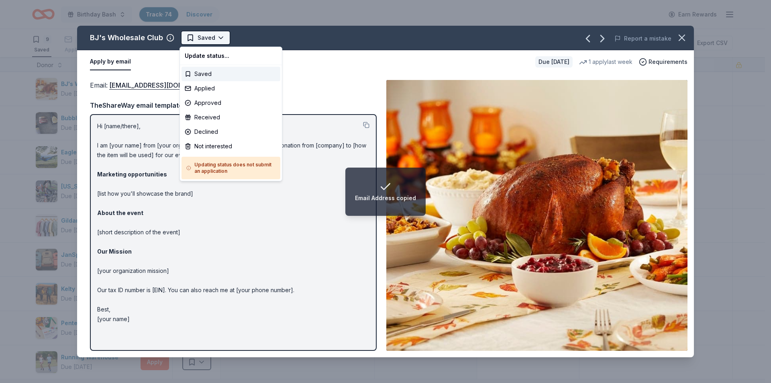
click at [210, 42] on html "Email Address copied Birthday Bash Track · 74 Discover Earn Rewards 9 Saved 51 …" at bounding box center [385, 191] width 771 height 383
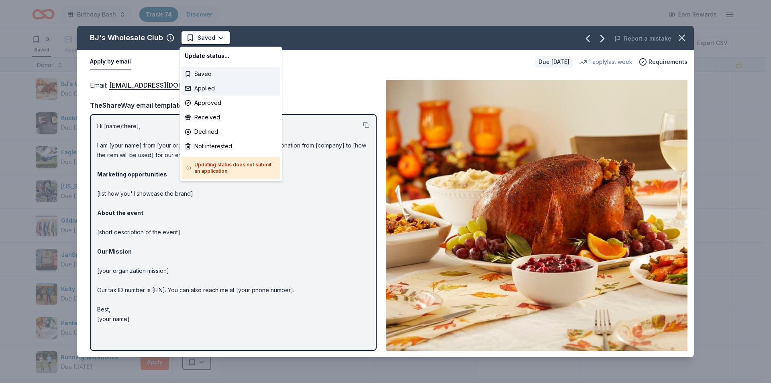
click at [205, 85] on div "Applied" at bounding box center [231, 88] width 99 height 14
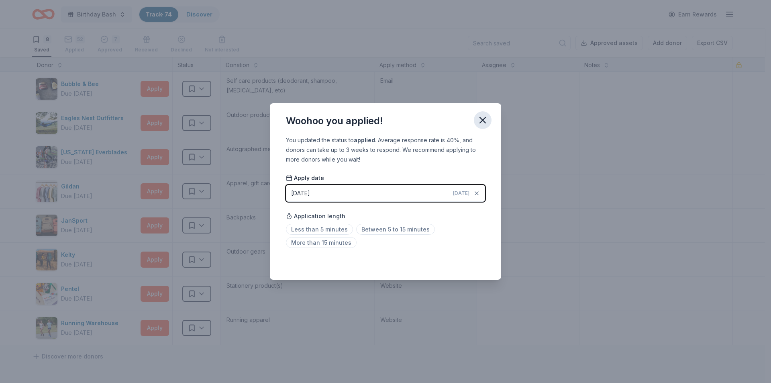
click at [483, 119] on icon "button" at bounding box center [482, 119] width 11 height 11
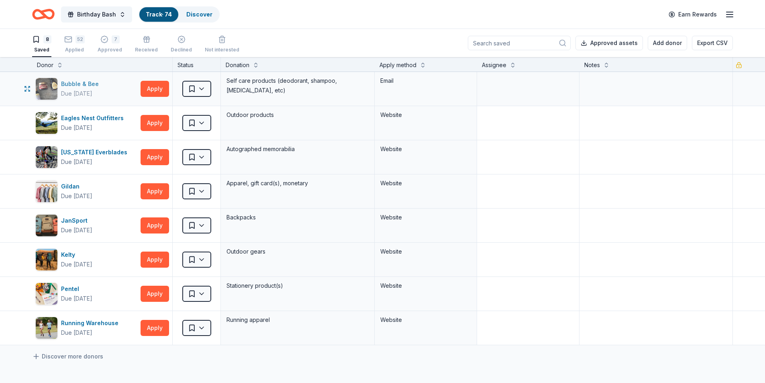
click at [92, 84] on div "Bubble & Bee" at bounding box center [81, 84] width 41 height 10
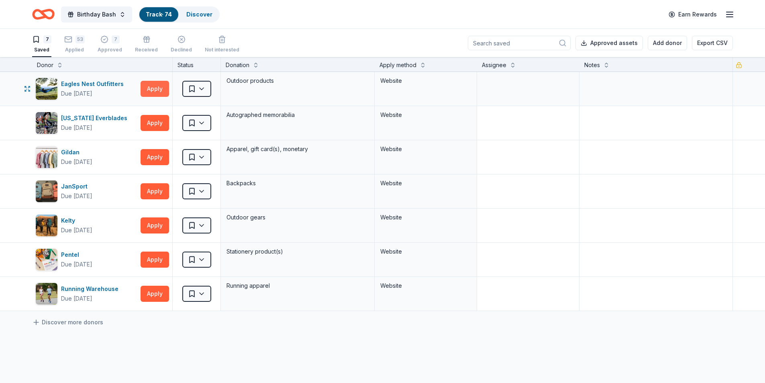
click at [151, 87] on button "Apply" at bounding box center [155, 89] width 29 height 16
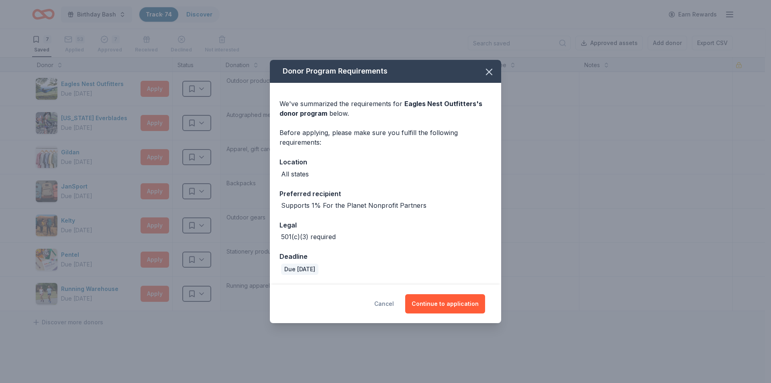
click at [386, 308] on button "Cancel" at bounding box center [384, 303] width 20 height 19
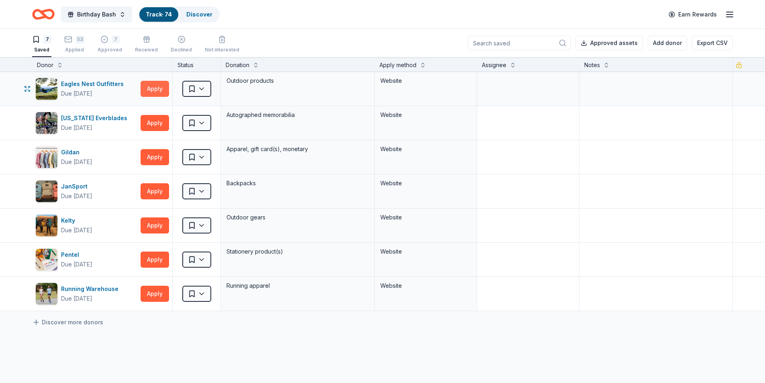
click at [148, 87] on button "Apply" at bounding box center [155, 89] width 29 height 16
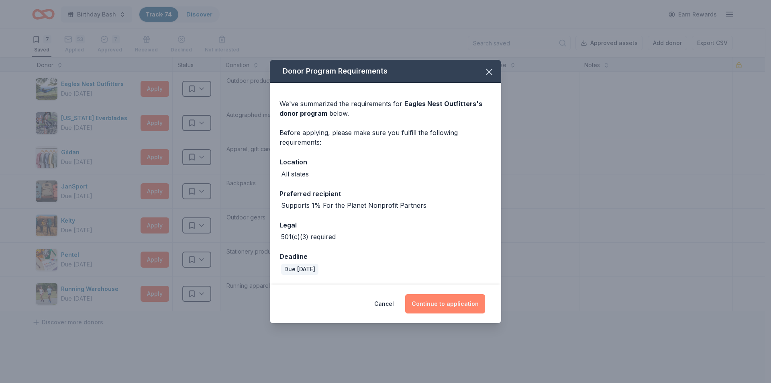
click at [435, 303] on button "Continue to application" at bounding box center [445, 303] width 80 height 19
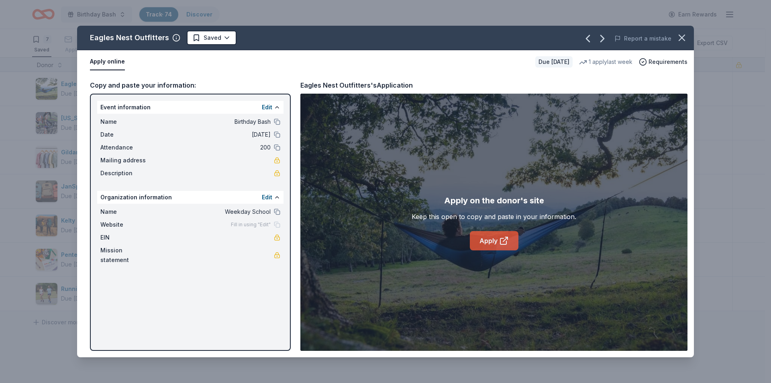
click at [492, 239] on link "Apply" at bounding box center [494, 240] width 49 height 19
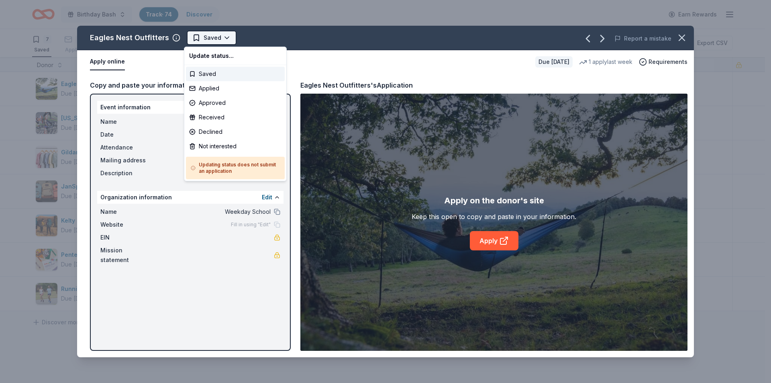
click at [217, 35] on html "Birthday Bash Track · 74 Discover Earn Rewards 7 Saved 53 Applied 7 Approved Re…" at bounding box center [385, 191] width 771 height 383
click at [201, 146] on div "Not interested" at bounding box center [235, 146] width 99 height 14
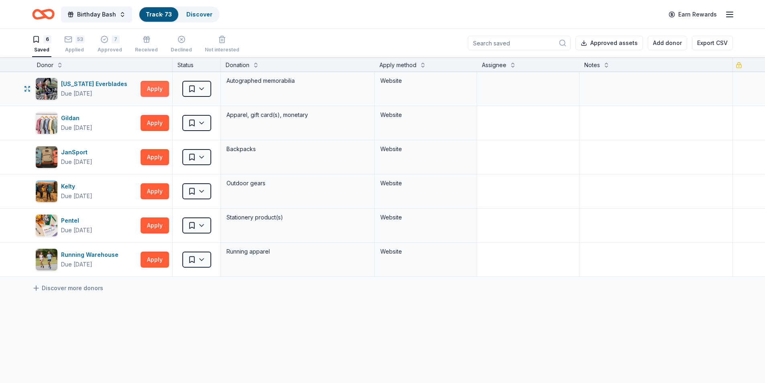
click at [151, 90] on button "Apply" at bounding box center [155, 89] width 29 height 16
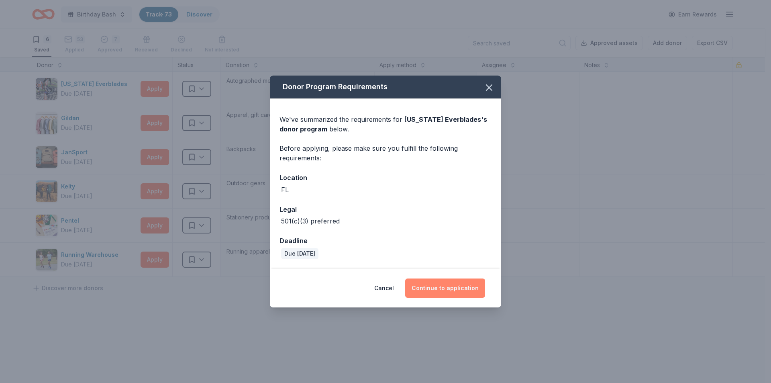
click at [449, 291] on button "Continue to application" at bounding box center [445, 287] width 80 height 19
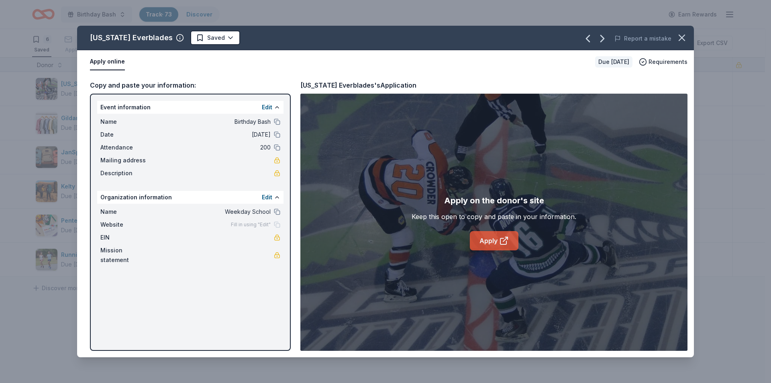
click at [483, 240] on link "Apply" at bounding box center [494, 240] width 49 height 19
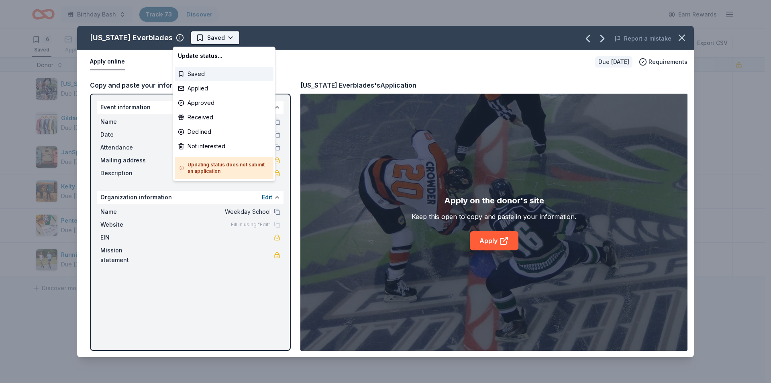
click at [210, 41] on html "Birthday Bash Track · 73 Discover Earn Rewards 6 Saved 53 Applied 7 Approved Re…" at bounding box center [385, 191] width 771 height 383
click at [206, 144] on div "Not interested" at bounding box center [224, 146] width 99 height 14
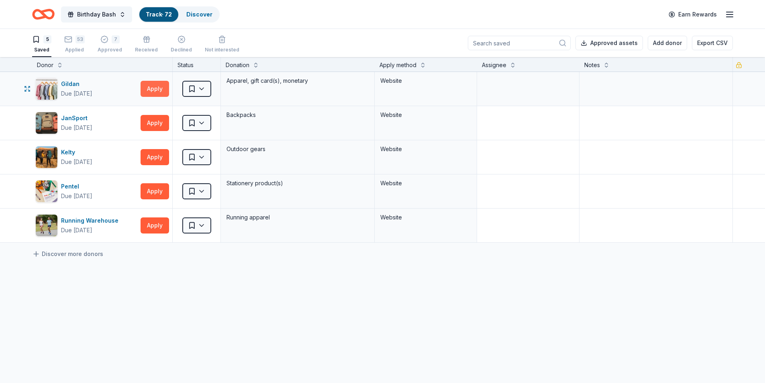
click at [155, 91] on button "Apply" at bounding box center [155, 89] width 29 height 16
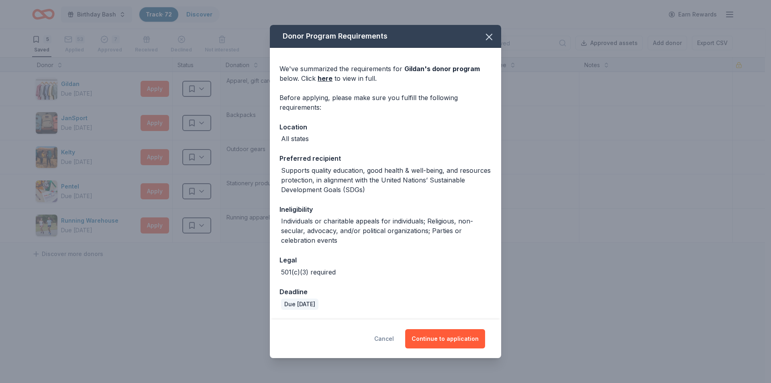
click at [384, 341] on button "Cancel" at bounding box center [384, 338] width 20 height 19
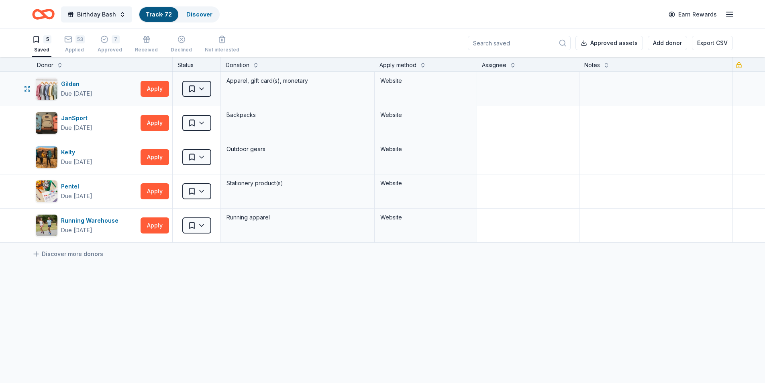
click at [204, 89] on html "Birthday Bash Track · 72 Discover Earn Rewards 5 Saved 53 Applied 7 Approved Re…" at bounding box center [382, 191] width 765 height 383
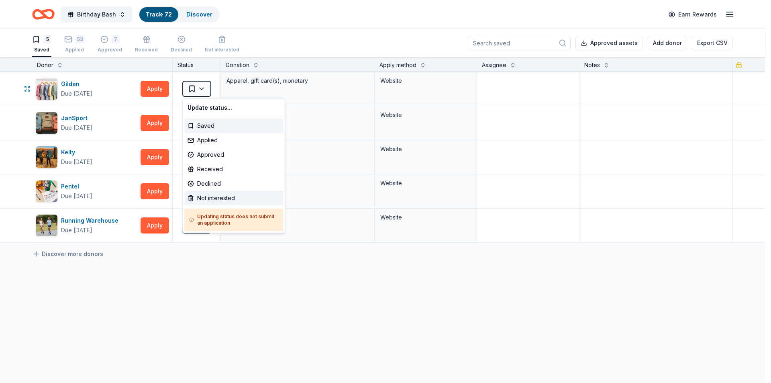
click at [210, 196] on div "Not interested" at bounding box center [233, 198] width 99 height 14
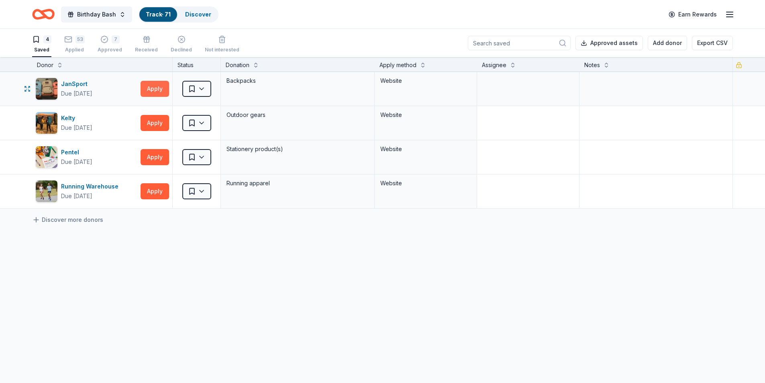
click at [153, 88] on button "Apply" at bounding box center [155, 89] width 29 height 16
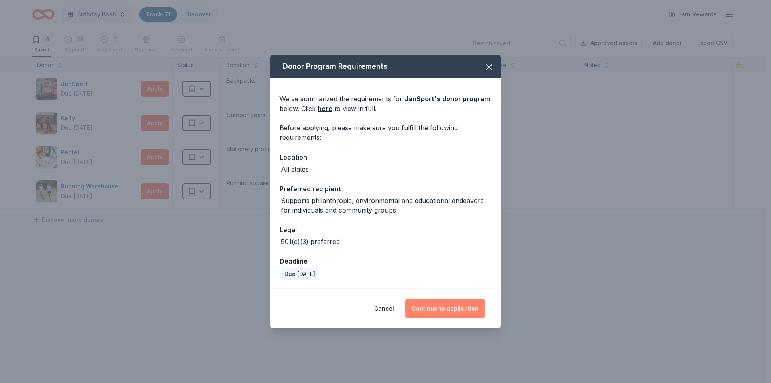
click at [435, 309] on button "Continue to application" at bounding box center [445, 308] width 80 height 19
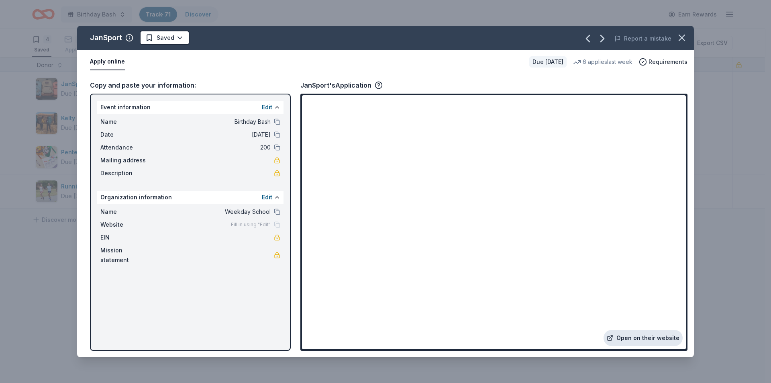
click at [638, 340] on link "Open on their website" at bounding box center [643, 338] width 79 height 16
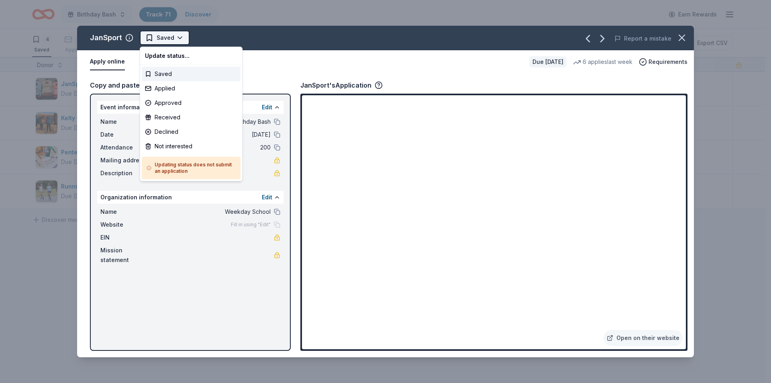
click at [176, 34] on html "Birthday Bash Track · 71 Discover Earn Rewards 4 Saved 53 Applied 7 Approved Re…" at bounding box center [385, 191] width 771 height 383
click at [165, 86] on div "Applied" at bounding box center [191, 88] width 99 height 14
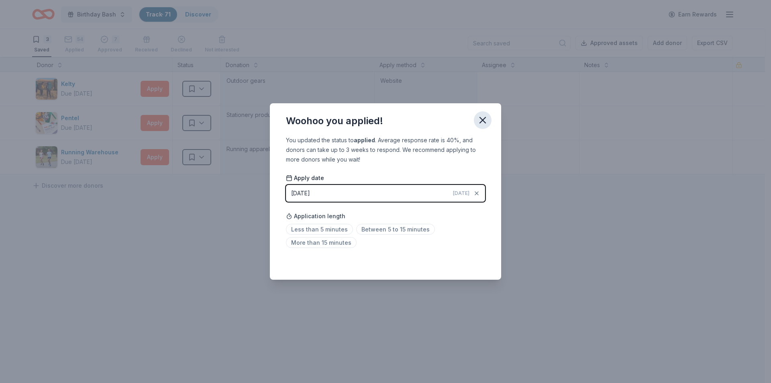
click at [482, 123] on icon "button" at bounding box center [482, 119] width 11 height 11
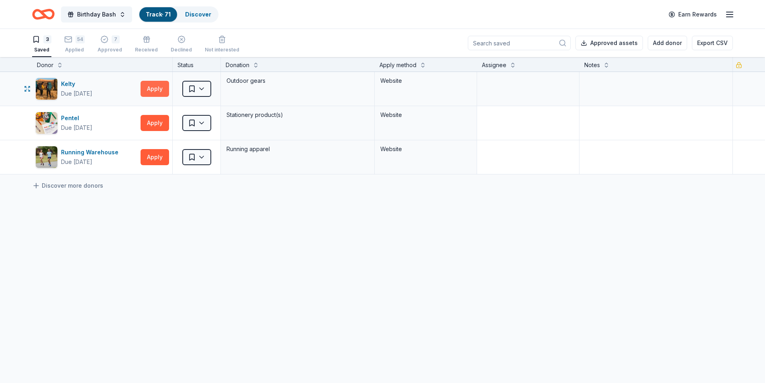
click at [153, 90] on button "Apply" at bounding box center [155, 89] width 29 height 16
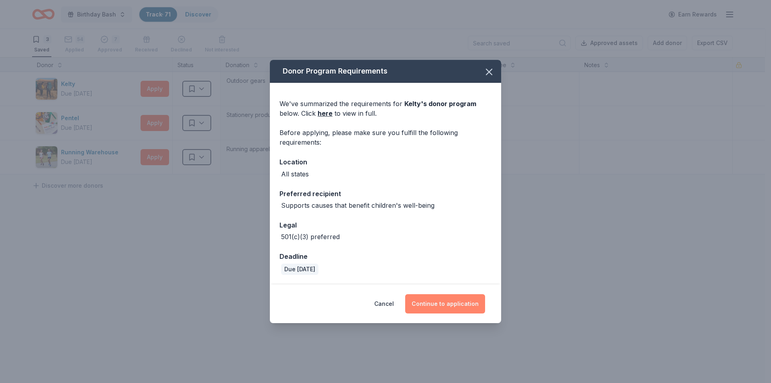
click at [468, 305] on button "Continue to application" at bounding box center [445, 303] width 80 height 19
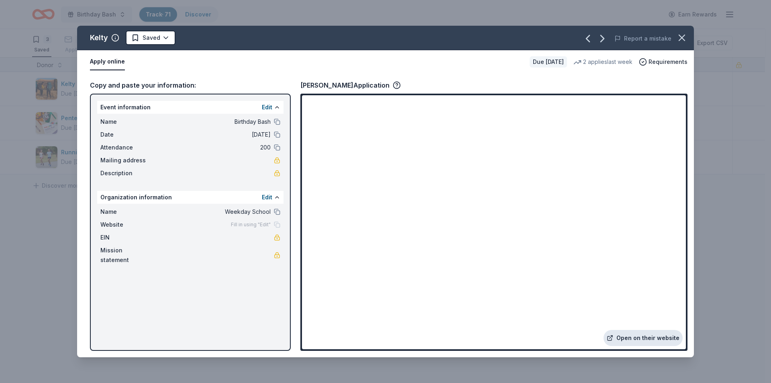
click at [635, 339] on link "Open on their website" at bounding box center [643, 338] width 79 height 16
click at [166, 38] on html "Birthday Bash Track · 71 Discover Earn Rewards 3 Saved 54 Applied 7 Approved Re…" at bounding box center [385, 191] width 771 height 383
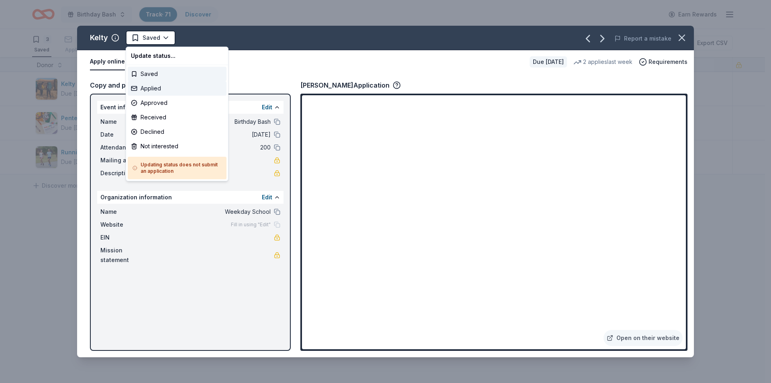
click at [159, 88] on div "Applied" at bounding box center [177, 88] width 99 height 14
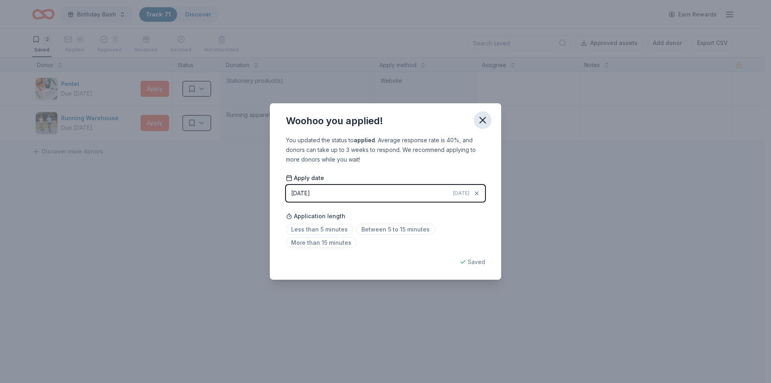
click at [481, 120] on icon "button" at bounding box center [482, 119] width 11 height 11
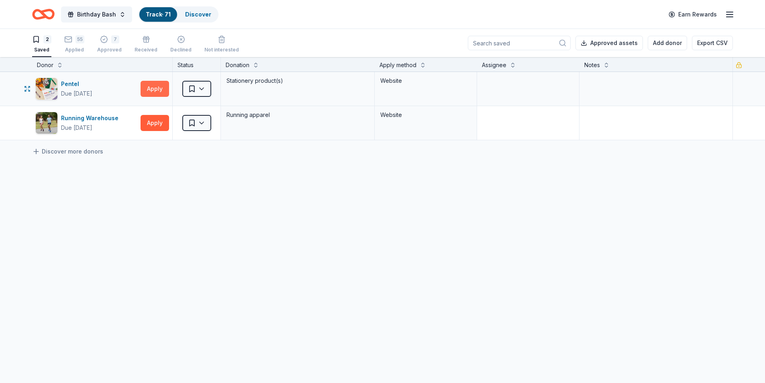
click at [150, 92] on button "Apply" at bounding box center [155, 89] width 29 height 16
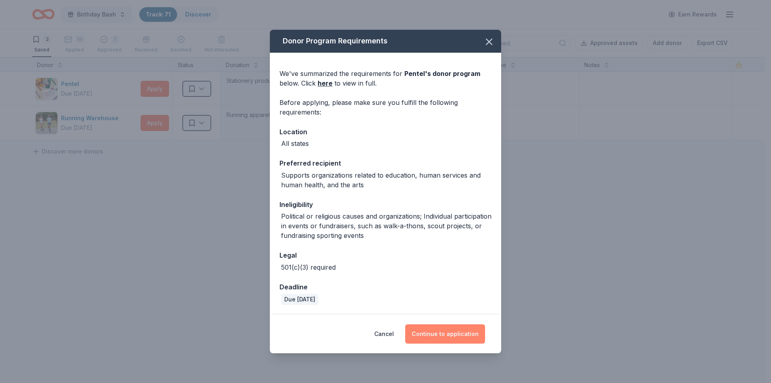
click at [444, 341] on button "Continue to application" at bounding box center [445, 333] width 80 height 19
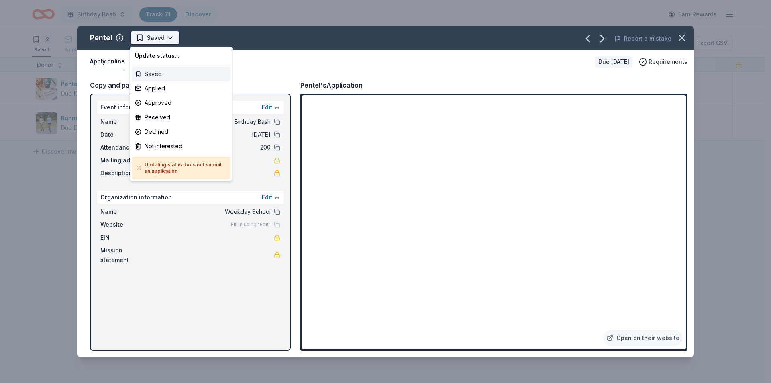
click at [162, 37] on html "Birthday Bash Track · 71 Discover Earn Rewards 2 Saved 55 Applied 7 Approved Re…" at bounding box center [385, 191] width 771 height 383
click at [162, 85] on div "Applied" at bounding box center [181, 88] width 99 height 14
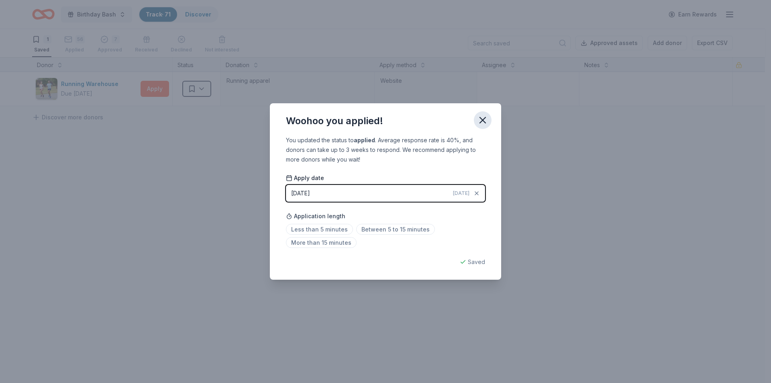
click at [481, 117] on icon "button" at bounding box center [482, 119] width 11 height 11
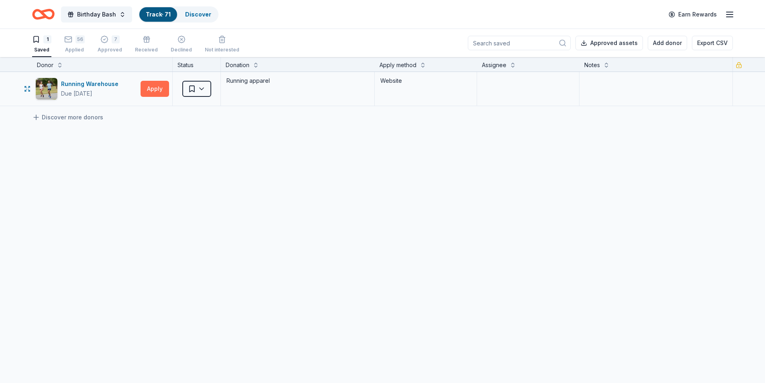
click at [154, 90] on button "Apply" at bounding box center [155, 89] width 29 height 16
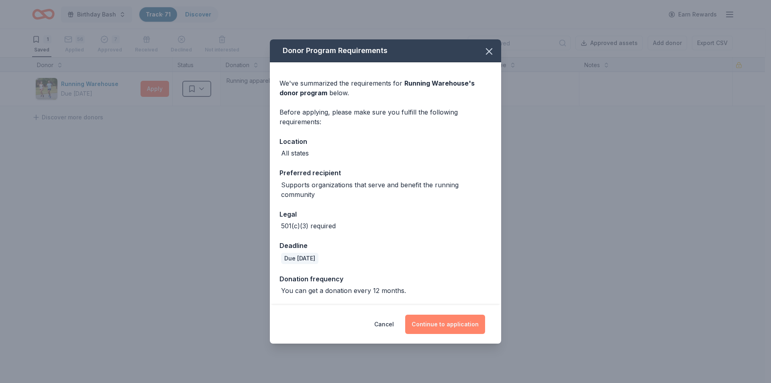
click at [429, 326] on button "Continue to application" at bounding box center [445, 324] width 80 height 19
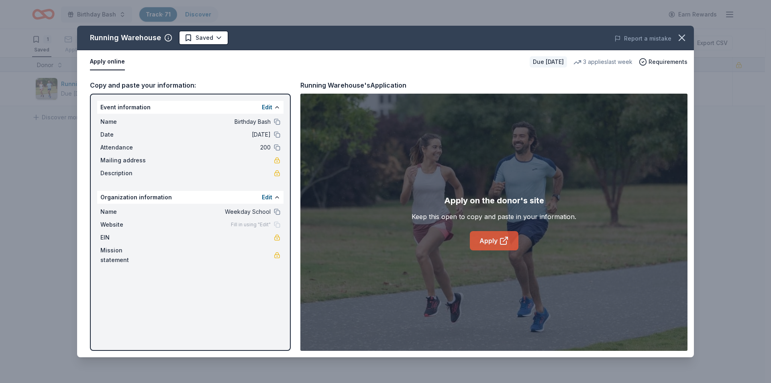
click at [487, 242] on link "Apply" at bounding box center [494, 240] width 49 height 19
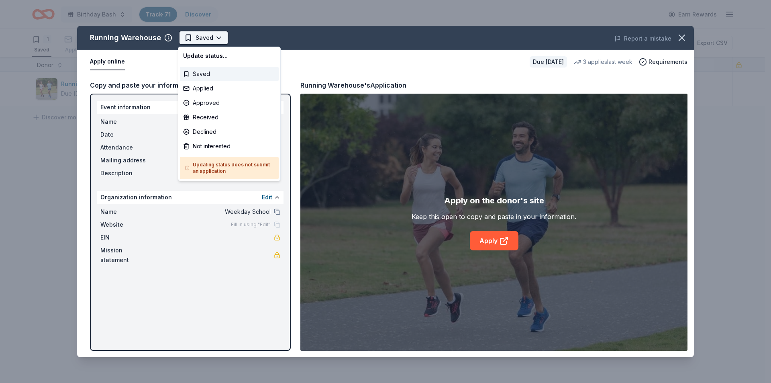
click at [219, 39] on html "Birthday Bash Track · 71 Discover Earn Rewards 1 Saved 56 Applied 7 Approved Re…" at bounding box center [385, 191] width 771 height 383
click at [213, 147] on div "Not interested" at bounding box center [229, 146] width 99 height 14
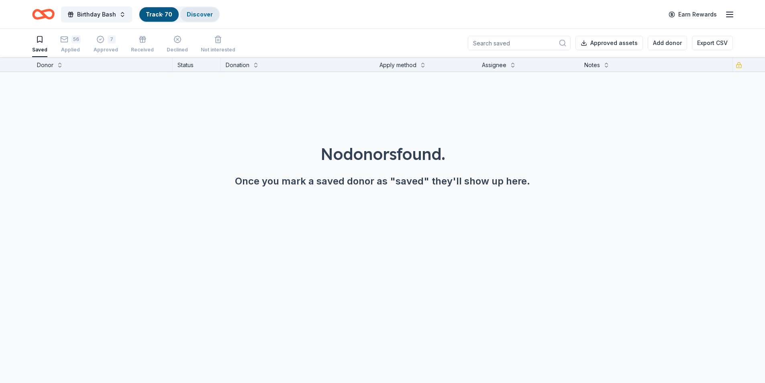
click at [199, 16] on link "Discover" at bounding box center [200, 14] width 26 height 7
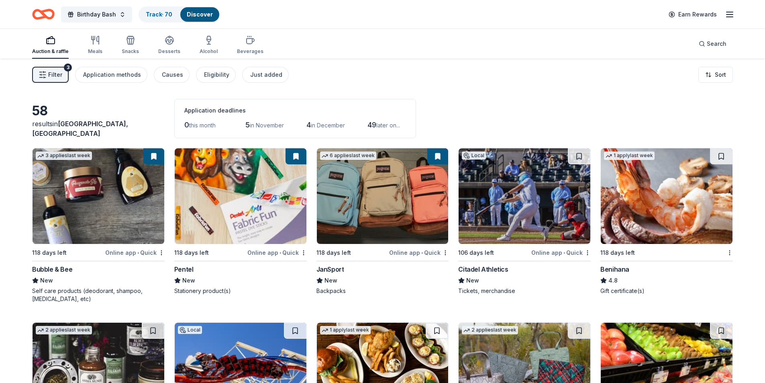
click at [47, 76] on button "Filter 3" at bounding box center [50, 75] width 37 height 16
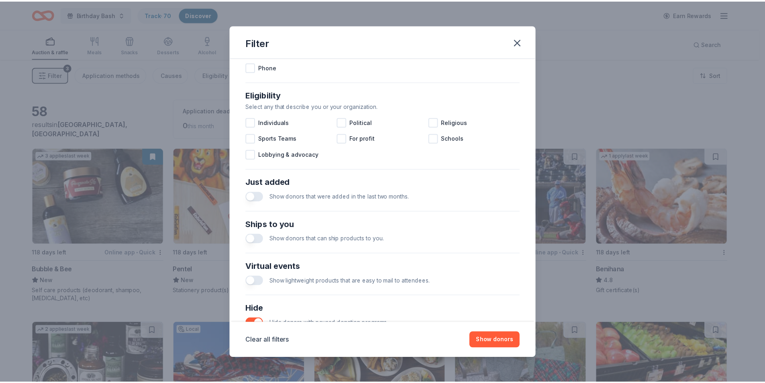
scroll to position [264, 0]
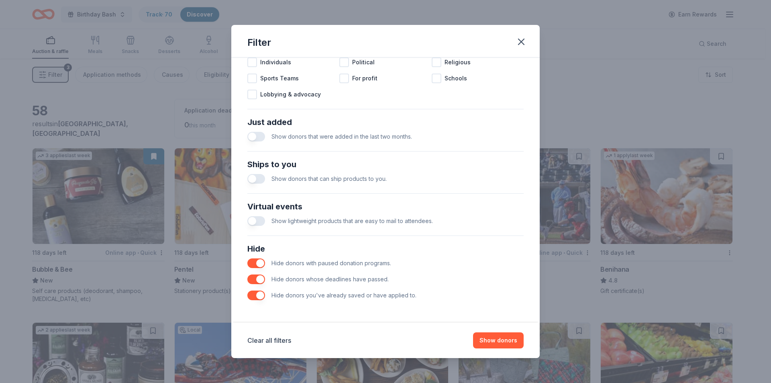
click at [257, 296] on button "button" at bounding box center [256, 295] width 18 height 10
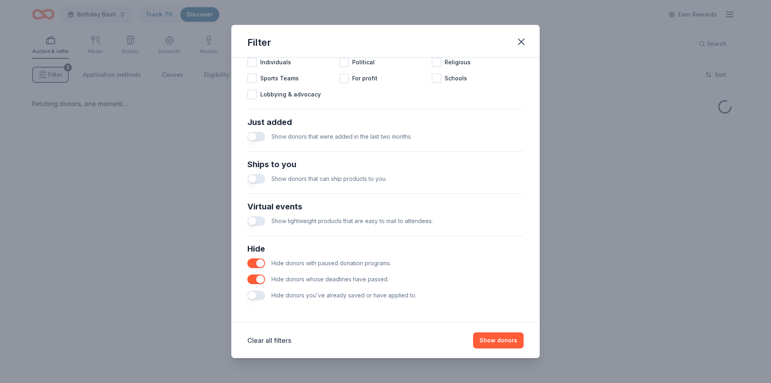
click at [256, 296] on button "button" at bounding box center [256, 295] width 18 height 10
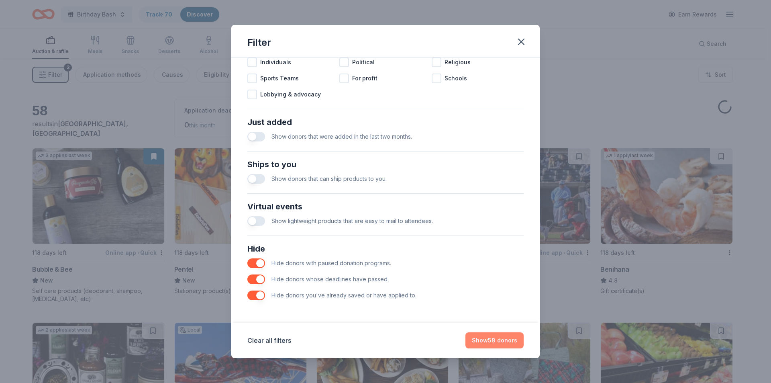
click at [499, 340] on button "Show 58 donors" at bounding box center [495, 340] width 58 height 16
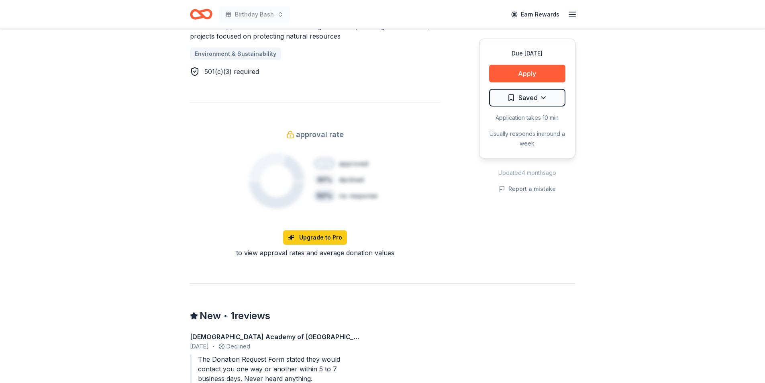
scroll to position [442, 0]
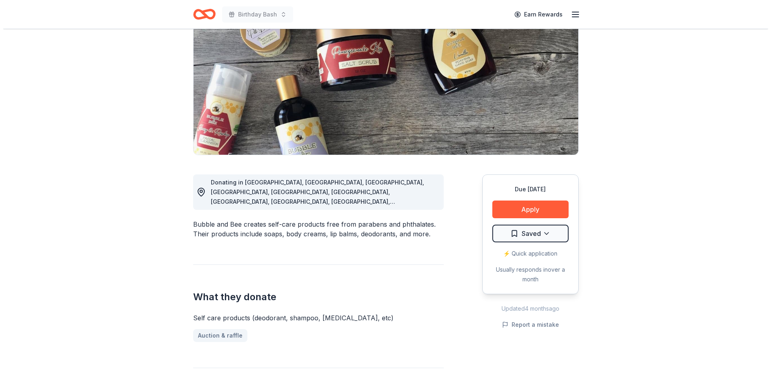
scroll to position [80, 0]
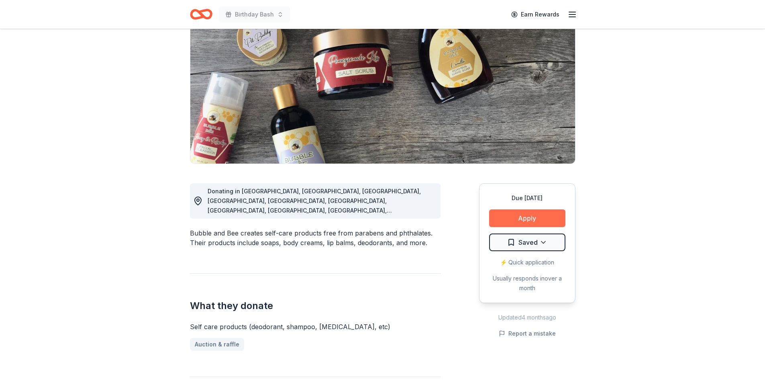
click at [519, 215] on button "Apply" at bounding box center [527, 218] width 76 height 18
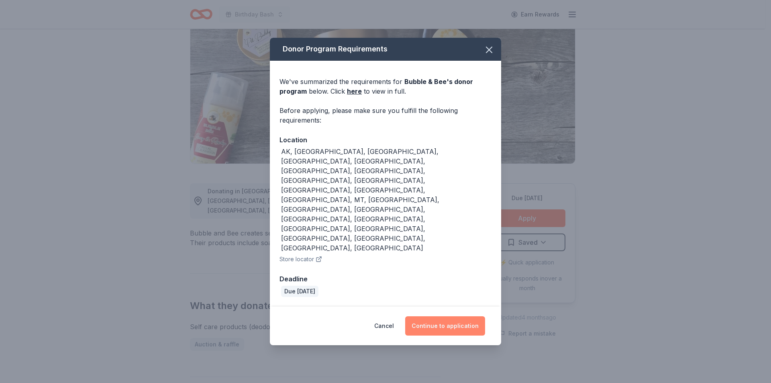
click at [445, 316] on button "Continue to application" at bounding box center [445, 325] width 80 height 19
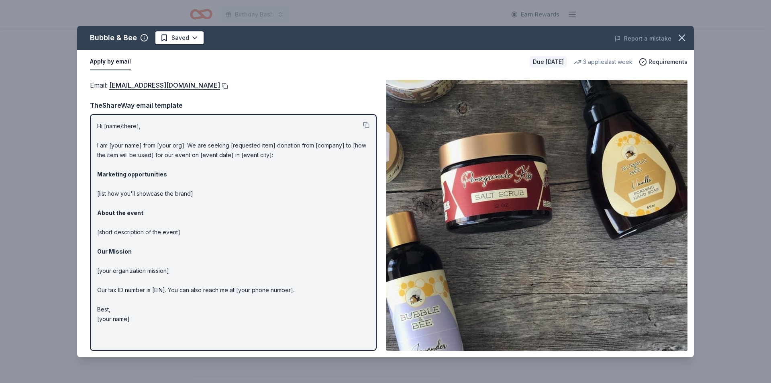
click at [220, 85] on button at bounding box center [224, 86] width 8 height 6
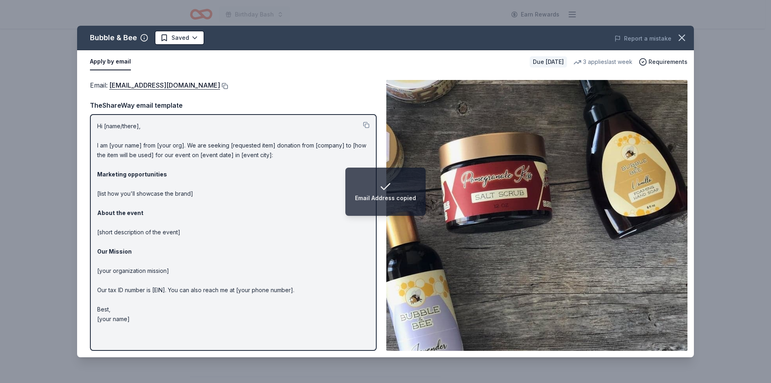
click at [220, 86] on button at bounding box center [224, 86] width 8 height 6
click at [195, 37] on html "Email Address copied Birthday Bash Earn Rewards Due [DATE] Share Bubble & Bee N…" at bounding box center [385, 111] width 771 height 383
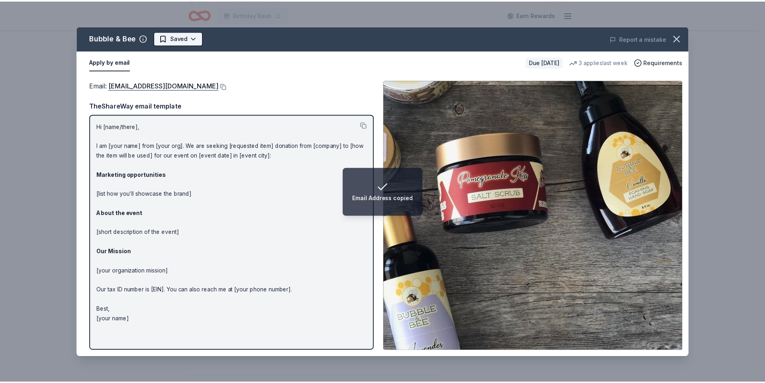
scroll to position [0, 0]
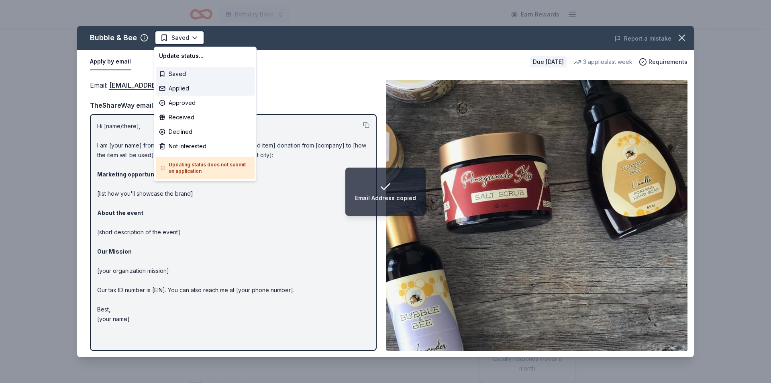
click at [180, 84] on div "Applied" at bounding box center [205, 88] width 99 height 14
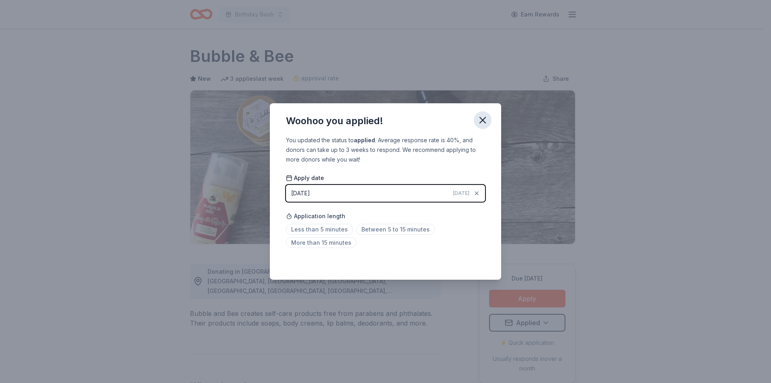
click at [483, 119] on icon "button" at bounding box center [482, 119] width 11 height 11
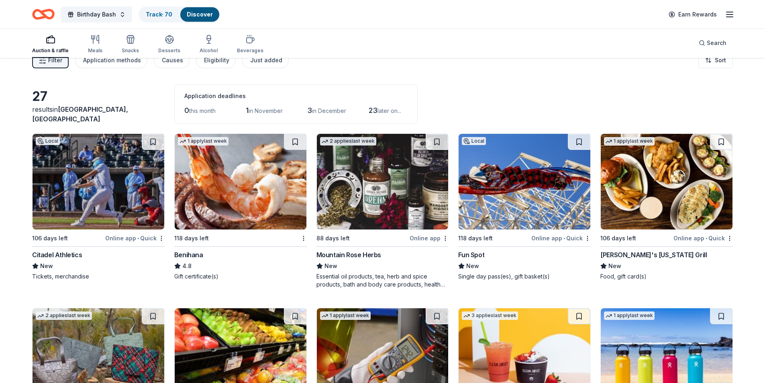
scroll to position [40, 0]
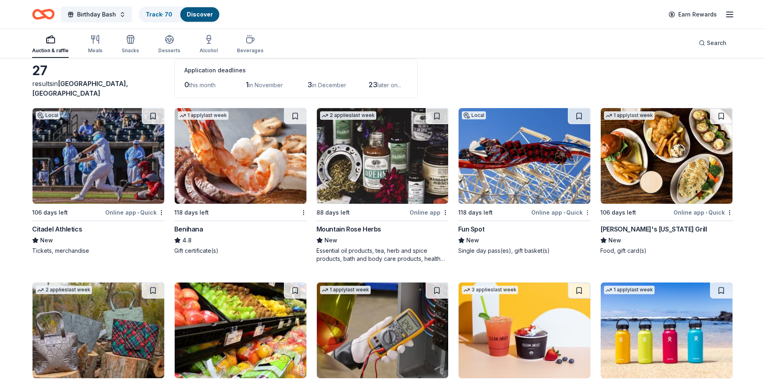
click at [588, 214] on body "Birthday Bash Track · 70 Discover Earn Rewards Auction & raffle Meals Snacks De…" at bounding box center [382, 151] width 765 height 383
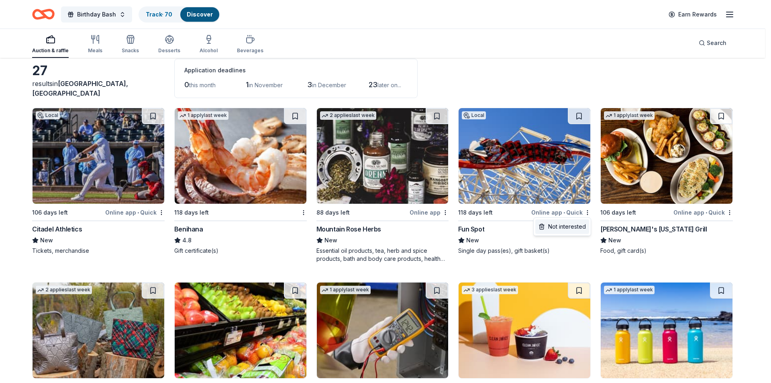
click at [581, 226] on div "Not interested" at bounding box center [563, 226] width 54 height 14
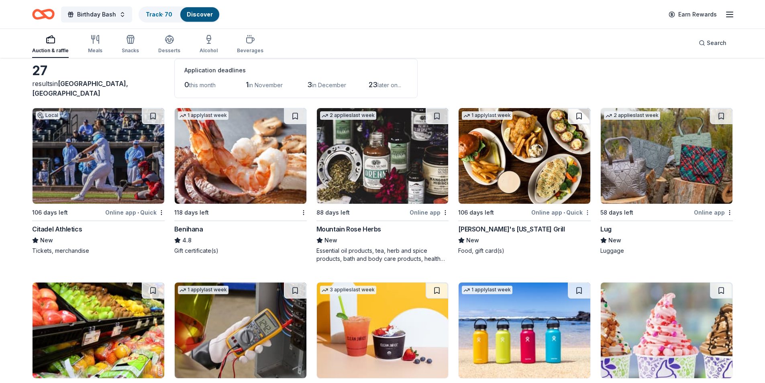
click at [586, 213] on html "Birthday Bash Track · 70 Discover Earn Rewards Auction & raffle Meals Snacks De…" at bounding box center [382, 151] width 765 height 383
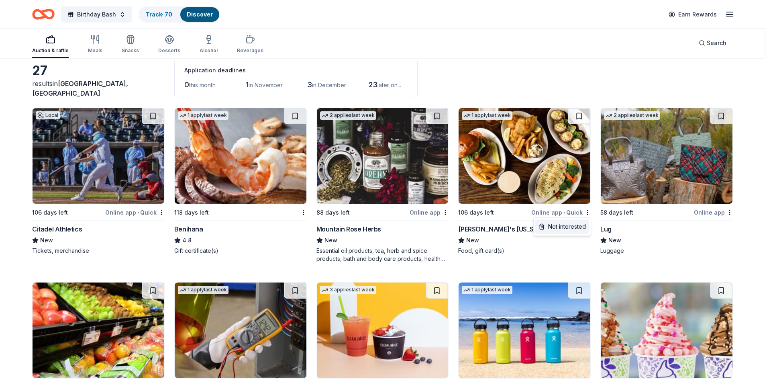
click at [560, 224] on div "Not interested" at bounding box center [563, 226] width 54 height 14
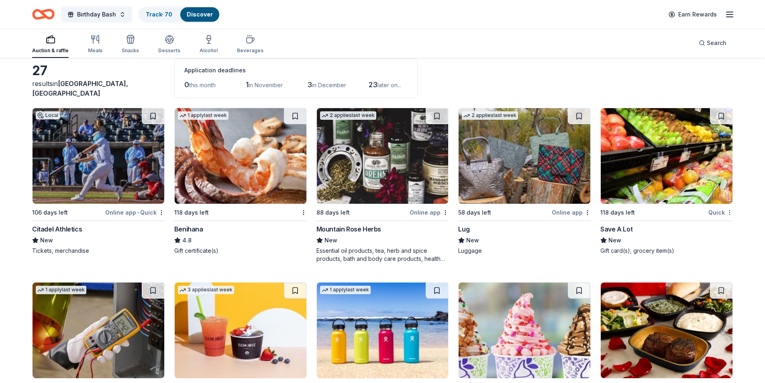
click at [728, 213] on html "Birthday Bash Track · 70 Discover Earn Rewards Auction & raffle Meals Snacks De…" at bounding box center [382, 151] width 765 height 383
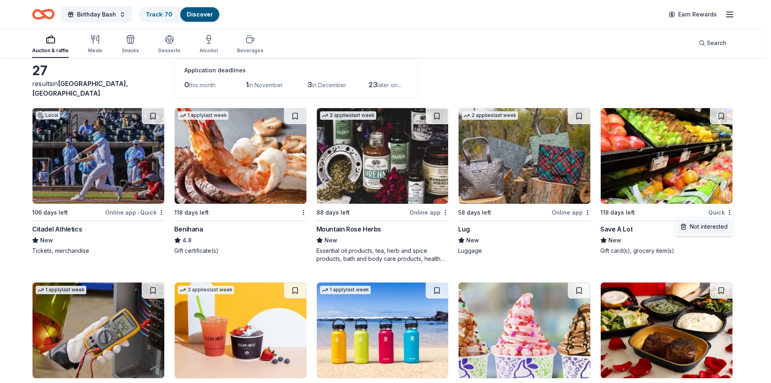
click at [716, 224] on div "Not interested" at bounding box center [704, 226] width 54 height 14
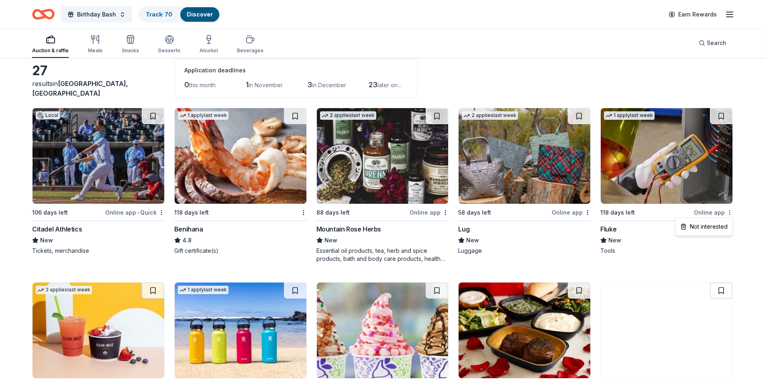
click at [730, 211] on html "Birthday Bash Track · 70 Discover Earn Rewards Auction & raffle Meals Snacks De…" at bounding box center [385, 151] width 771 height 383
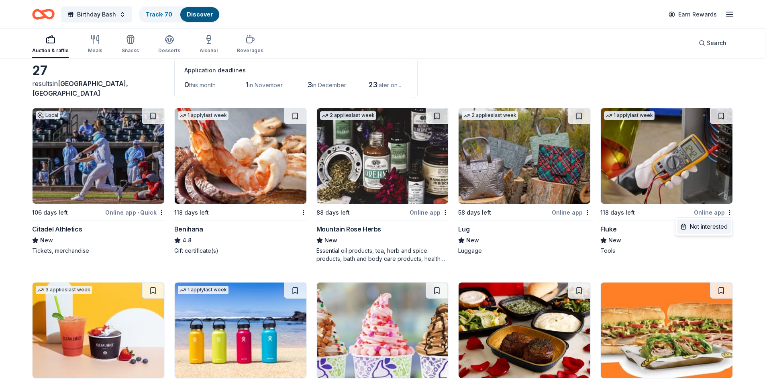
click at [715, 223] on div "Not interested" at bounding box center [704, 226] width 54 height 14
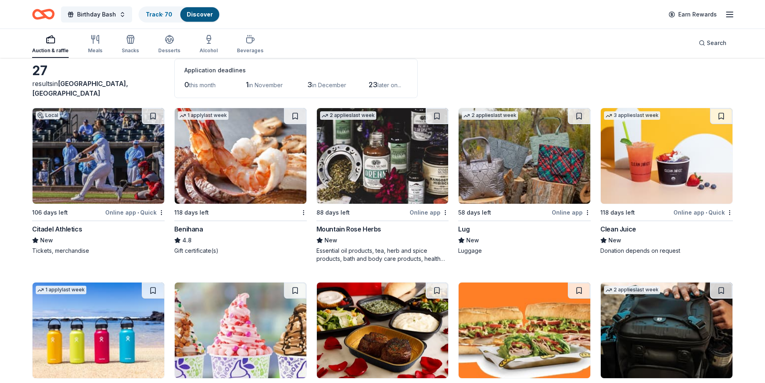
click at [728, 209] on div "Online app • Quick" at bounding box center [703, 212] width 59 height 10
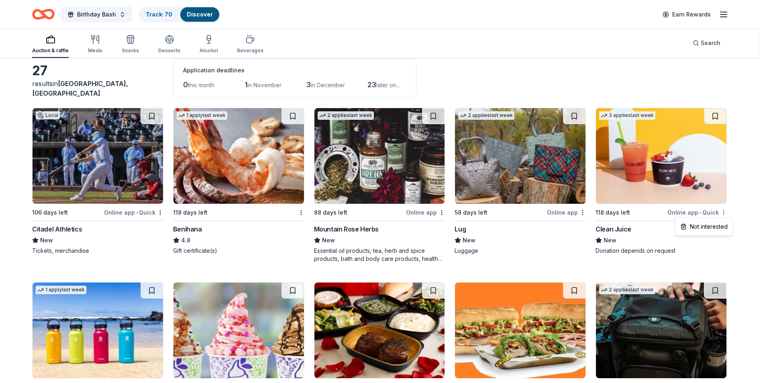
click at [731, 212] on html "Birthday Bash Track · 70 Discover Earn Rewards Auction & raffle Meals Snacks De…" at bounding box center [382, 151] width 765 height 383
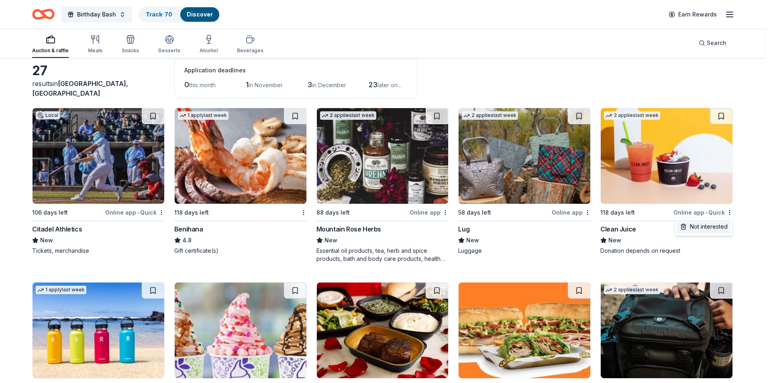
click at [714, 223] on div "Not interested" at bounding box center [704, 226] width 54 height 14
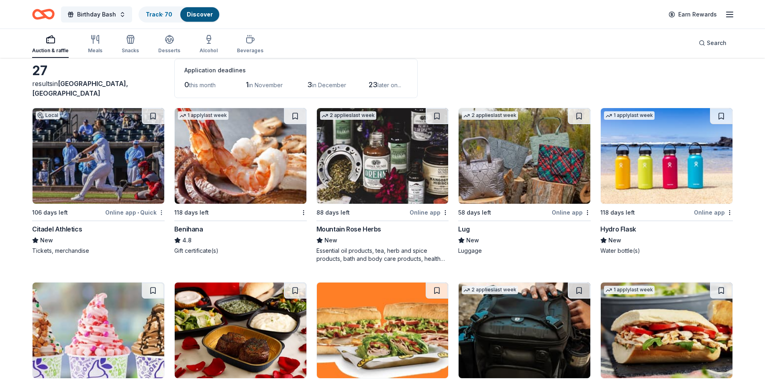
click at [162, 213] on html "Birthday Bash Track · 70 Discover Earn Rewards Auction & raffle Meals Snacks De…" at bounding box center [382, 151] width 765 height 383
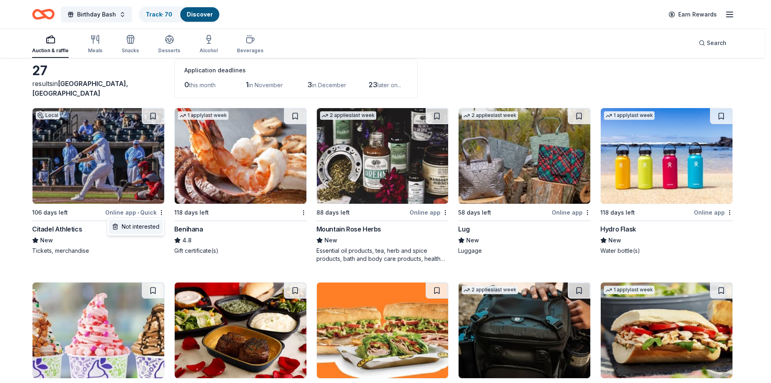
click at [149, 228] on div "Not interested" at bounding box center [136, 226] width 54 height 14
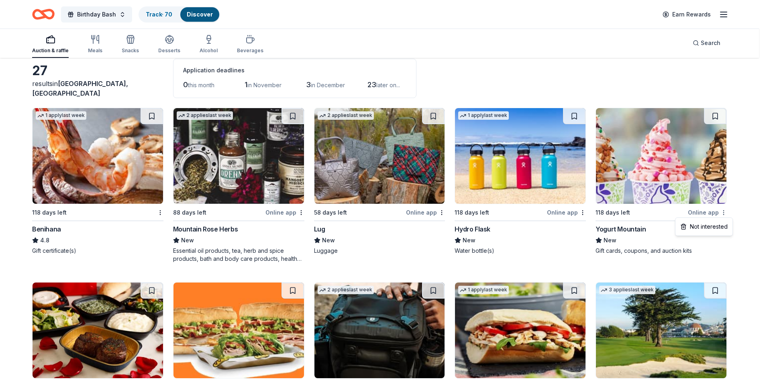
click at [732, 211] on html "Birthday Bash Track · 70 Discover Earn Rewards Auction & raffle Meals Snacks De…" at bounding box center [382, 151] width 765 height 383
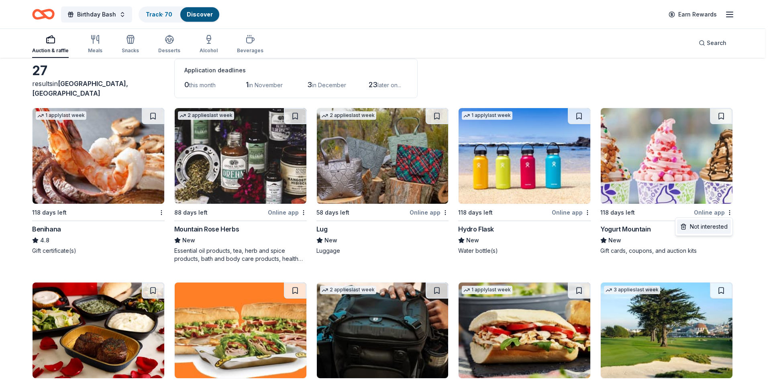
click at [705, 231] on div "Not interested" at bounding box center [704, 226] width 54 height 14
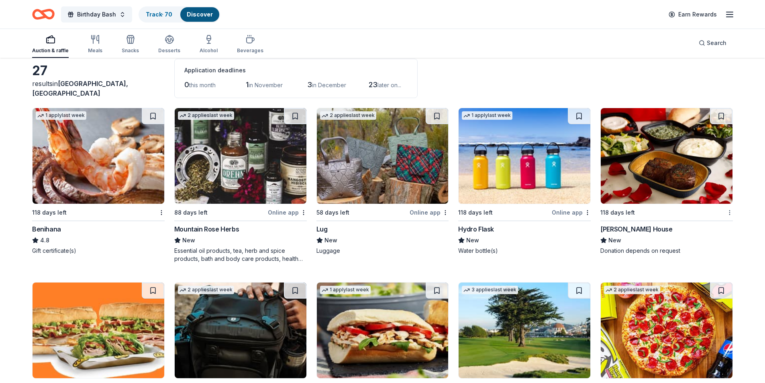
click at [731, 214] on html "Birthday Bash Track · 70 Discover Earn Rewards Auction & raffle Meals Snacks De…" at bounding box center [382, 151] width 765 height 383
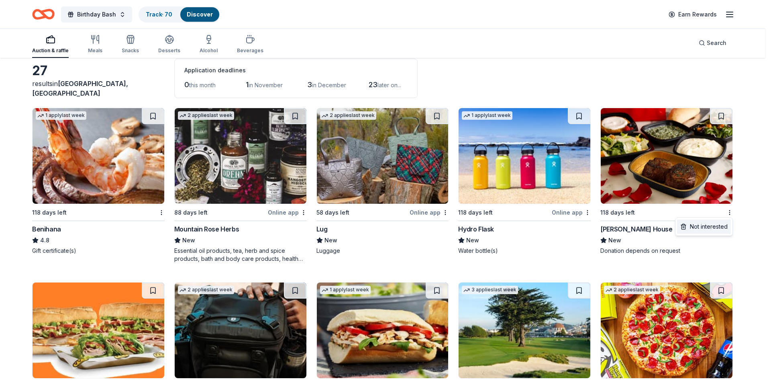
click at [705, 226] on div "Not interested" at bounding box center [704, 226] width 54 height 14
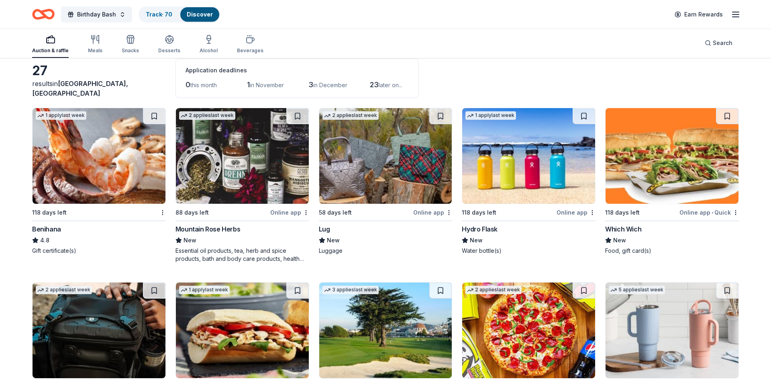
click at [729, 212] on html "Birthday Bash Track · 70 Discover Earn Rewards Auction & raffle Meals Snacks De…" at bounding box center [385, 151] width 771 height 383
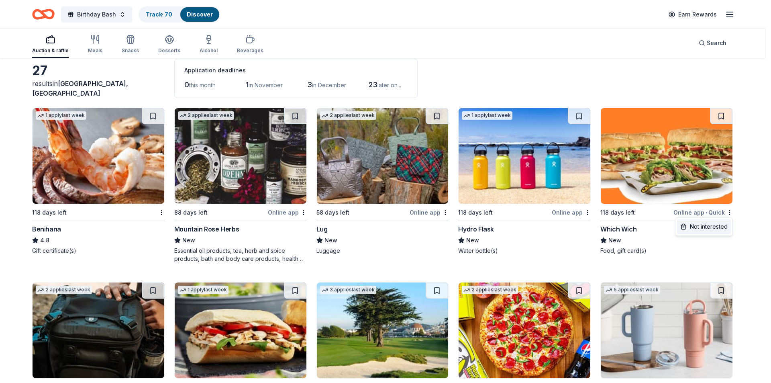
click at [701, 222] on div "Not interested" at bounding box center [704, 226] width 54 height 14
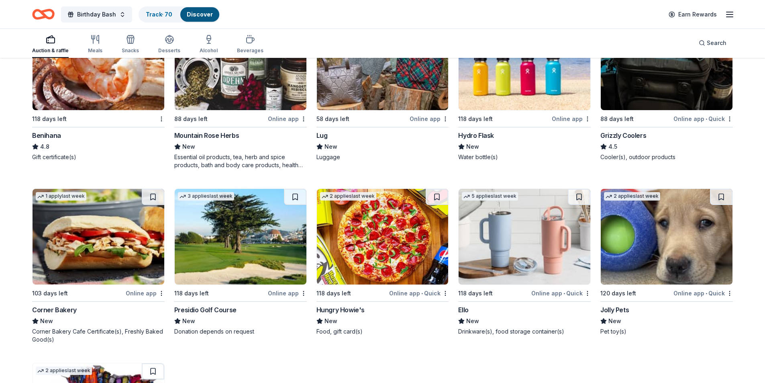
scroll to position [161, 0]
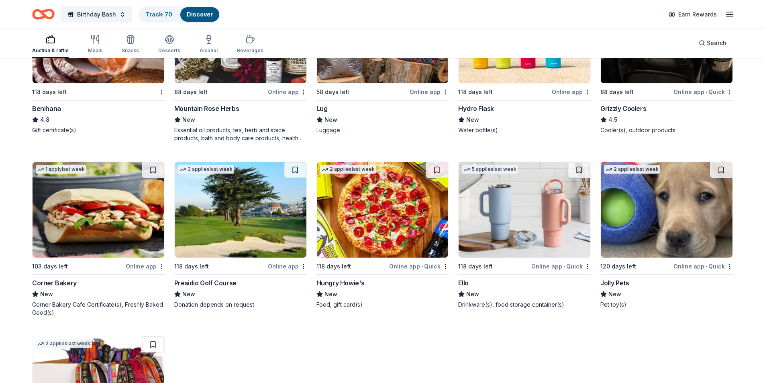
click at [160, 222] on html "Birthday Bash Track · 70 Discover Earn Rewards Auction & raffle Meals Snacks De…" at bounding box center [382, 30] width 765 height 383
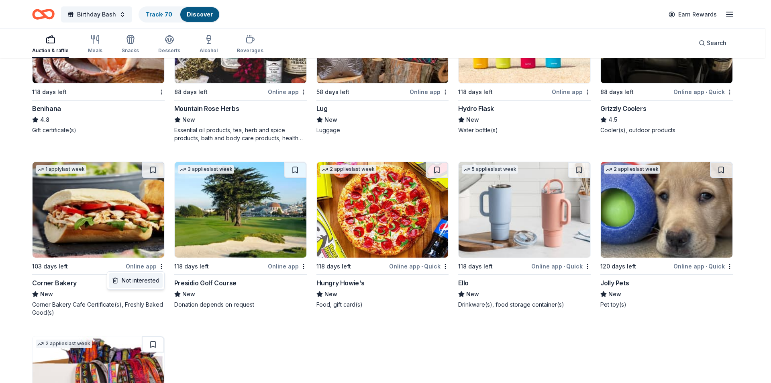
click at [150, 279] on div "Not interested" at bounding box center [136, 280] width 54 height 14
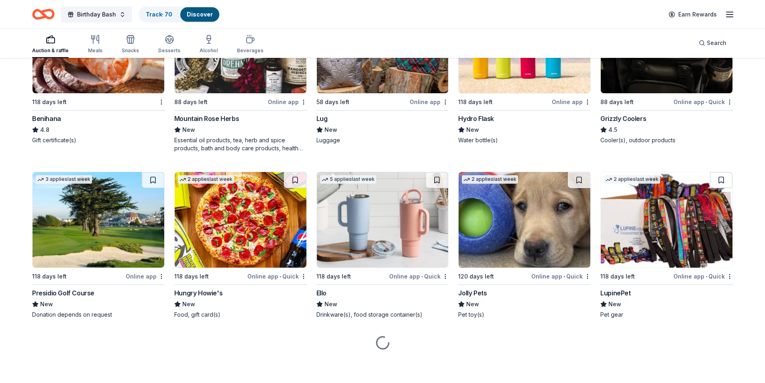
scroll to position [102, 0]
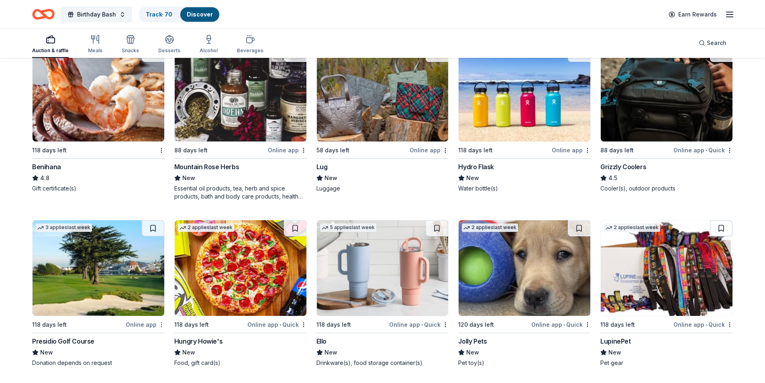
click at [160, 280] on html "Birthday Bash Track · 70 Discover Earn Rewards Auction & raffle Meals Snacks De…" at bounding box center [382, 89] width 765 height 383
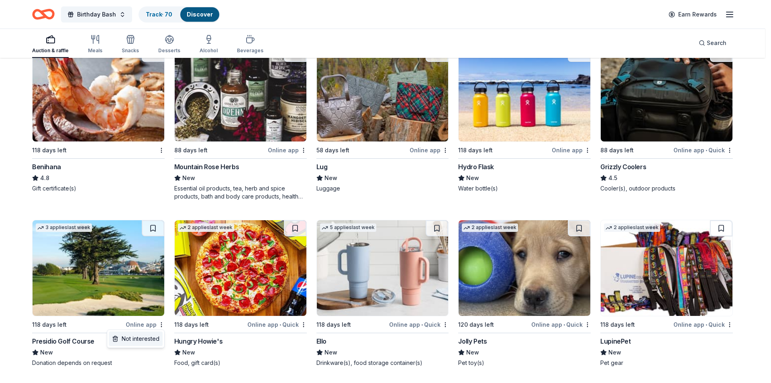
click at [147, 338] on div "Not interested" at bounding box center [136, 338] width 54 height 14
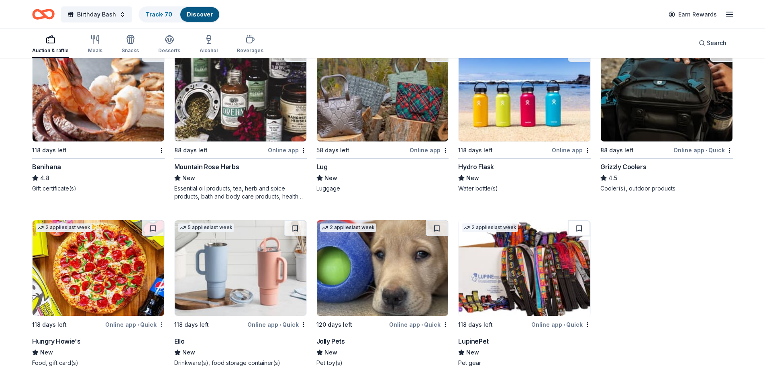
click at [161, 280] on html "Birthday Bash Track · 70 Discover Earn Rewards Auction & raffle Meals Snacks De…" at bounding box center [382, 89] width 765 height 383
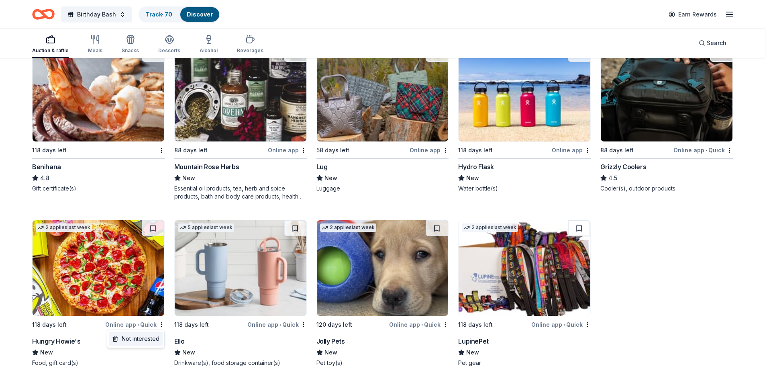
click at [147, 335] on div "Not interested" at bounding box center [136, 338] width 54 height 14
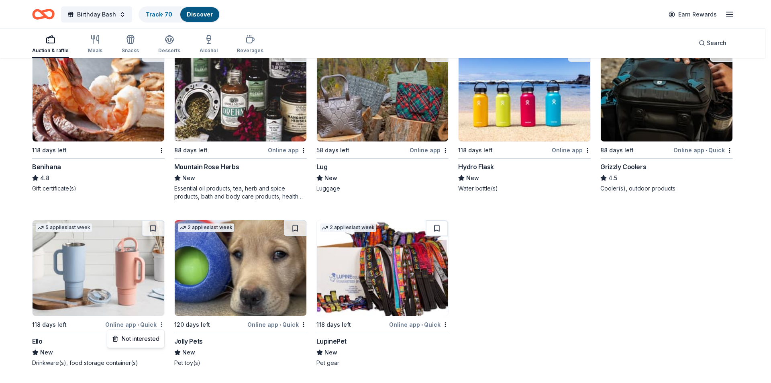
click at [163, 280] on html "Birthday Bash Track · 70 Discover Earn Rewards Auction & raffle Meals Snacks De…" at bounding box center [385, 89] width 771 height 383
click at [152, 335] on div "Not interested" at bounding box center [136, 338] width 54 height 14
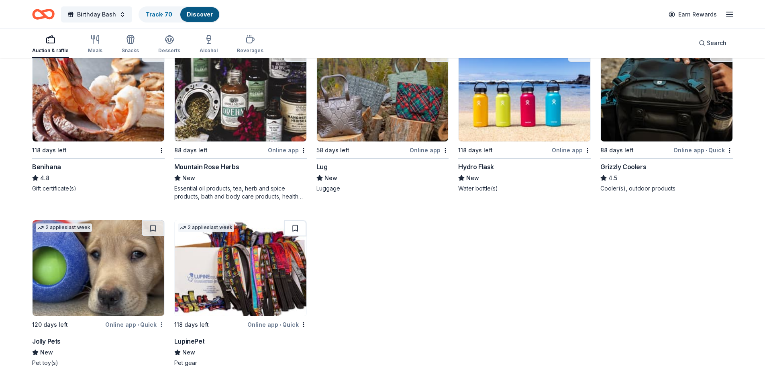
click at [161, 280] on html "Birthday Bash Track · 70 Discover Earn Rewards Auction & raffle Meals Snacks De…" at bounding box center [382, 89] width 765 height 383
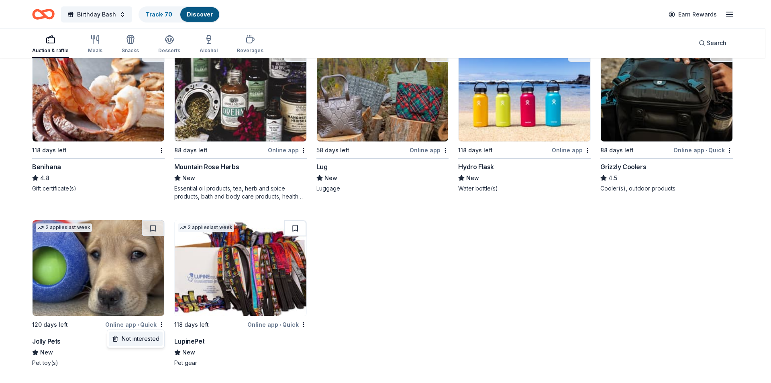
click at [148, 335] on div "Not interested" at bounding box center [136, 338] width 54 height 14
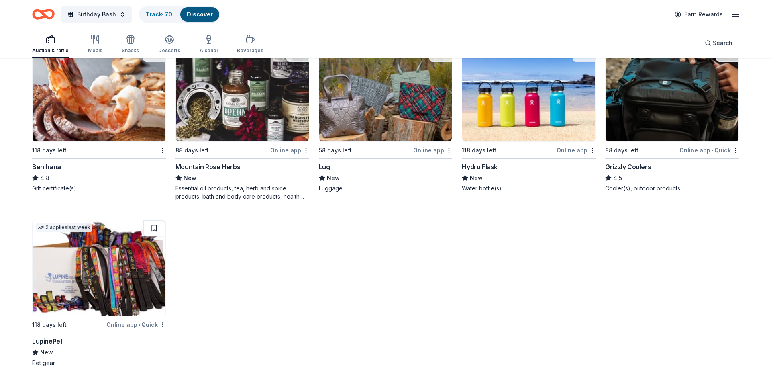
click at [163, 280] on html "Birthday Bash Track · 70 Discover Earn Rewards Auction & raffle Meals Snacks De…" at bounding box center [385, 89] width 771 height 383
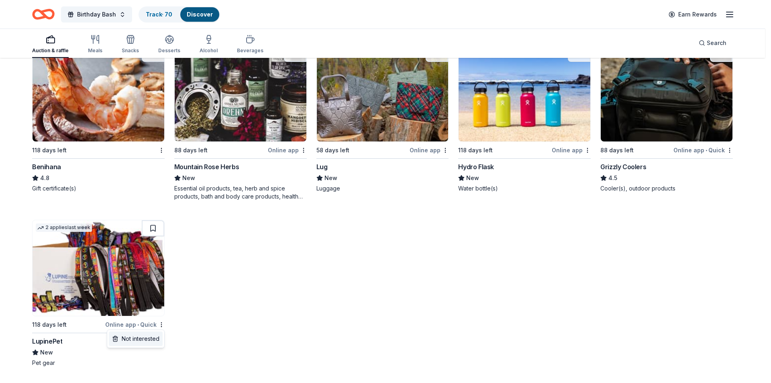
click at [147, 335] on div "Not interested" at bounding box center [136, 338] width 54 height 14
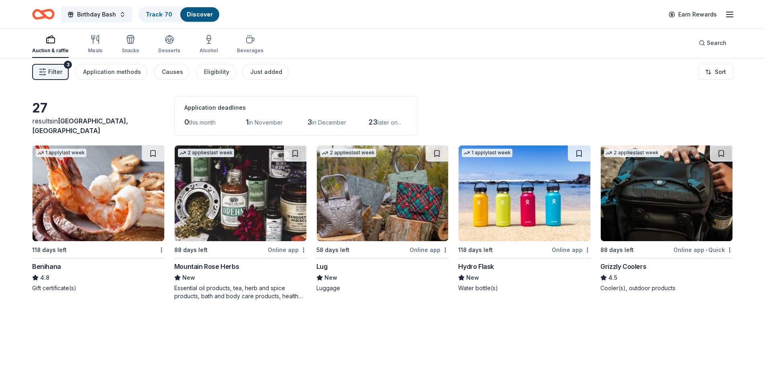
scroll to position [0, 0]
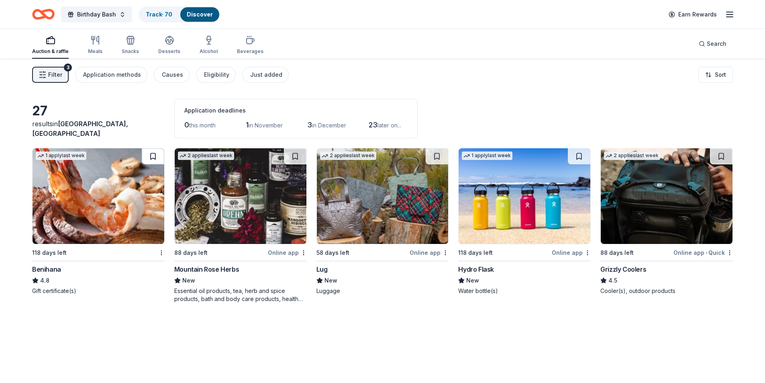
click at [152, 154] on button at bounding box center [153, 156] width 22 height 16
click at [296, 156] on button at bounding box center [295, 156] width 22 height 16
click at [437, 155] on button at bounding box center [437, 156] width 22 height 16
click at [581, 157] on button at bounding box center [579, 156] width 22 height 16
click at [721, 158] on button at bounding box center [721, 156] width 22 height 16
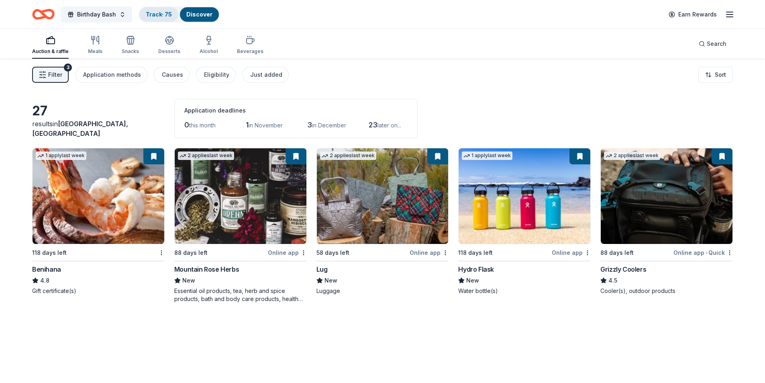
click at [159, 12] on link "Track · 75" at bounding box center [159, 14] width 26 height 7
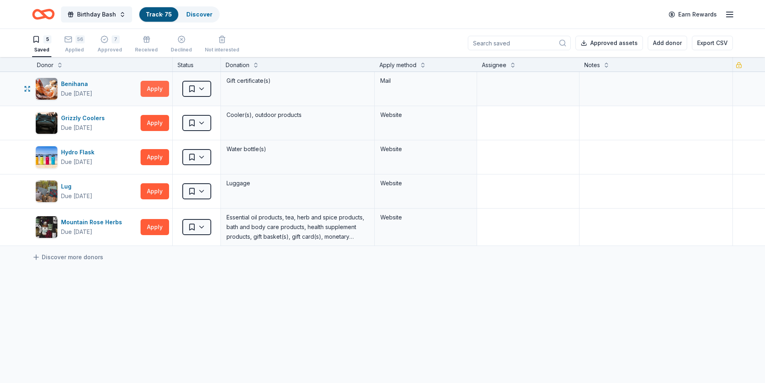
click at [163, 92] on button "Apply" at bounding box center [155, 89] width 29 height 16
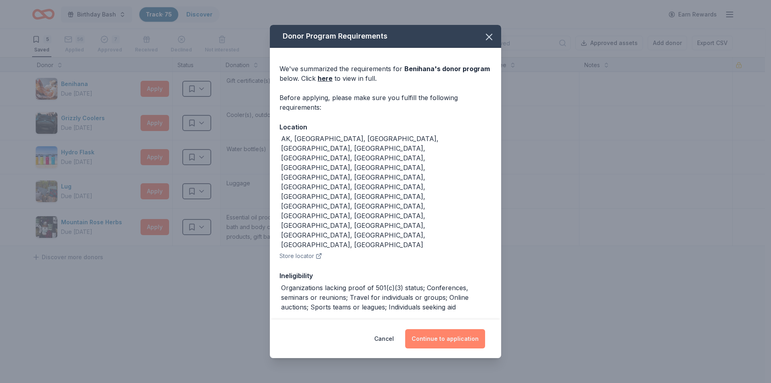
click at [443, 329] on button "Continue to application" at bounding box center [445, 338] width 80 height 19
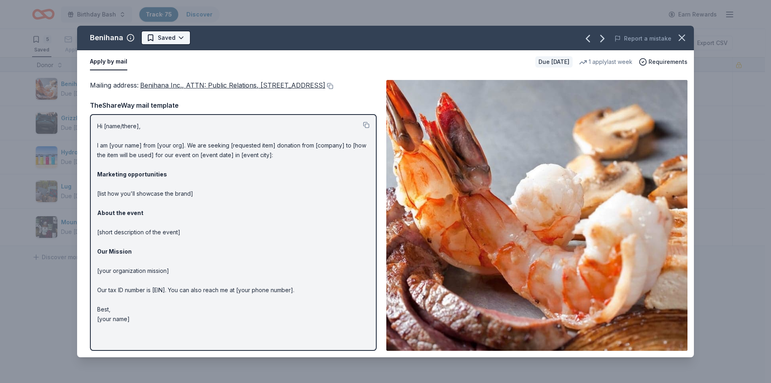
click at [182, 39] on html "Birthday Bash Track · 75 Discover Earn Rewards 5 Saved 56 Applied 7 Approved Re…" at bounding box center [385, 191] width 771 height 383
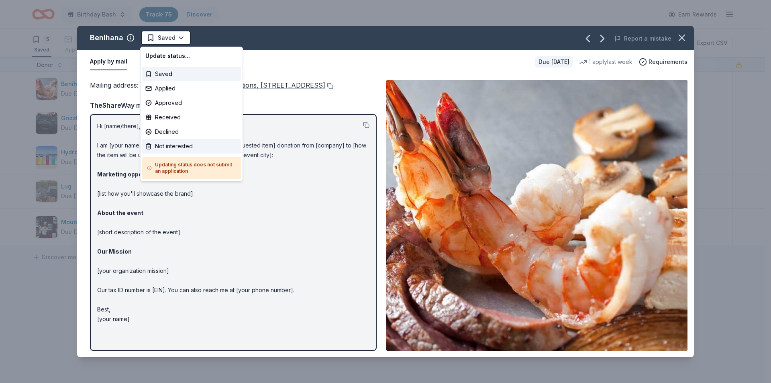
click at [174, 143] on div "Not interested" at bounding box center [191, 146] width 99 height 14
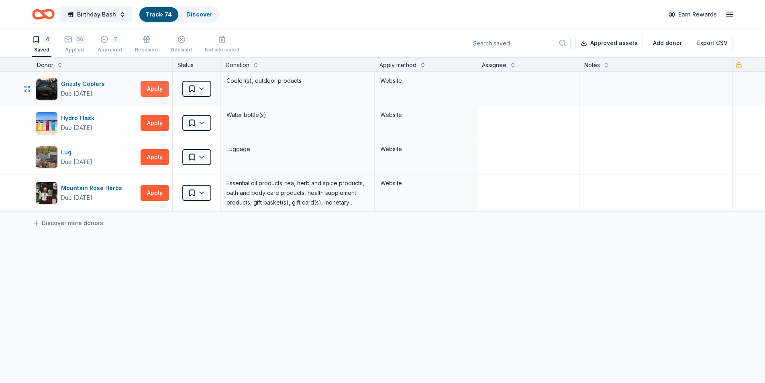
click at [149, 90] on button "Apply" at bounding box center [155, 89] width 29 height 16
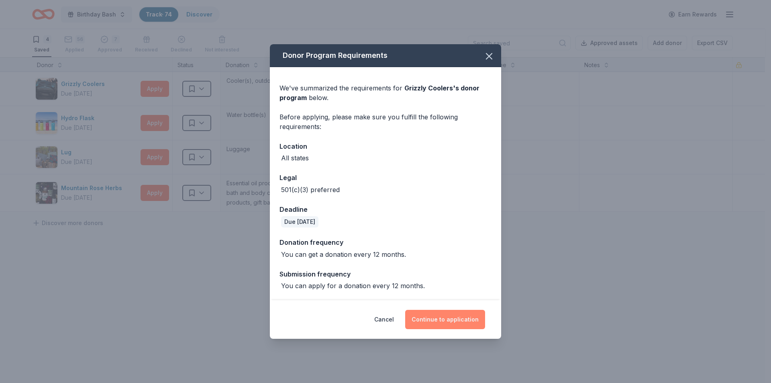
click at [446, 317] on button "Continue to application" at bounding box center [445, 319] width 80 height 19
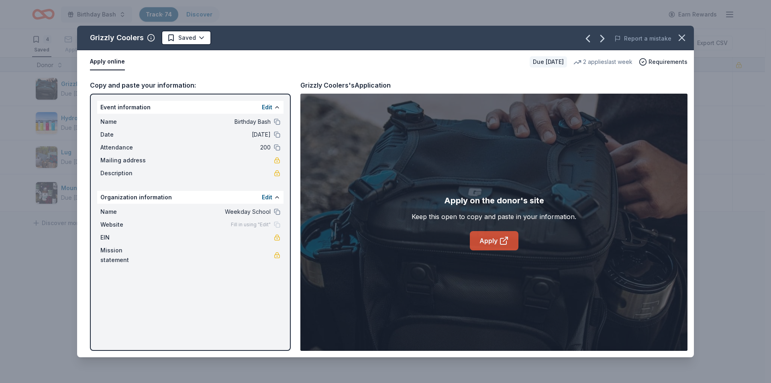
click at [490, 240] on link "Apply" at bounding box center [494, 240] width 49 height 19
click at [186, 41] on html "Birthday Bash Track · 74 Discover Earn Rewards 4 Saved 56 Applied 7 Approved Re…" at bounding box center [385, 191] width 771 height 383
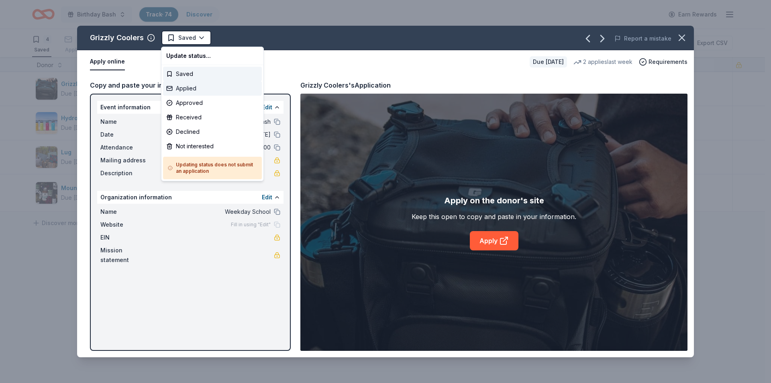
click at [190, 85] on div "Applied" at bounding box center [212, 88] width 99 height 14
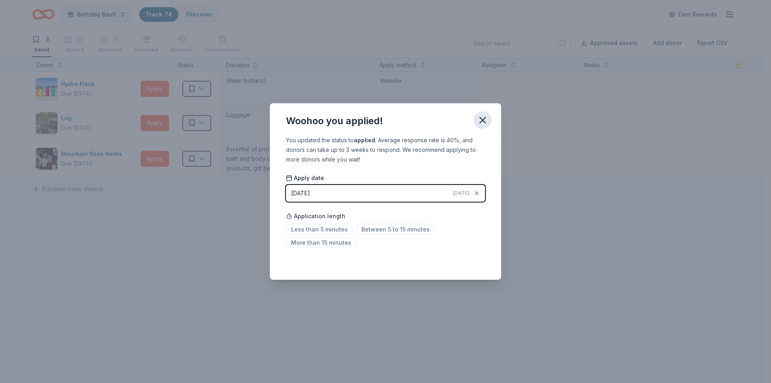
click at [482, 119] on icon "button" at bounding box center [483, 120] width 6 height 6
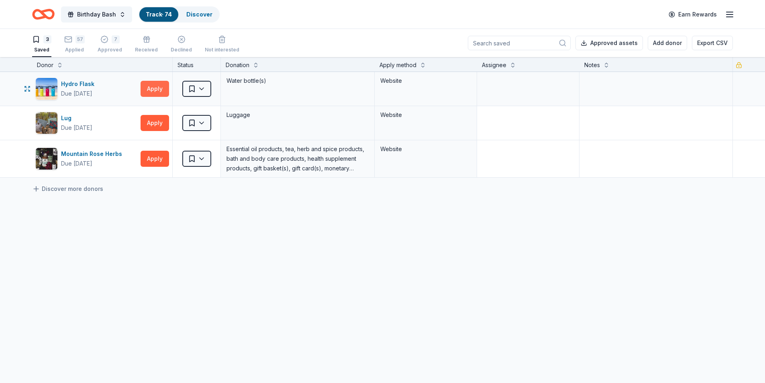
click at [151, 88] on button "Apply" at bounding box center [155, 89] width 29 height 16
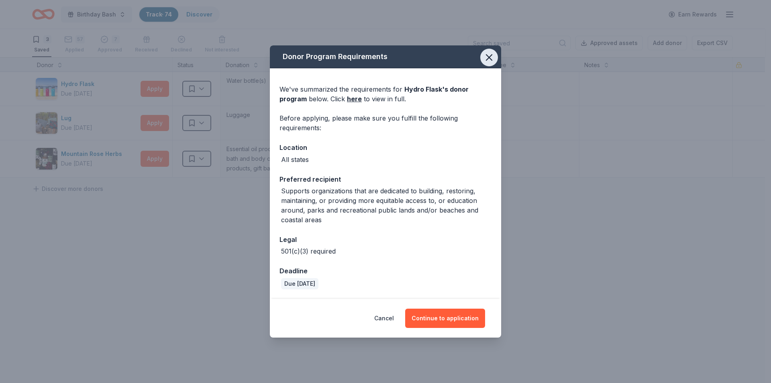
click at [488, 58] on icon "button" at bounding box center [489, 57] width 11 height 11
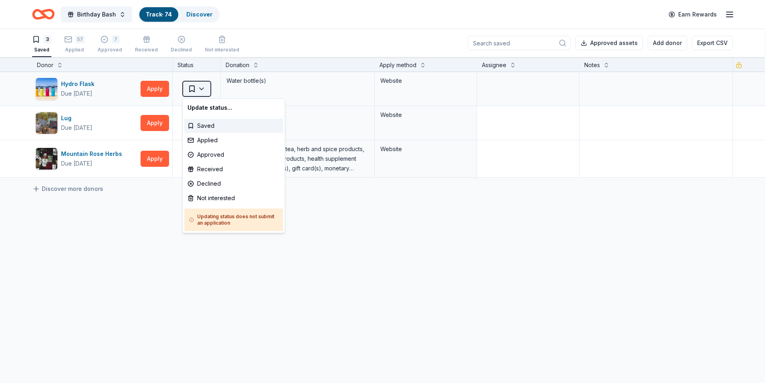
click at [205, 88] on html "Birthday Bash Track · 74 Discover Earn Rewards 3 Saved 57 Applied 7 Approved Re…" at bounding box center [385, 191] width 771 height 383
click at [209, 202] on div "Not interested" at bounding box center [233, 198] width 99 height 14
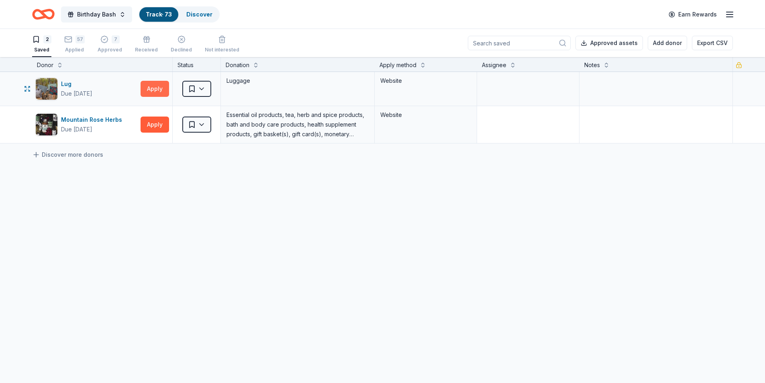
click at [157, 86] on button "Apply" at bounding box center [155, 89] width 29 height 16
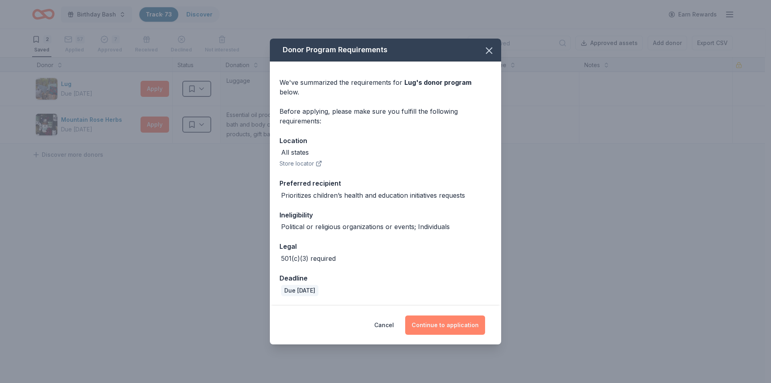
click at [444, 321] on button "Continue to application" at bounding box center [445, 324] width 80 height 19
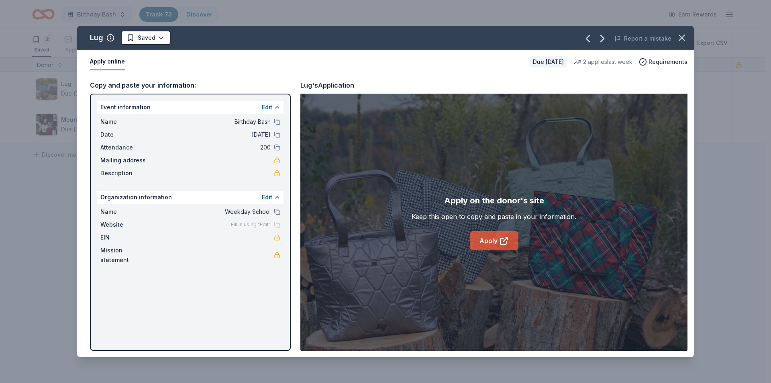
click at [485, 241] on link "Apply" at bounding box center [494, 240] width 49 height 19
click at [160, 36] on html "Birthday Bash Track · 73 Discover Earn Rewards 2 Saved 57 Applied 7 Approved Re…" at bounding box center [385, 191] width 771 height 383
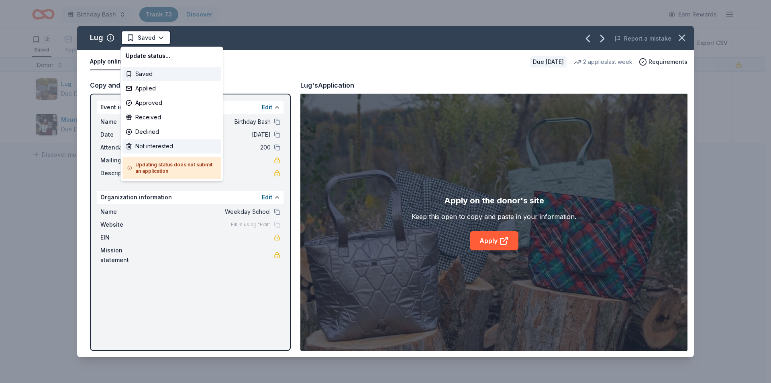
click at [156, 146] on div "Not interested" at bounding box center [172, 146] width 99 height 14
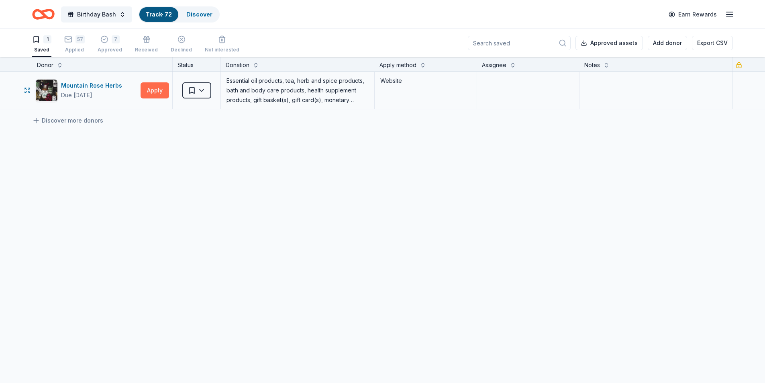
click at [157, 88] on button "Apply" at bounding box center [155, 90] width 29 height 16
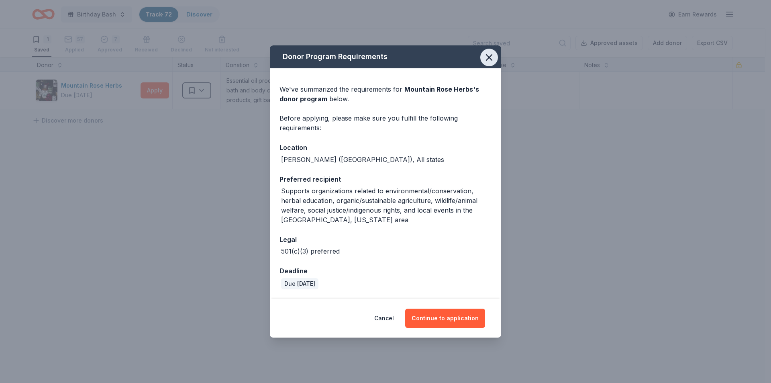
click at [484, 59] on icon "button" at bounding box center [489, 57] width 11 height 11
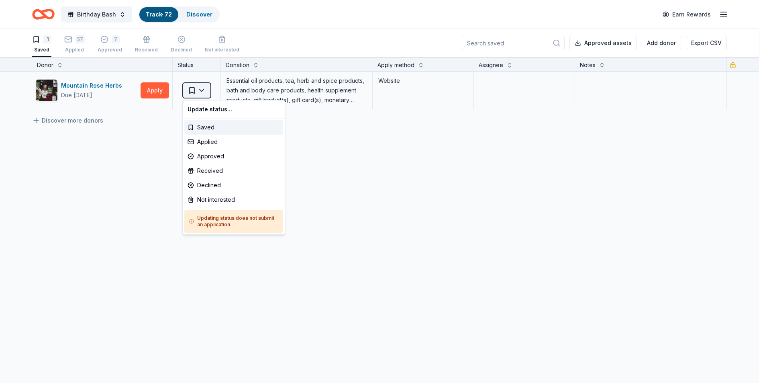
click at [205, 91] on html "Birthday Bash Track · 72 Discover Earn Rewards 1 Saved 57 Applied 7 Approved Re…" at bounding box center [382, 191] width 765 height 383
click at [213, 198] on div "Not interested" at bounding box center [233, 199] width 99 height 14
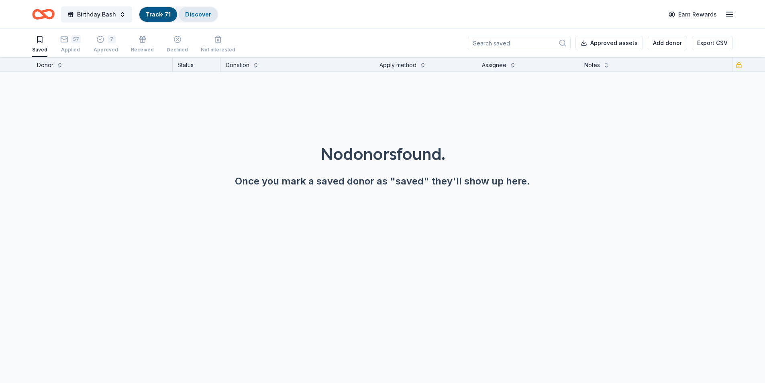
click at [194, 16] on link "Discover" at bounding box center [198, 14] width 26 height 7
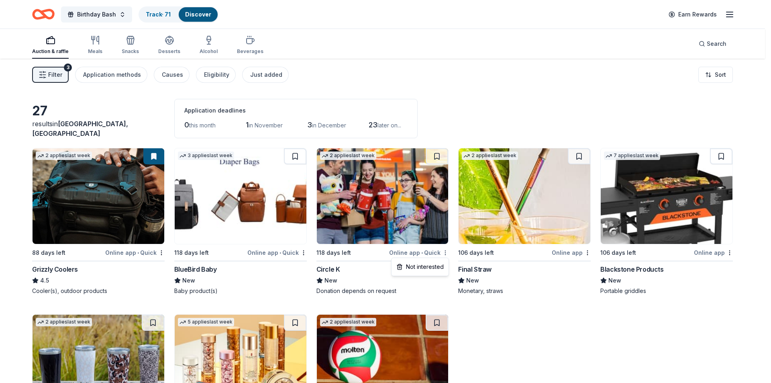
click at [447, 251] on html "Birthday Bash Track · 71 Discover Earn Rewards Auction & raffle Meals Snacks De…" at bounding box center [385, 191] width 771 height 383
click at [422, 265] on div "Not interested" at bounding box center [420, 267] width 54 height 14
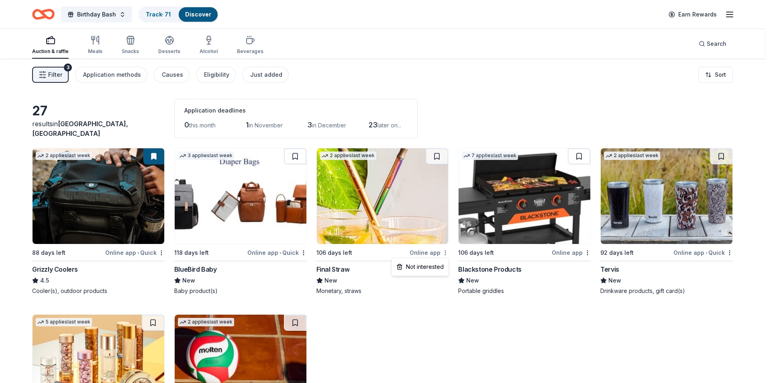
click at [444, 254] on html "Birthday Bash Track · 71 Discover Earn Rewards Auction & raffle Meals Snacks De…" at bounding box center [385, 191] width 771 height 383
click at [424, 264] on div "Not interested" at bounding box center [420, 267] width 54 height 14
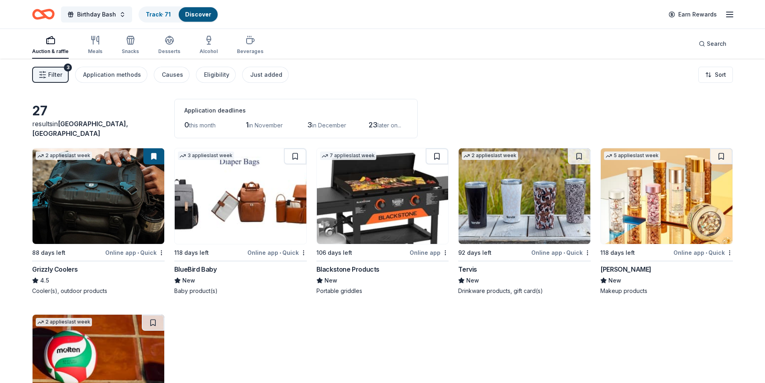
click at [435, 155] on button at bounding box center [437, 156] width 22 height 16
click at [589, 252] on html "Birthday Bash Track · 72 Discover Earn Rewards Auction & raffle Meals Snacks De…" at bounding box center [382, 191] width 765 height 383
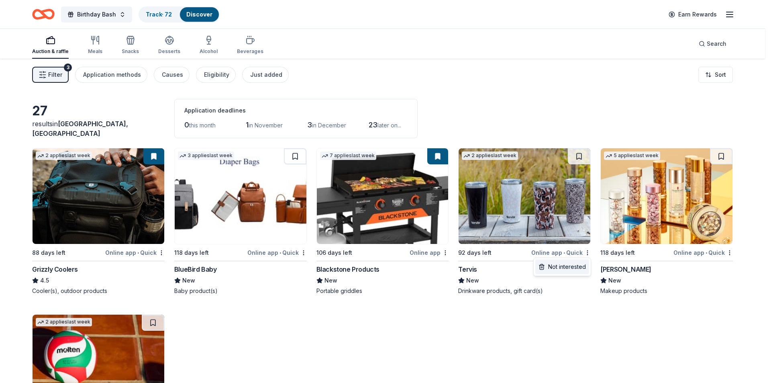
click at [565, 269] on div "Not interested" at bounding box center [563, 267] width 54 height 14
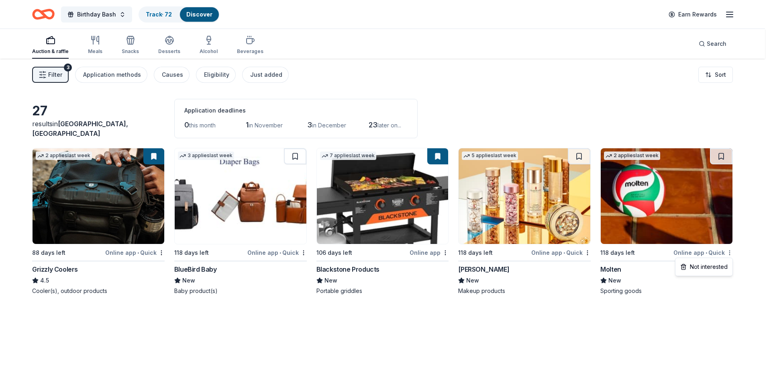
click at [729, 253] on html "Birthday Bash Track · 72 Discover Earn Rewards Auction & raffle Meals Snacks De…" at bounding box center [385, 191] width 771 height 383
click at [702, 269] on div "Not interested" at bounding box center [704, 267] width 54 height 14
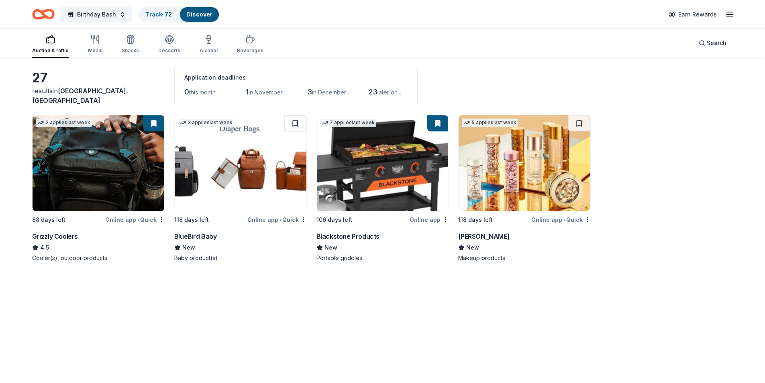
scroll to position [18, 0]
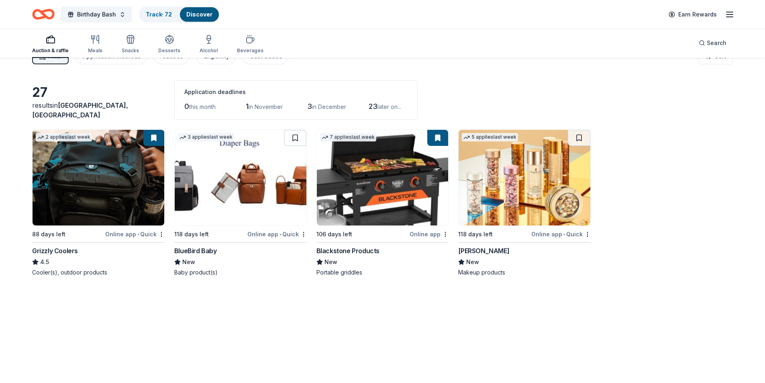
click at [259, 206] on img at bounding box center [241, 178] width 132 height 96
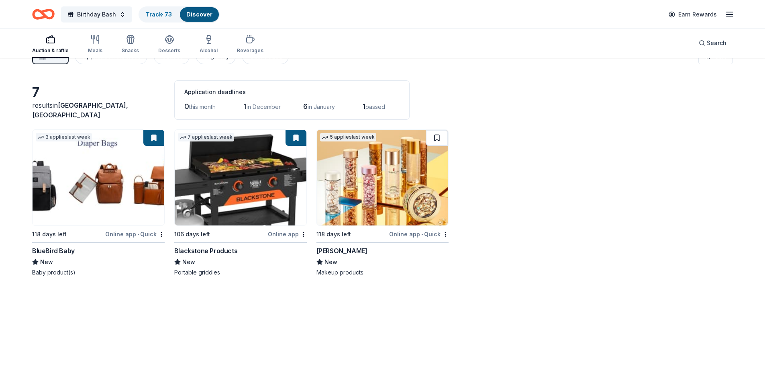
click at [440, 136] on button at bounding box center [437, 138] width 22 height 16
click at [206, 11] on link "Discover" at bounding box center [199, 14] width 26 height 7
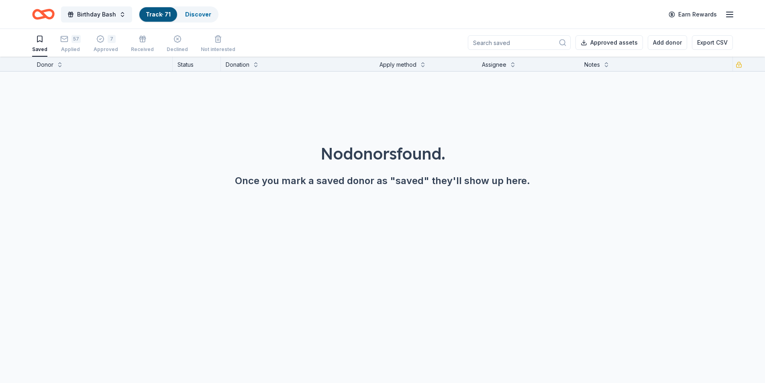
scroll to position [0, 0]
click at [150, 14] on link "Track · 71" at bounding box center [158, 14] width 25 height 7
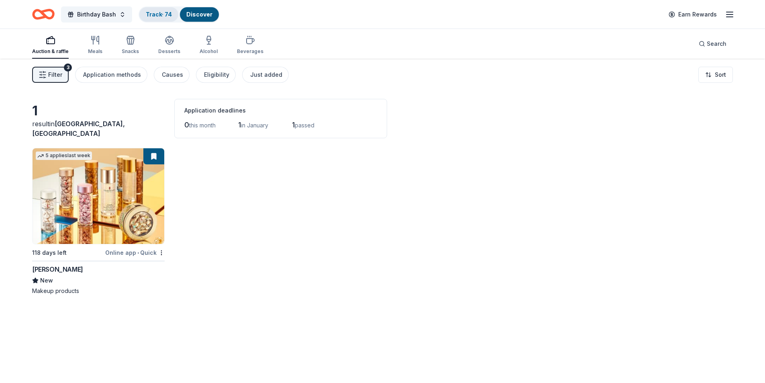
click at [152, 14] on link "Track · 74" at bounding box center [159, 14] width 26 height 7
click at [154, 13] on link "Track · 74" at bounding box center [159, 14] width 26 height 7
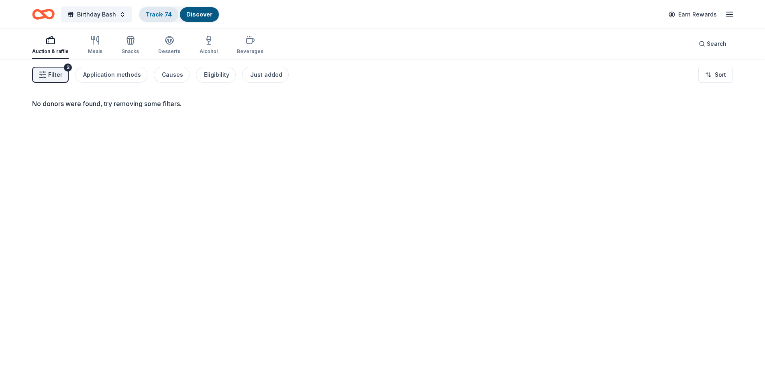
click at [155, 15] on link "Track · 74" at bounding box center [159, 14] width 26 height 7
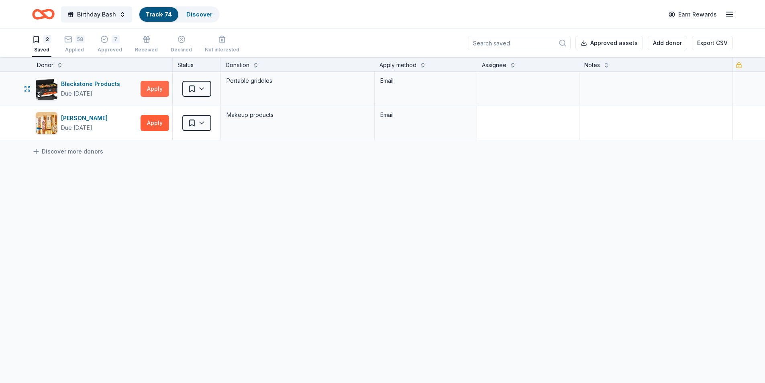
click at [157, 90] on button "Apply" at bounding box center [155, 89] width 29 height 16
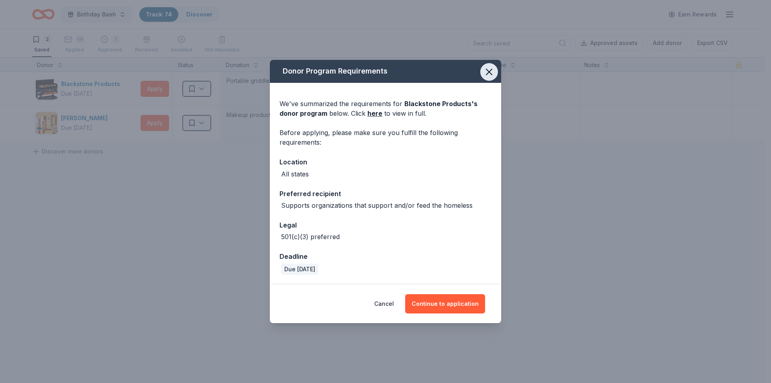
click at [487, 70] on icon "button" at bounding box center [490, 72] width 6 height 6
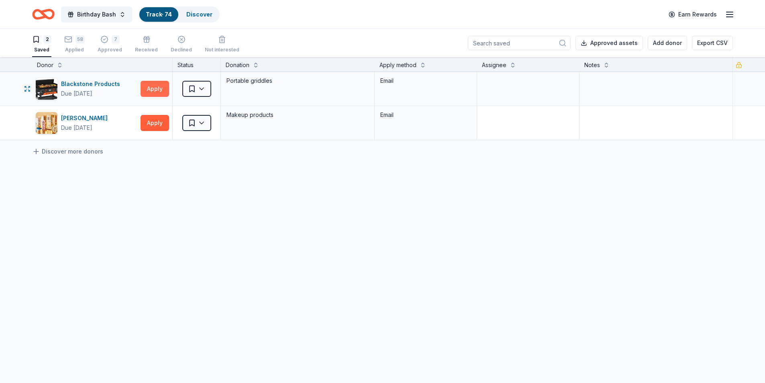
click at [153, 92] on button "Apply" at bounding box center [155, 89] width 29 height 16
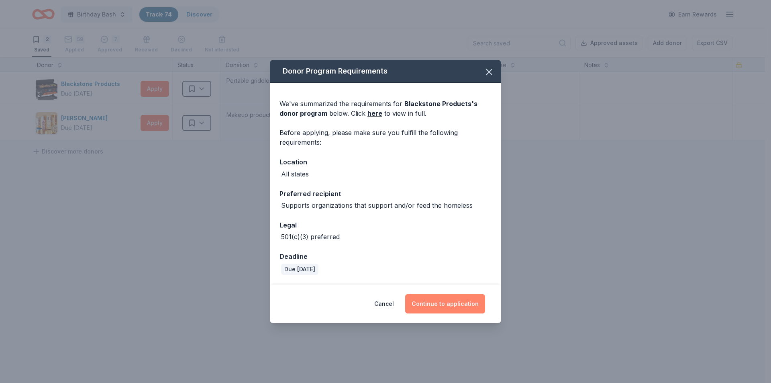
drag, startPoint x: 443, startPoint y: 304, endPoint x: 444, endPoint y: 299, distance: 4.9
click at [443, 303] on button "Continue to application" at bounding box center [445, 303] width 80 height 19
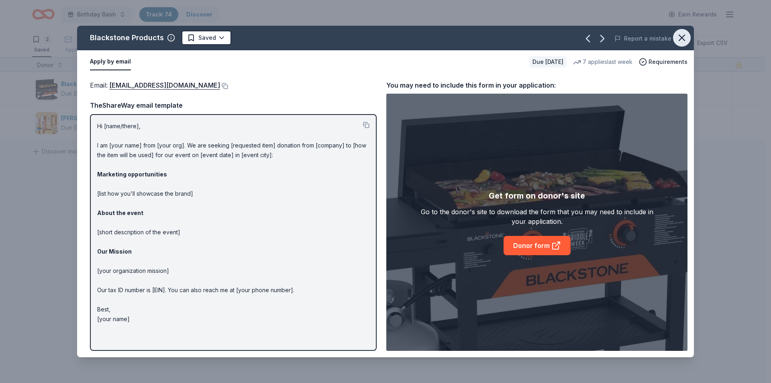
click at [681, 38] on icon "button" at bounding box center [682, 37] width 11 height 11
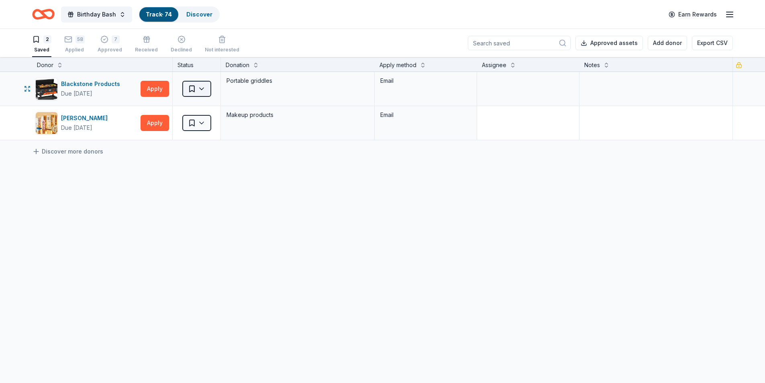
click at [204, 90] on html "Birthday Bash Track · 74 Discover Earn Rewards 2 Saved 58 Applied 7 Approved Re…" at bounding box center [382, 191] width 765 height 383
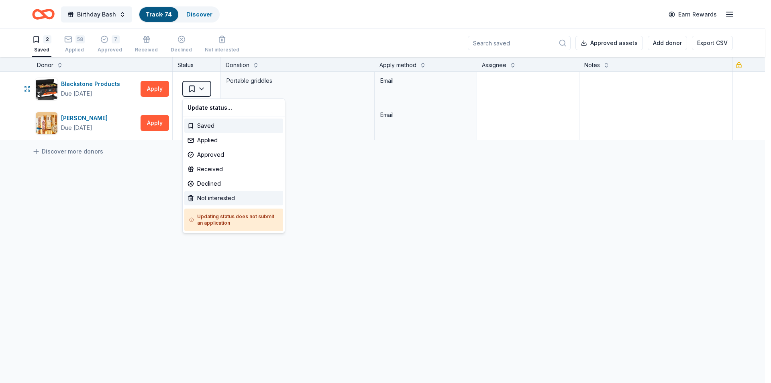
click at [209, 199] on div "Not interested" at bounding box center [233, 198] width 99 height 14
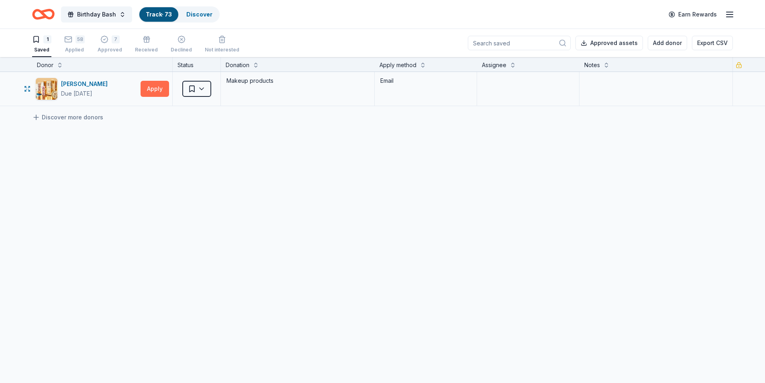
click at [151, 90] on button "Apply" at bounding box center [155, 89] width 29 height 16
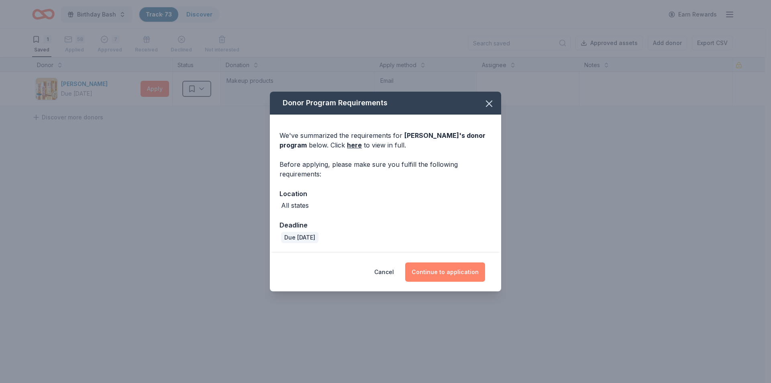
click at [449, 269] on button "Continue to application" at bounding box center [445, 271] width 80 height 19
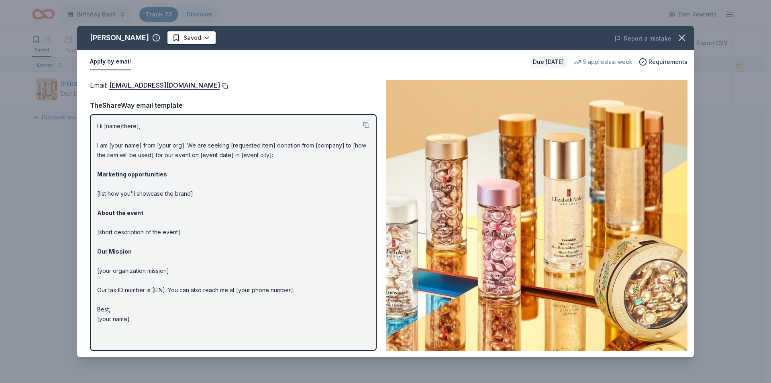
click at [228, 86] on button at bounding box center [224, 86] width 8 height 6
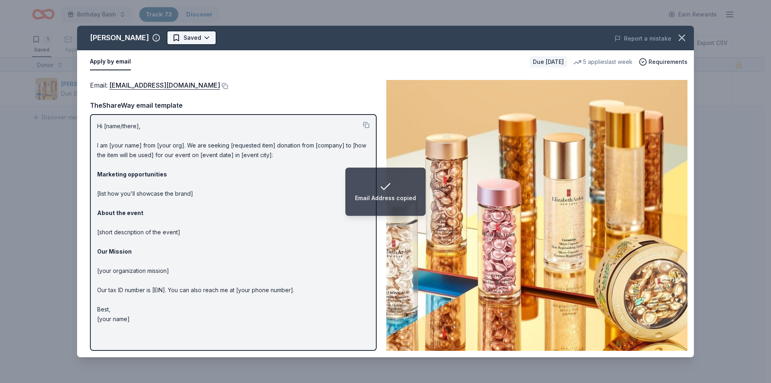
click at [194, 41] on html "Email Address copied Birthday Bash Track · 73 Discover Earn Rewards 1 Saved 58 …" at bounding box center [385, 191] width 771 height 383
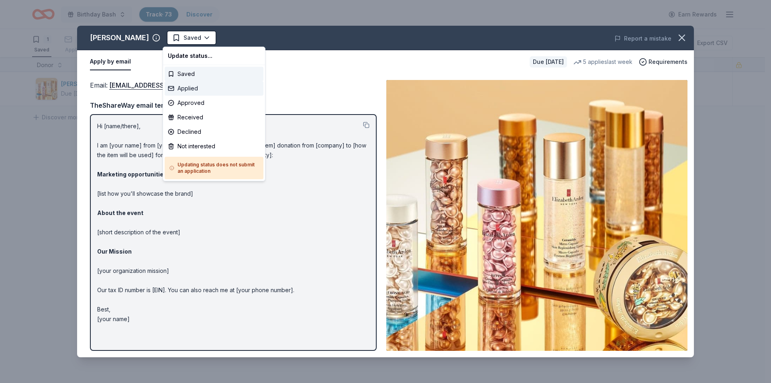
click at [196, 91] on div "Applied" at bounding box center [214, 88] width 99 height 14
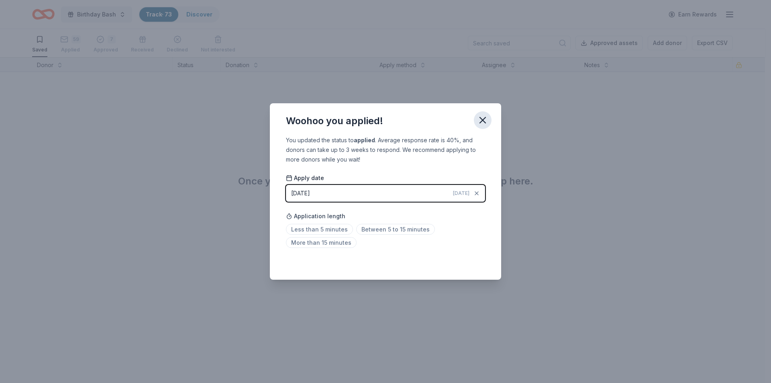
click at [484, 116] on icon "button" at bounding box center [482, 119] width 11 height 11
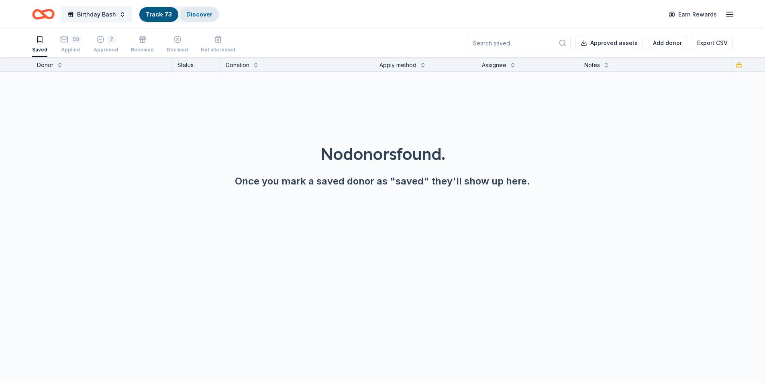
click at [200, 14] on link "Discover" at bounding box center [199, 14] width 26 height 7
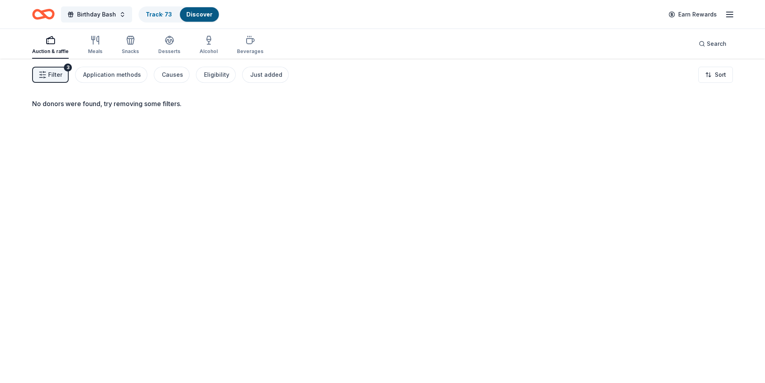
click at [47, 74] on button "Filter 3" at bounding box center [50, 75] width 37 height 16
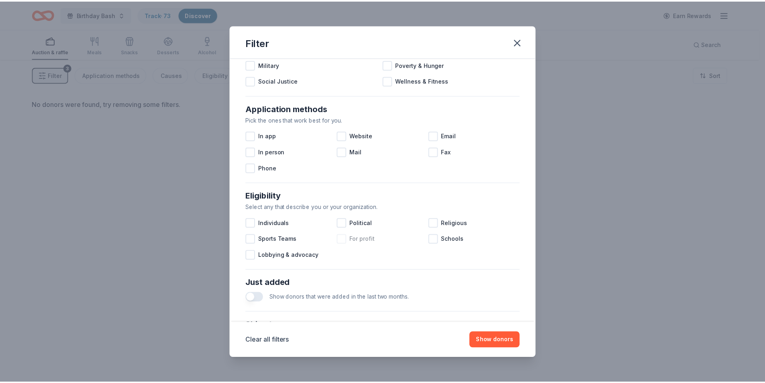
scroll to position [63, 0]
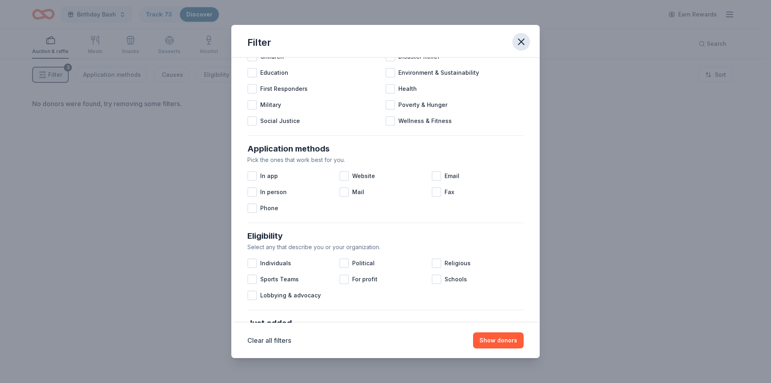
click at [521, 39] on icon "button" at bounding box center [521, 41] width 11 height 11
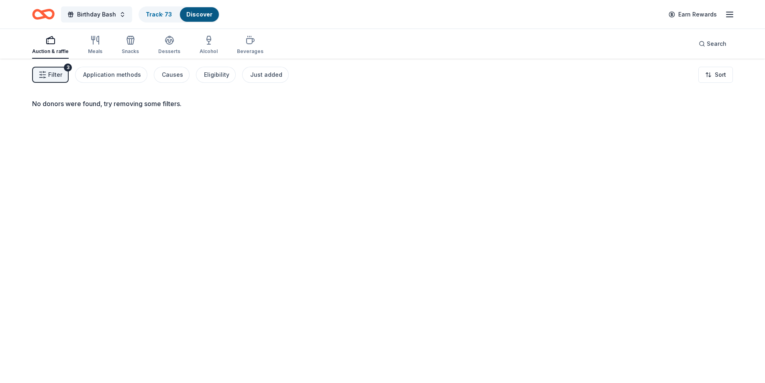
click at [728, 19] on icon "button" at bounding box center [730, 15] width 10 height 10
click at [628, 63] on link "Account" at bounding box center [633, 62] width 25 height 8
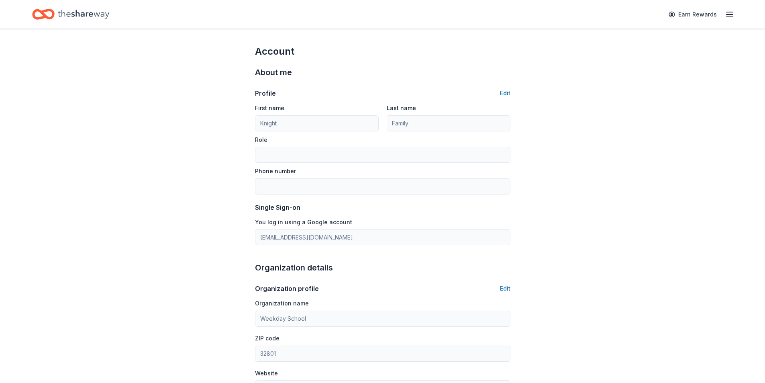
click at [726, 16] on icon "button" at bounding box center [730, 15] width 10 height 10
click at [631, 103] on span "Billing Plus" at bounding box center [640, 101] width 38 height 10
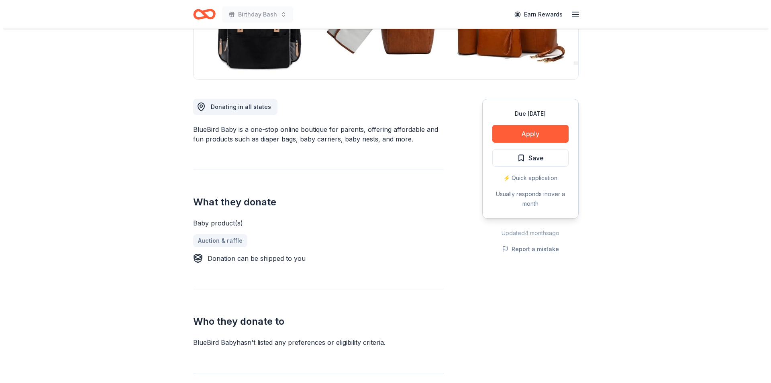
scroll to position [40, 0]
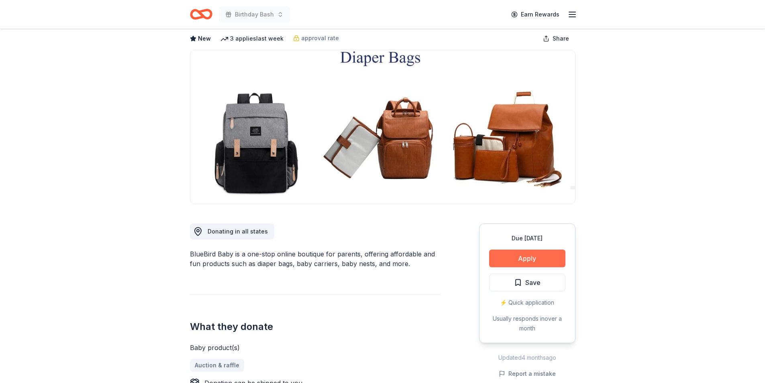
click at [526, 260] on button "Apply" at bounding box center [527, 258] width 76 height 18
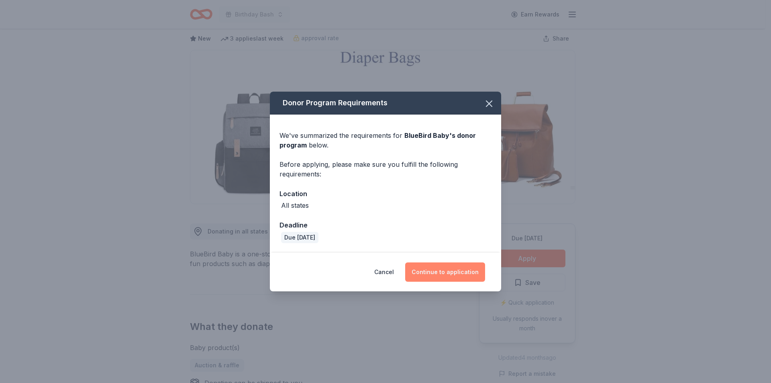
click at [449, 270] on button "Continue to application" at bounding box center [445, 271] width 80 height 19
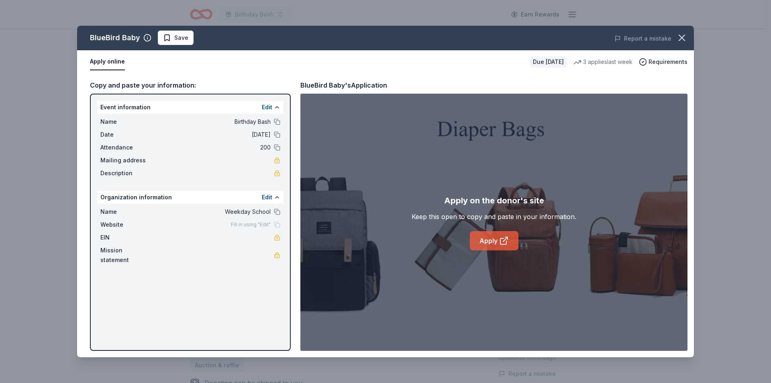
click at [484, 237] on link "Apply" at bounding box center [494, 240] width 49 height 19
click at [176, 40] on span "Save" at bounding box center [181, 38] width 14 height 10
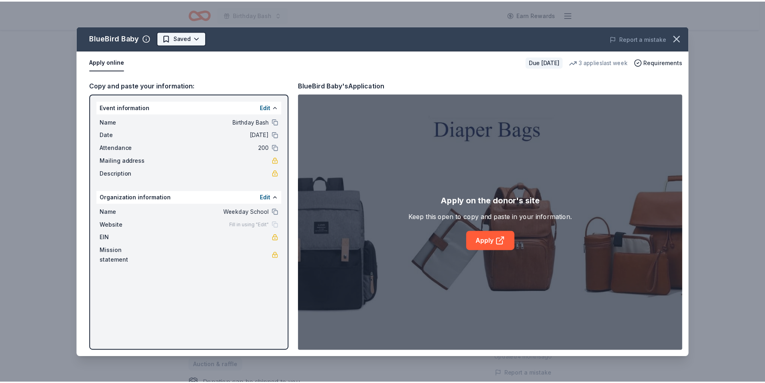
scroll to position [0, 0]
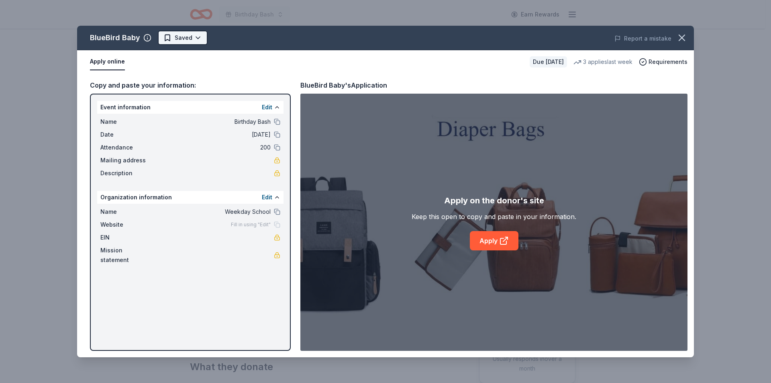
click at [184, 39] on html "Birthday Bash Earn Rewards Due [DATE] Share BlueBird Baby New 3 applies last we…" at bounding box center [385, 191] width 771 height 383
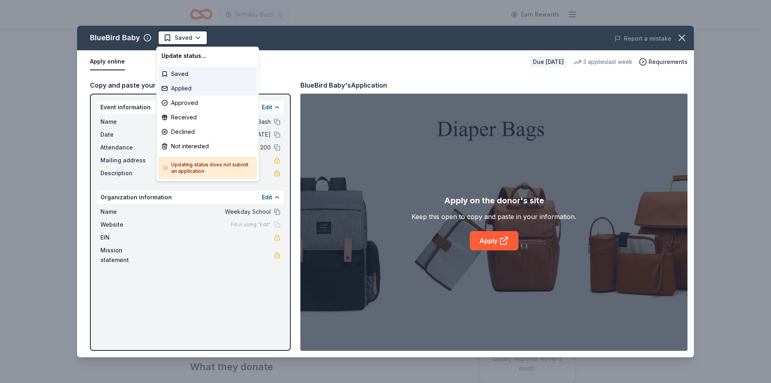
click at [188, 90] on div "Applied" at bounding box center [207, 88] width 99 height 14
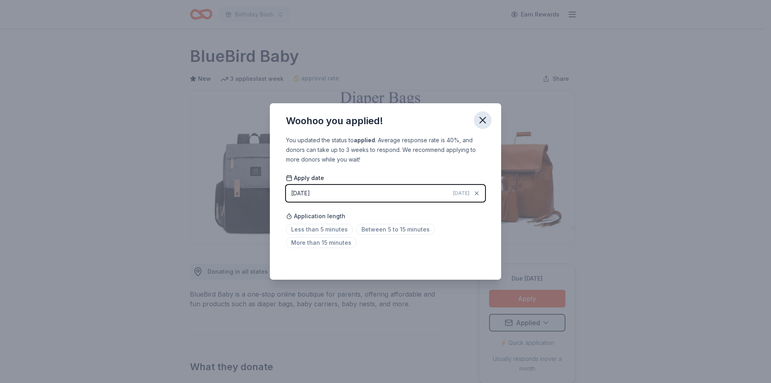
click at [482, 120] on icon "button" at bounding box center [482, 119] width 11 height 11
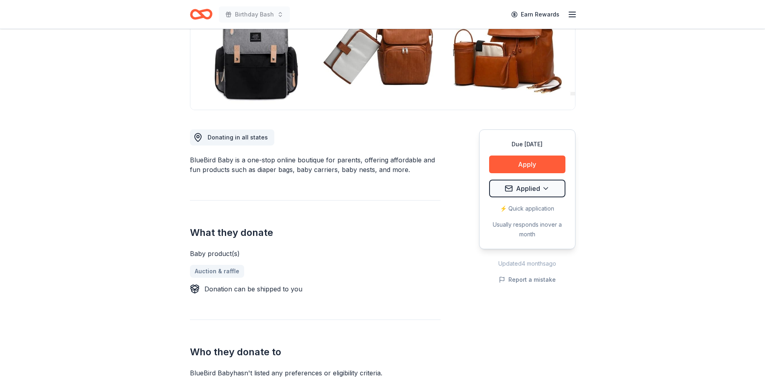
scroll to position [161, 0]
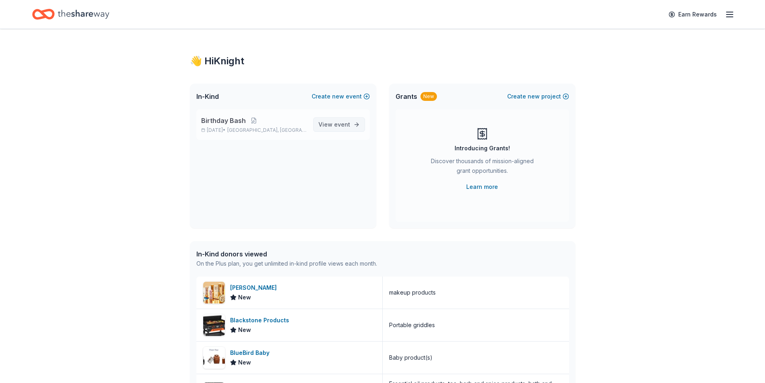
click at [345, 123] on span "event" at bounding box center [342, 124] width 16 height 7
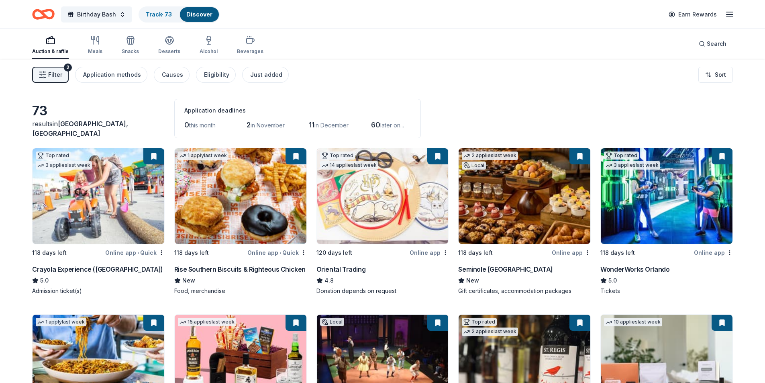
click at [57, 74] on span "Filter" at bounding box center [55, 75] width 14 height 10
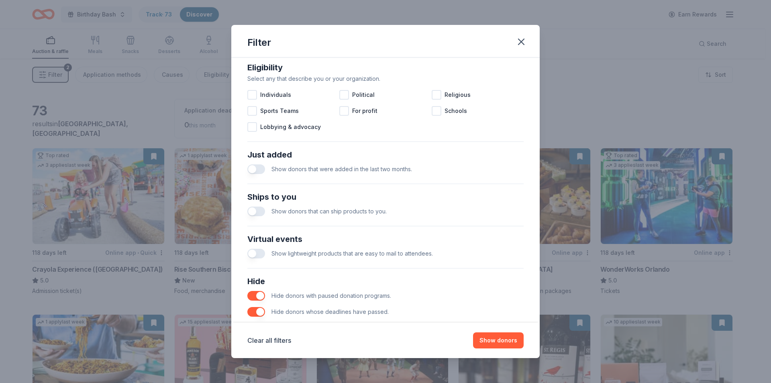
scroll to position [264, 0]
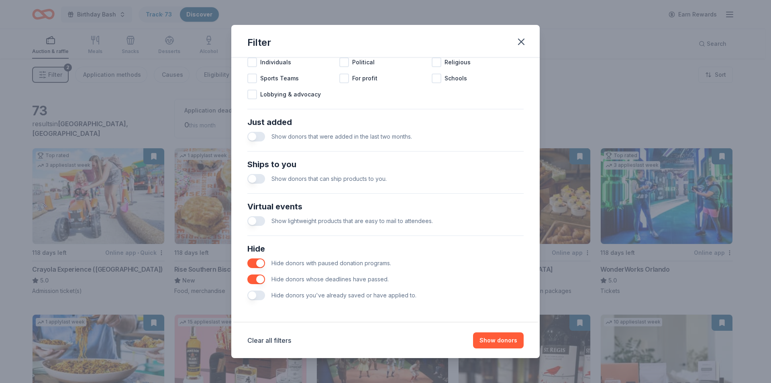
click at [256, 297] on button "button" at bounding box center [256, 295] width 18 height 10
